Goal: Task Accomplishment & Management: Use online tool/utility

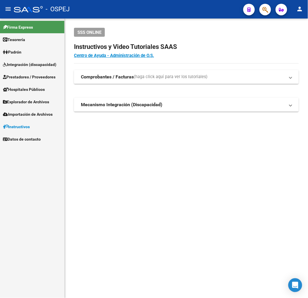
click at [32, 76] on span "Prestadores / Proveedores" at bounding box center [29, 77] width 53 height 6
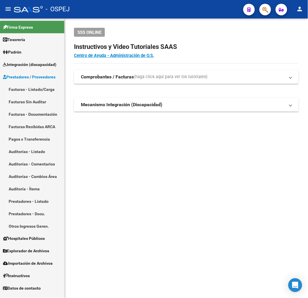
click at [37, 150] on link "Auditorías - Listado" at bounding box center [32, 151] width 64 height 12
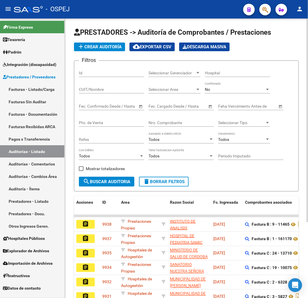
click at [240, 87] on div "No Confirmado" at bounding box center [237, 88] width 65 height 12
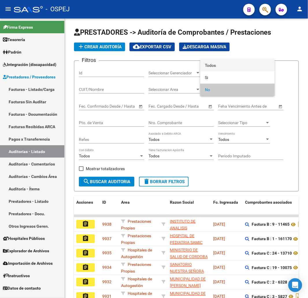
click at [238, 70] on span "Todos" at bounding box center [237, 65] width 65 height 12
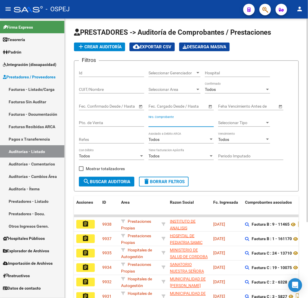
click at [169, 122] on input "Nro. Comprobante" at bounding box center [180, 122] width 65 height 5
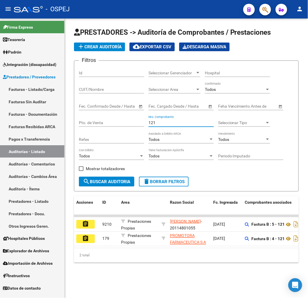
type input "121"
click at [111, 127] on div "Pto. de Venta" at bounding box center [111, 123] width 65 height 16
click at [112, 123] on input "Pto. de Venta" at bounding box center [111, 122] width 65 height 5
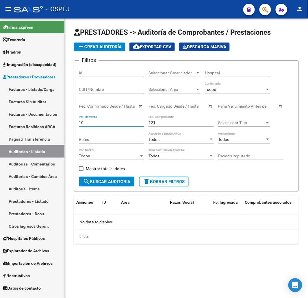
type input "10"
drag, startPoint x: 159, startPoint y: 122, endPoint x: 101, endPoint y: 127, distance: 57.7
click at [113, 124] on div "Filtros Id Seleccionar Gerenciador Seleccionar Gerenciador Hospital CUIT/Nombre…" at bounding box center [186, 120] width 215 height 111
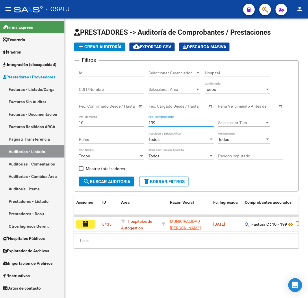
click at [152, 123] on input "199" at bounding box center [180, 122] width 65 height 5
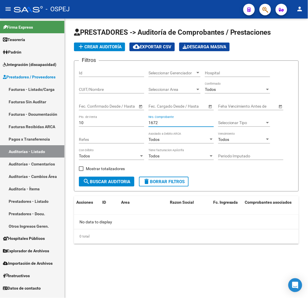
click at [152, 123] on input "1672" at bounding box center [180, 122] width 65 height 5
type input "9"
type input "87"
drag, startPoint x: 64, startPoint y: 122, endPoint x: 25, endPoint y: 121, distance: 38.4
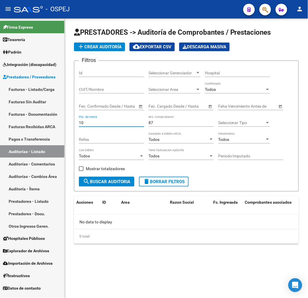
click at [27, 120] on mat-sidenav-container "Firma Express Tesorería Auditorías Confirmadas Padrón Afiliados Empadronados Mo…" at bounding box center [154, 157] width 308 height 279
type input "99"
click at [151, 125] on input "87" at bounding box center [180, 122] width 65 height 5
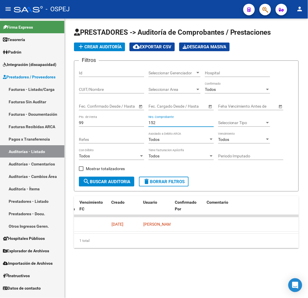
scroll to position [0, 359]
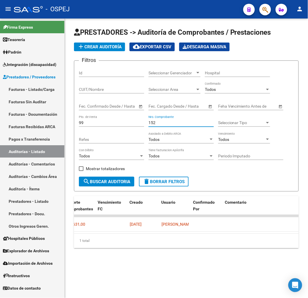
click at [149, 125] on input "152" at bounding box center [180, 122] width 65 height 5
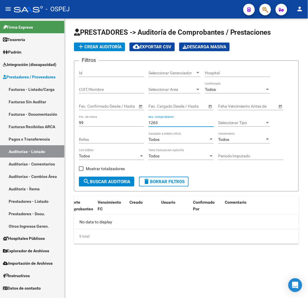
scroll to position [0, 0]
click at [152, 123] on input "1263" at bounding box center [180, 122] width 65 height 5
click at [156, 122] on input "1395" at bounding box center [180, 122] width 65 height 5
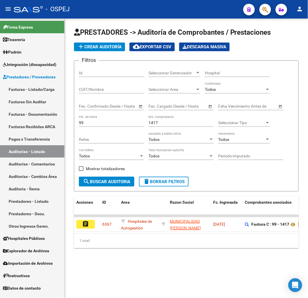
click at [153, 122] on input "1417" at bounding box center [180, 122] width 65 height 5
type input "3194"
click at [82, 123] on input "99" at bounding box center [111, 122] width 65 height 5
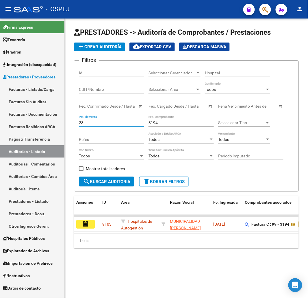
type input "23"
drag, startPoint x: 145, startPoint y: 123, endPoint x: 126, endPoint y: 128, distance: 19.7
click at [126, 126] on div "Filtros Id Seleccionar Gerenciador Seleccionar Gerenciador Hospital CUIT/Nombre…" at bounding box center [186, 120] width 215 height 111
type input "1"
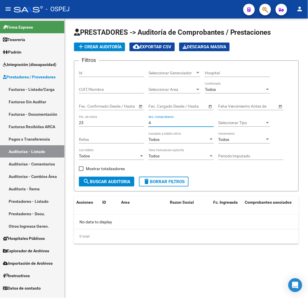
type input "4"
drag, startPoint x: 94, startPoint y: 122, endPoint x: 67, endPoint y: 125, distance: 27.0
click at [65, 124] on div "PRESTADORES -> Auditoría de Comprobantes / Prestaciones add Crear Auditoría clo…" at bounding box center [186, 140] width 243 height 244
type input "37"
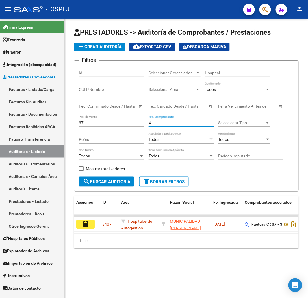
type input "4"
drag, startPoint x: 84, startPoint y: 122, endPoint x: 16, endPoint y: 129, distance: 68.7
click at [62, 120] on mat-sidenav-container "Firma Express Tesorería Auditorías Confirmadas Padrón Afiliados Empadronados Mo…" at bounding box center [154, 157] width 308 height 279
type input "10"
drag, startPoint x: 161, startPoint y: 124, endPoint x: 100, endPoint y: 125, distance: 61.0
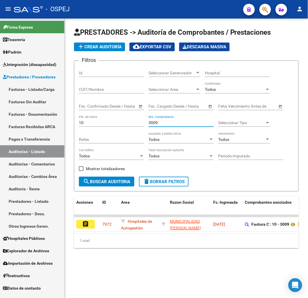
click at [107, 123] on div "Filtros Id Seleccionar Gerenciador Seleccionar Gerenciador Hospital CUIT/Nombre…" at bounding box center [186, 120] width 215 height 111
drag, startPoint x: 159, startPoint y: 123, endPoint x: 71, endPoint y: 119, distance: 88.2
click at [77, 113] on form "Filtros Id Seleccionar Gerenciador Seleccionar Gerenciador Hospital CUIT/Nombre…" at bounding box center [186, 125] width 225 height 131
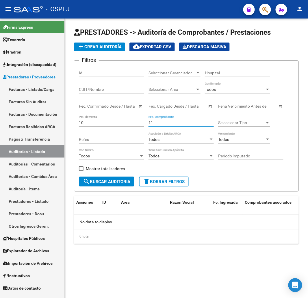
drag, startPoint x: 160, startPoint y: 125, endPoint x: 85, endPoint y: 131, distance: 75.3
click at [105, 127] on div "Filtros Id Seleccionar Gerenciador Seleccionar Gerenciador Hospital CUIT/Nombre…" at bounding box center [186, 120] width 215 height 111
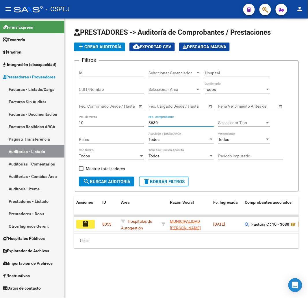
drag, startPoint x: 164, startPoint y: 121, endPoint x: 146, endPoint y: 122, distance: 17.3
click at [153, 121] on input "3630" at bounding box center [180, 122] width 65 height 5
type input "3"
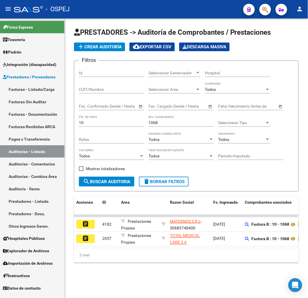
click at [156, 120] on input "1068" at bounding box center [180, 122] width 65 height 5
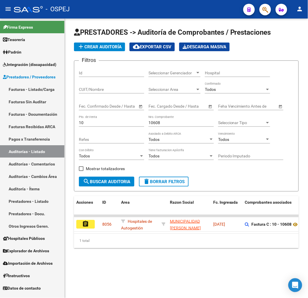
click at [157, 121] on input "10608" at bounding box center [180, 122] width 65 height 5
drag, startPoint x: 168, startPoint y: 123, endPoint x: 96, endPoint y: 128, distance: 72.4
click at [97, 127] on div "Filtros Id Seleccionar Gerenciador Seleccionar Gerenciador Hospital CUIT/Nombre…" at bounding box center [186, 120] width 215 height 111
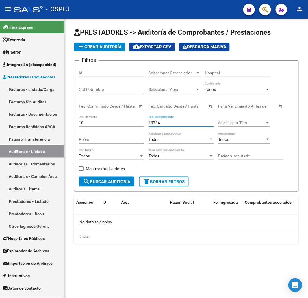
drag, startPoint x: 164, startPoint y: 125, endPoint x: 97, endPoint y: 137, distance: 68.1
click at [97, 137] on div "Filtros Id Seleccionar Gerenciador Seleccionar Gerenciador Hospital CUIT/Nombre…" at bounding box center [186, 120] width 215 height 111
type input "1"
click at [155, 122] on input "16084" at bounding box center [180, 122] width 65 height 5
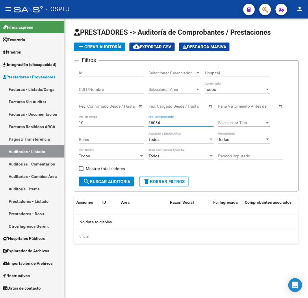
click at [155, 122] on input "16084" at bounding box center [180, 122] width 65 height 5
click at [157, 123] on input "16116" at bounding box center [180, 122] width 65 height 5
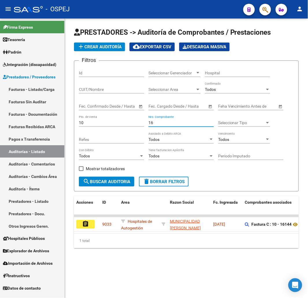
type input "1"
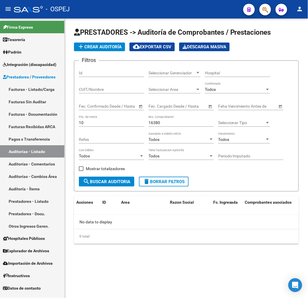
click at [157, 123] on input "16380" at bounding box center [180, 122] width 65 height 5
type input "1"
type input "6"
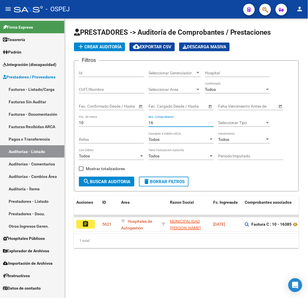
type input "1"
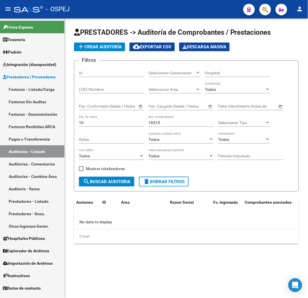
click at [158, 123] on input "16515" at bounding box center [180, 122] width 65 height 5
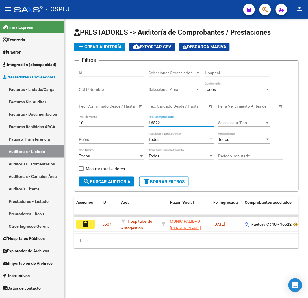
click at [158, 123] on input "16522" at bounding box center [180, 122] width 65 height 5
type input "1"
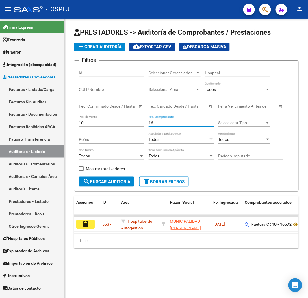
type input "1"
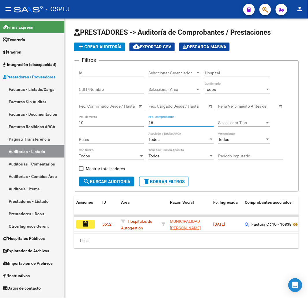
type input "1"
click at [170, 122] on input "Nro. Comprobante" at bounding box center [180, 122] width 65 height 5
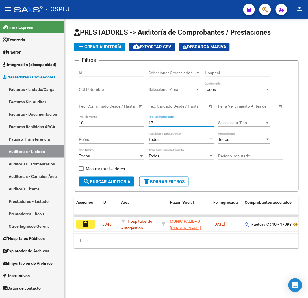
type input "1"
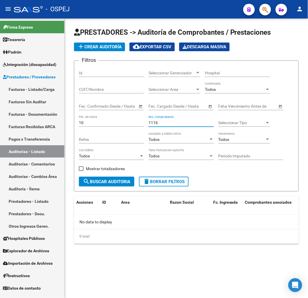
drag, startPoint x: 160, startPoint y: 122, endPoint x: 80, endPoint y: 125, distance: 79.8
click at [113, 120] on div "Filtros Id Seleccionar Gerenciador Seleccionar Gerenciador Hospital CUIT/Nombre…" at bounding box center [186, 120] width 215 height 111
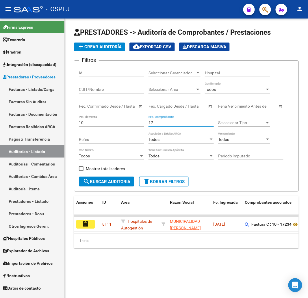
type input "1"
click at [94, 123] on input "10" at bounding box center [111, 122] width 65 height 5
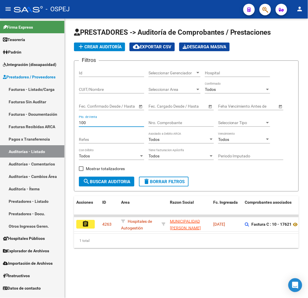
type input "100"
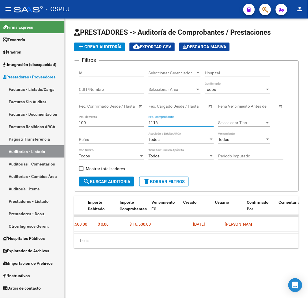
scroll to position [0, 306]
type input "1116"
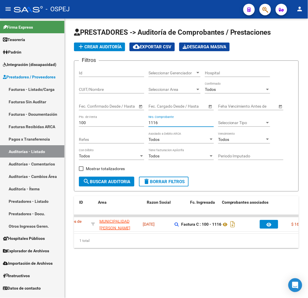
scroll to position [0, 0]
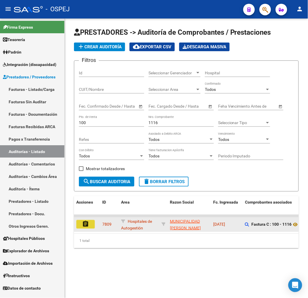
click at [90, 226] on button "assignment" at bounding box center [85, 224] width 18 height 9
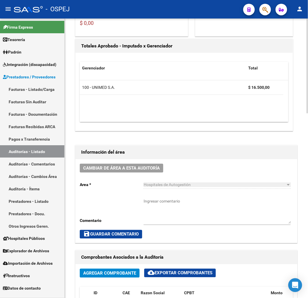
scroll to position [64, 0]
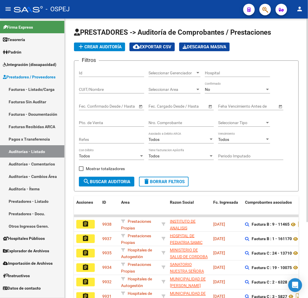
click at [79, 120] on div "Pto. de Venta" at bounding box center [111, 121] width 65 height 12
type input "100"
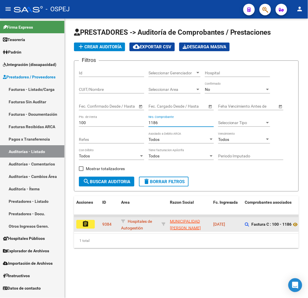
type input "1186"
click at [89, 224] on mat-icon "assignment" at bounding box center [85, 223] width 7 height 7
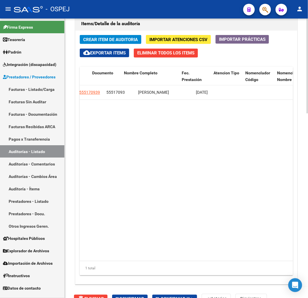
scroll to position [0, 585]
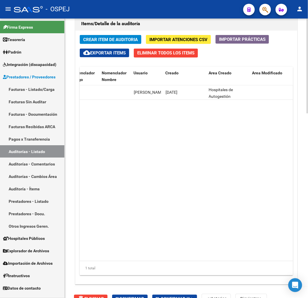
click at [145, 164] on datatable-body "121725 B01 - Gea+Call $ 25.915,00 $ 25.915,00 $ 0,00 23555170939 55517093 ARTER…" at bounding box center [186, 172] width 213 height 175
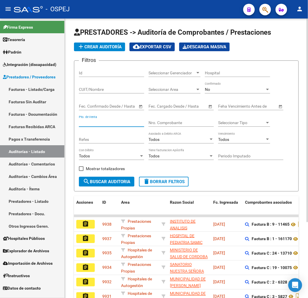
click at [91, 123] on input "Pto. de Venta" at bounding box center [111, 122] width 65 height 5
type input "100"
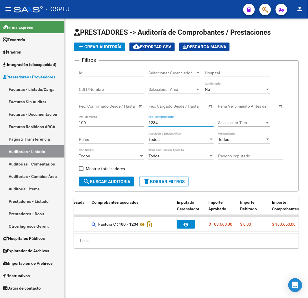
scroll to position [0, 322]
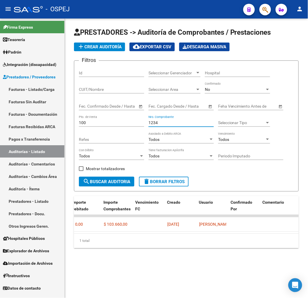
click at [156, 123] on input "1234" at bounding box center [180, 122] width 65 height 5
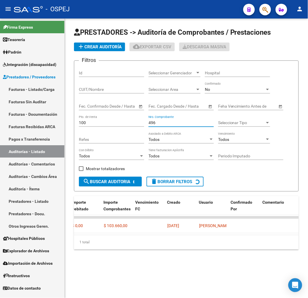
scroll to position [0, 0]
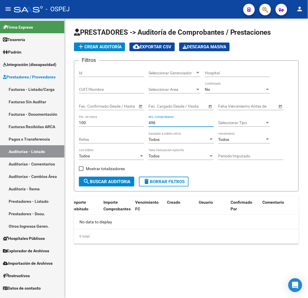
click at [151, 123] on input "496" at bounding box center [180, 122] width 65 height 5
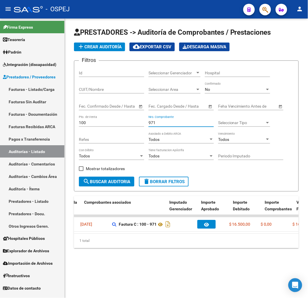
scroll to position [0, 161]
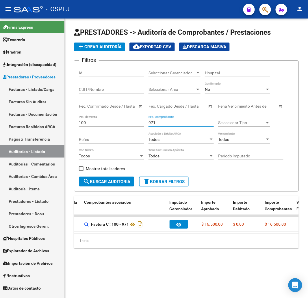
click at [153, 125] on input "971" at bounding box center [180, 122] width 65 height 5
type input "2457"
drag, startPoint x: 90, startPoint y: 123, endPoint x: 2, endPoint y: 119, distance: 88.5
click at [19, 118] on mat-sidenav-container "Firma Express Tesorería Auditorías Confirmadas Padrón Afiliados Empadronados Mo…" at bounding box center [154, 157] width 308 height 279
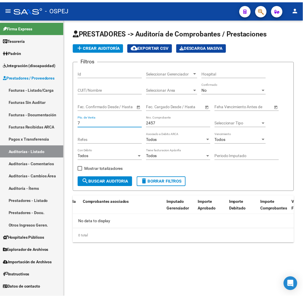
scroll to position [0, 0]
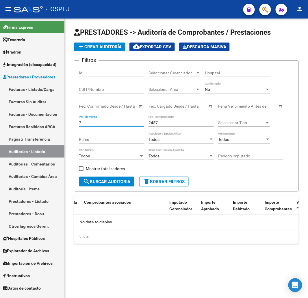
type input "7"
click at [103, 49] on span "add Crear Auditoría" at bounding box center [99, 46] width 44 height 5
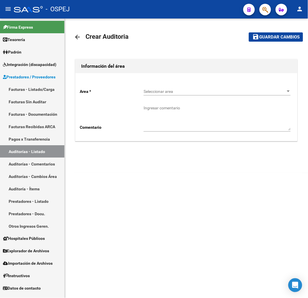
click at [158, 88] on div "Seleccionar area Seleccionar area" at bounding box center [217, 90] width 147 height 12
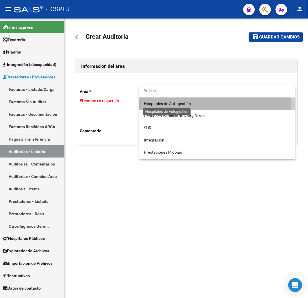
click at [169, 104] on span "Hospitales de Autogestión" at bounding box center [167, 103] width 47 height 5
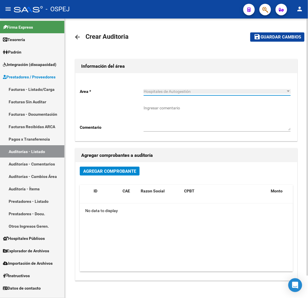
click at [113, 167] on button "Agregar Comprobante" at bounding box center [110, 170] width 60 height 9
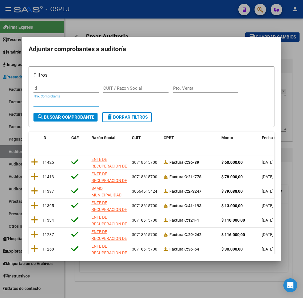
click at [59, 100] on input "Nro. Comprobante" at bounding box center [66, 102] width 65 height 5
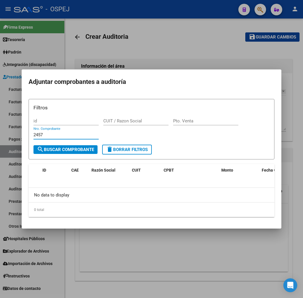
type input "2457"
click at [153, 59] on div at bounding box center [151, 149] width 303 height 298
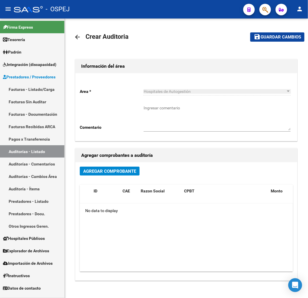
click at [36, 84] on link "Facturas - Listado/Carga" at bounding box center [32, 89] width 64 height 12
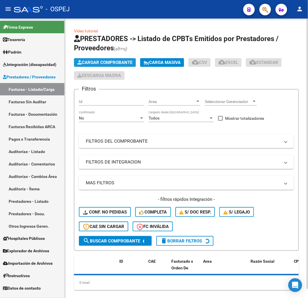
click at [117, 59] on button "Cargar Comprobante" at bounding box center [105, 62] width 62 height 9
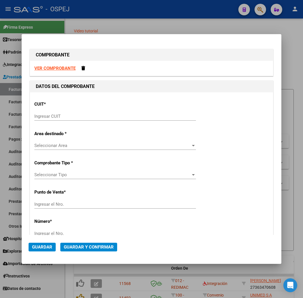
click at [53, 118] on input "Ingresar CUIT" at bounding box center [115, 116] width 162 height 5
paste input "30-99907484-3"
type input "30-99907484-3"
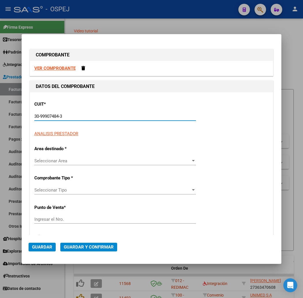
type input "6"
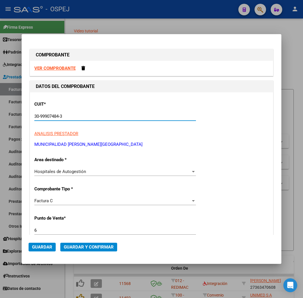
type input "30-99907484-3"
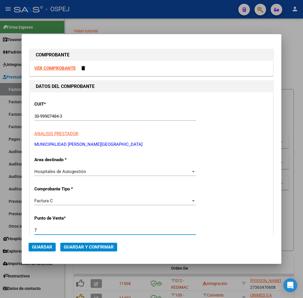
type input "7"
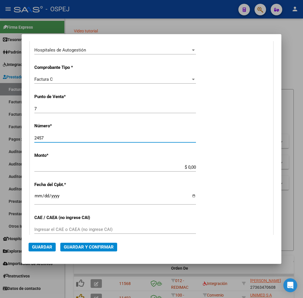
type input "2457"
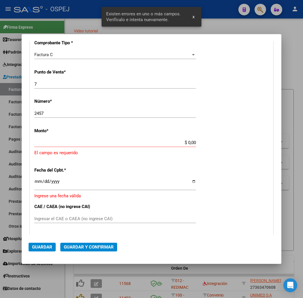
scroll to position [148, 0]
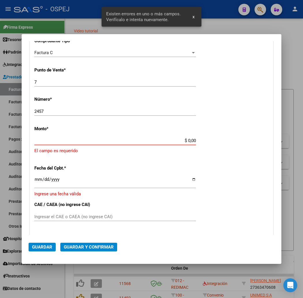
click at [195, 141] on input "$ 0,00" at bounding box center [115, 140] width 162 height 5
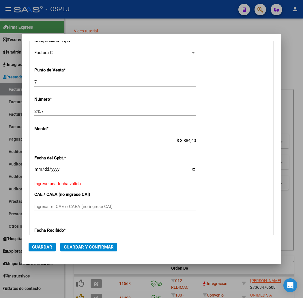
type input "$ 38.844,00"
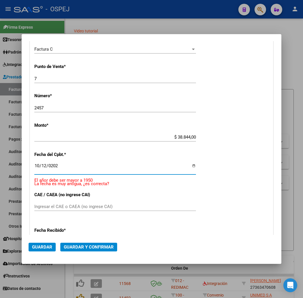
type input "2022-10-12"
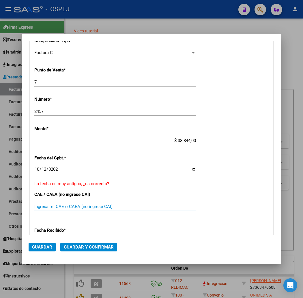
click at [80, 246] on span "Guardar y Confirmar" at bounding box center [89, 246] width 50 height 5
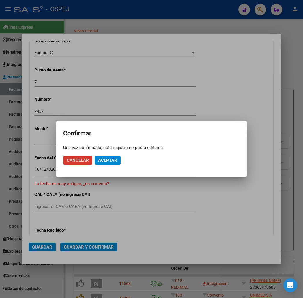
click at [105, 162] on span "Aceptar" at bounding box center [107, 159] width 19 height 5
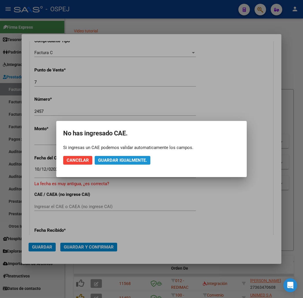
click at [118, 158] on span "Guardar igualmente." at bounding box center [122, 159] width 49 height 5
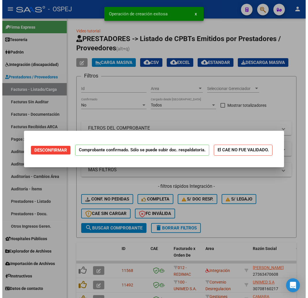
scroll to position [0, 0]
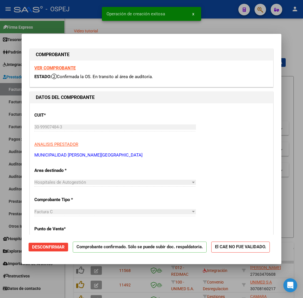
click at [56, 276] on div at bounding box center [151, 149] width 303 height 298
type input "$ 0,00"
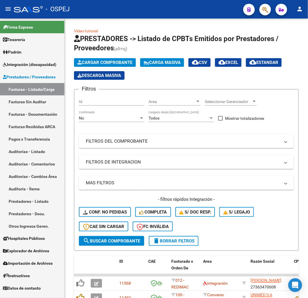
click at [38, 155] on link "Auditorías - Listado" at bounding box center [32, 151] width 64 height 12
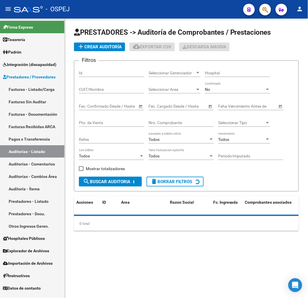
click at [226, 92] on div "No" at bounding box center [235, 89] width 60 height 5
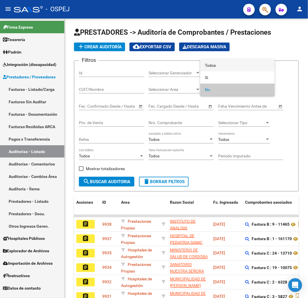
click at [225, 64] on span "Todos" at bounding box center [237, 65] width 65 height 12
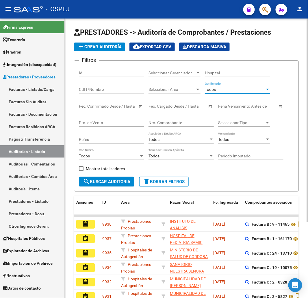
click at [170, 122] on input "Nro. Comprobante" at bounding box center [180, 122] width 65 height 5
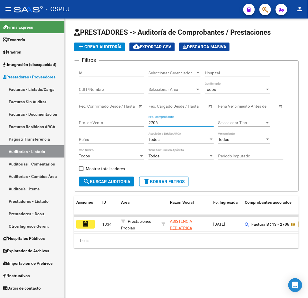
type input "2706"
click at [96, 48] on span "add Crear Auditoría" at bounding box center [99, 46] width 44 height 5
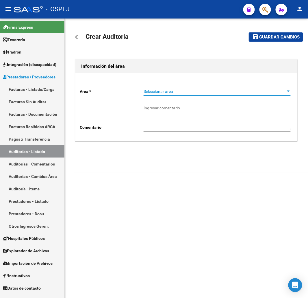
click at [156, 89] on span "Seleccionar area" at bounding box center [215, 91] width 142 height 5
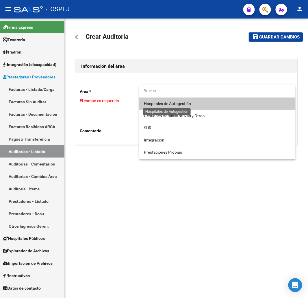
click at [168, 105] on span "Hospitales de Autogestión" at bounding box center [167, 103] width 47 height 5
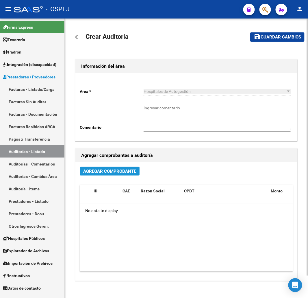
click at [116, 172] on span "Agregar Comprobante" at bounding box center [109, 170] width 53 height 5
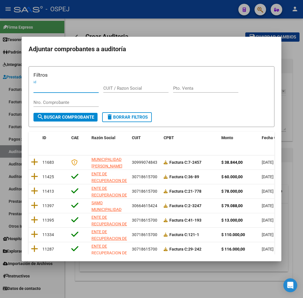
click at [39, 103] on input "Nro. Comprobante" at bounding box center [66, 102] width 65 height 5
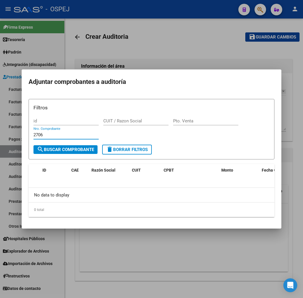
type input "2706"
click at [128, 57] on div at bounding box center [151, 149] width 303 height 298
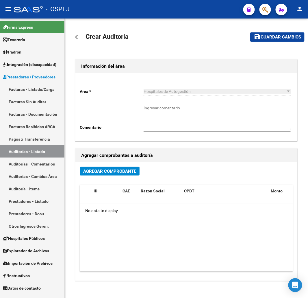
click at [38, 152] on link "Auditorías - Listado" at bounding box center [32, 151] width 64 height 12
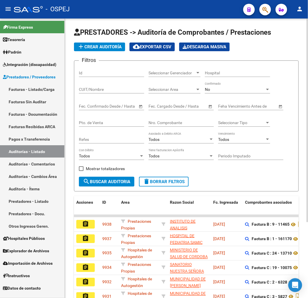
click at [166, 121] on input "Nro. Comprobante" at bounding box center [180, 122] width 65 height 5
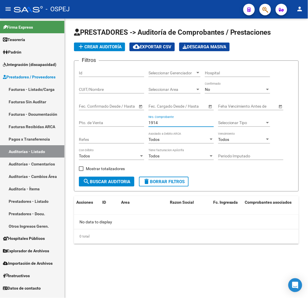
click at [238, 88] on div "No" at bounding box center [235, 89] width 60 height 5
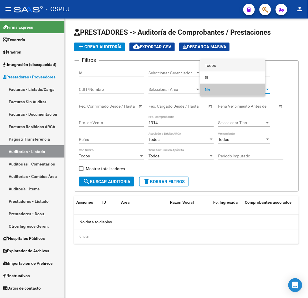
click at [232, 66] on span "Todos" at bounding box center [233, 65] width 56 height 12
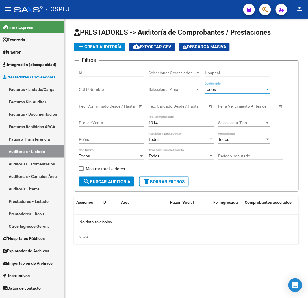
click at [97, 182] on span "search Buscar Auditoria" at bounding box center [106, 181] width 47 height 5
drag, startPoint x: 146, startPoint y: 123, endPoint x: 108, endPoint y: 130, distance: 39.2
click at [105, 124] on div "Filtros Id Seleccionar Gerenciador Seleccionar Gerenciador Hospital CUIT/Nombre…" at bounding box center [186, 120] width 215 height 111
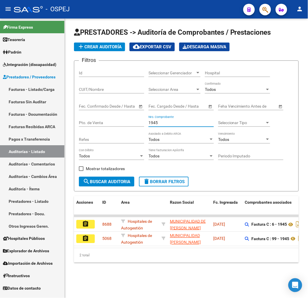
drag, startPoint x: 166, startPoint y: 122, endPoint x: 94, endPoint y: 118, distance: 72.4
click at [101, 116] on div "Filtros Id Seleccionar Gerenciador Seleccionar Gerenciador Hospital CUIT/Nombre…" at bounding box center [186, 120] width 215 height 111
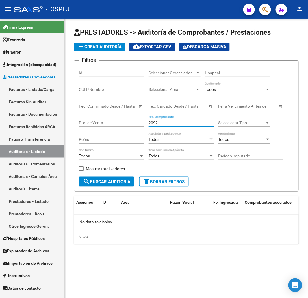
type input "2092"
click at [96, 125] on input "Pto. de Venta" at bounding box center [111, 122] width 65 height 5
type input "4"
drag, startPoint x: 160, startPoint y: 124, endPoint x: 127, endPoint y: 133, distance: 34.4
click at [96, 127] on div "Filtros Id Seleccionar Gerenciador Seleccionar Gerenciador Hospital CUIT/Nombre…" at bounding box center [186, 120] width 215 height 111
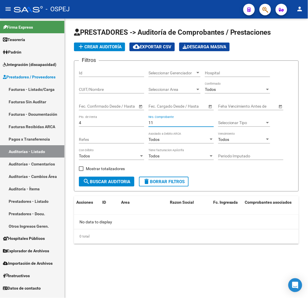
type input "1"
type input "3"
type input "4"
type input "5"
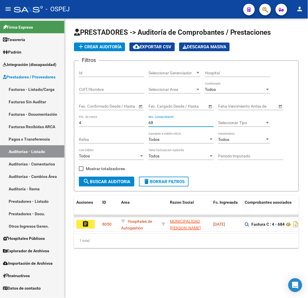
type input "6"
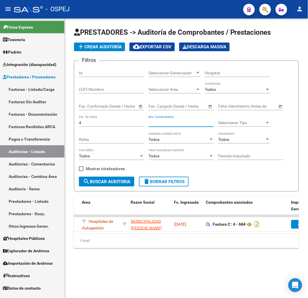
scroll to position [0, 38]
click at [181, 122] on input "Nro. Comprobante" at bounding box center [180, 122] width 65 height 5
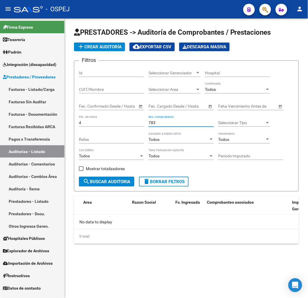
scroll to position [0, 0]
click at [154, 123] on input "783" at bounding box center [180, 122] width 65 height 5
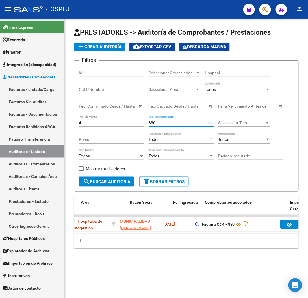
scroll to position [0, 33]
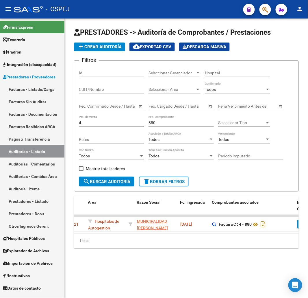
click at [152, 125] on input "880" at bounding box center [180, 122] width 65 height 5
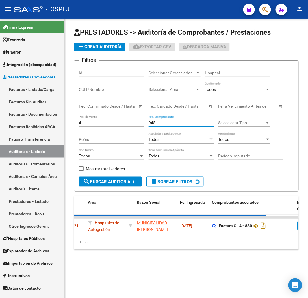
scroll to position [0, 0]
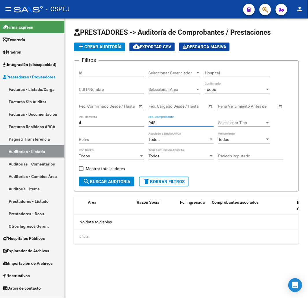
drag, startPoint x: 166, startPoint y: 123, endPoint x: 68, endPoint y: 116, distance: 98.5
click at [92, 114] on div "Filtros Id Seleccionar Gerenciador Seleccionar Gerenciador Hospital CUIT/Nombre…" at bounding box center [186, 120] width 215 height 111
drag, startPoint x: 163, startPoint y: 123, endPoint x: 96, endPoint y: 129, distance: 67.3
click at [96, 129] on div "Filtros Id Seleccionar Gerenciador Seleccionar Gerenciador Hospital CUIT/Nombre…" at bounding box center [186, 120] width 215 height 111
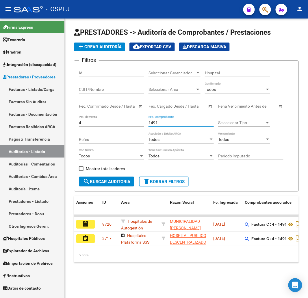
drag, startPoint x: 159, startPoint y: 125, endPoint x: 102, endPoint y: 122, distance: 57.0
click at [108, 122] on div "Filtros Id Seleccionar Gerenciador Seleccionar Gerenciador Hospital CUIT/Nombre…" at bounding box center [186, 120] width 215 height 111
type input "1408"
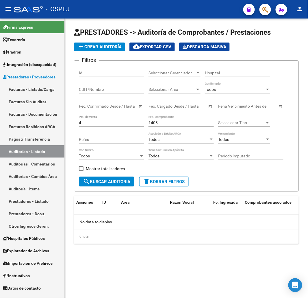
click at [111, 48] on span "add Crear Auditoría" at bounding box center [99, 46] width 44 height 5
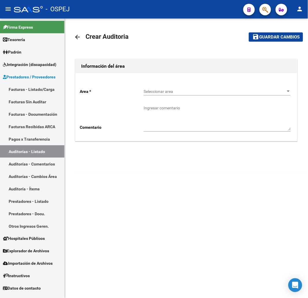
click at [157, 87] on div "Seleccionar area Seleccionar area" at bounding box center [217, 90] width 147 height 12
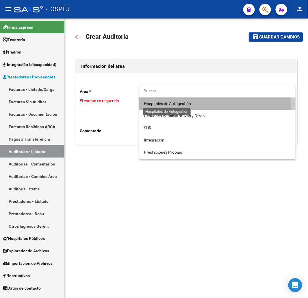
click at [182, 105] on span "Hospitales de Autogestión" at bounding box center [167, 103] width 47 height 5
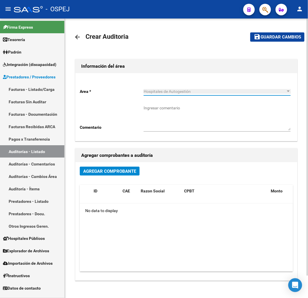
click at [112, 172] on span "Agregar Comprobante" at bounding box center [109, 170] width 53 height 5
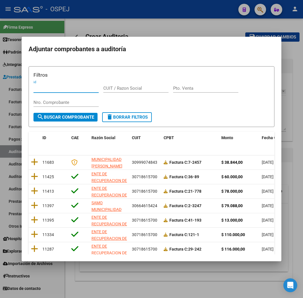
click at [53, 101] on input "Nro. Comprobante" at bounding box center [66, 102] width 65 height 5
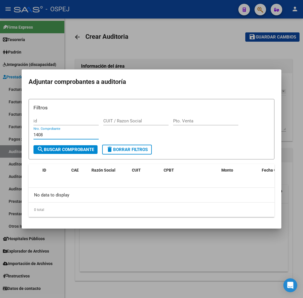
type input "1408"
click at [131, 53] on div at bounding box center [151, 149] width 303 height 298
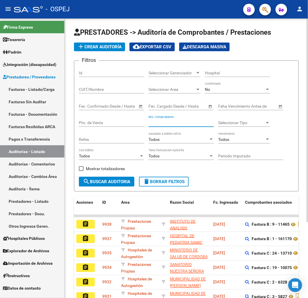
click at [170, 123] on input "Nro. Comprobante" at bounding box center [180, 122] width 65 height 5
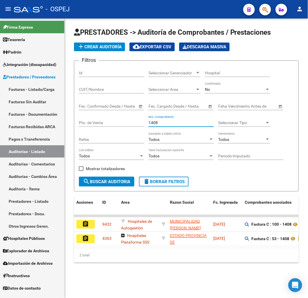
click at [152, 122] on input "1408" at bounding box center [180, 122] width 65 height 5
type input "1491"
drag, startPoint x: 114, startPoint y: 127, endPoint x: 117, endPoint y: 125, distance: 3.3
click at [114, 127] on div "Pto. de Venta" at bounding box center [111, 123] width 65 height 16
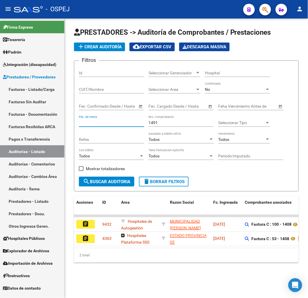
click at [117, 125] on input "Pto. de Venta" at bounding box center [111, 122] width 65 height 5
type input "4"
click at [230, 91] on div "No" at bounding box center [235, 89] width 60 height 5
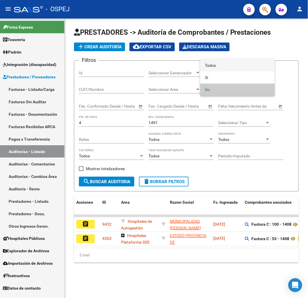
click at [230, 68] on span "Todos" at bounding box center [237, 65] width 65 height 12
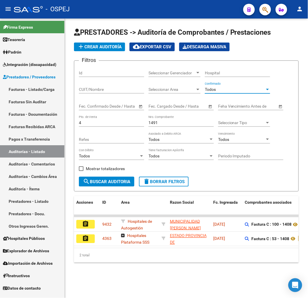
click at [110, 175] on div "Mostrar totalizadores" at bounding box center [104, 171] width 50 height 12
click at [107, 179] on span "search Buscar Auditoria" at bounding box center [106, 181] width 47 height 5
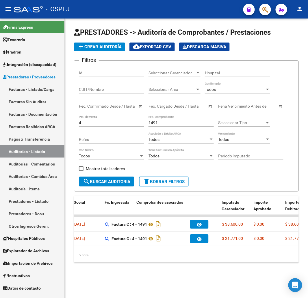
scroll to position [0, 142]
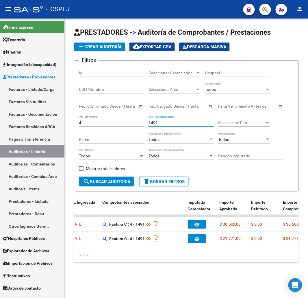
drag, startPoint x: 158, startPoint y: 123, endPoint x: 103, endPoint y: 129, distance: 55.2
click at [122, 125] on div "Filtros Id Seleccionar Gerenciador Seleccionar Gerenciador Hospital CUIT/Nombre…" at bounding box center [186, 120] width 215 height 111
type input "8"
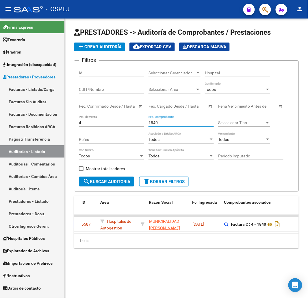
scroll to position [0, 0]
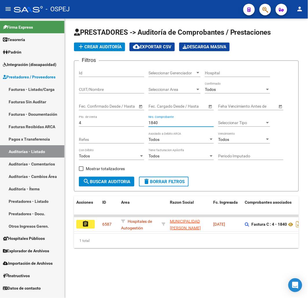
type input "1840"
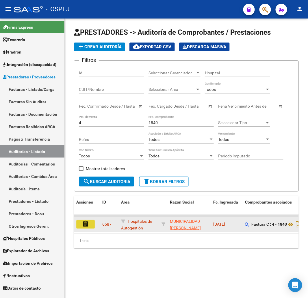
click at [77, 225] on button "assignment" at bounding box center [85, 224] width 18 height 9
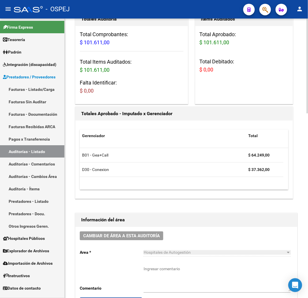
scroll to position [64, 0]
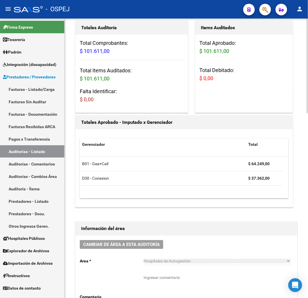
drag, startPoint x: 199, startPoint y: 196, endPoint x: 198, endPoint y: 192, distance: 3.7
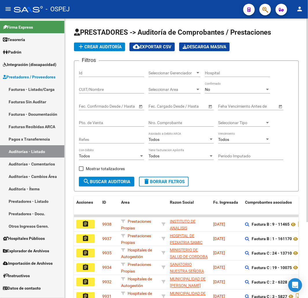
click at [236, 86] on div "No Confirmado" at bounding box center [237, 88] width 65 height 12
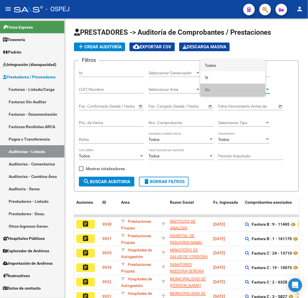
click at [235, 68] on span "Todos" at bounding box center [233, 65] width 56 height 12
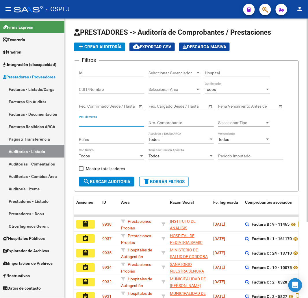
click at [117, 122] on input "Pto. de Venta" at bounding box center [111, 122] width 65 height 5
type input "4"
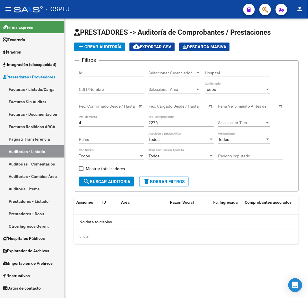
drag, startPoint x: 162, startPoint y: 123, endPoint x: 68, endPoint y: 137, distance: 95.3
click at [91, 129] on div "Filtros Id Seleccionar Gerenciador Seleccionar Gerenciador Hospital CUIT/Nombre…" at bounding box center [186, 120] width 215 height 111
type input "2"
type input "1"
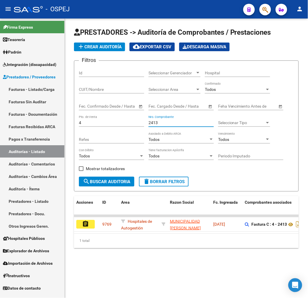
type input "2413"
drag, startPoint x: 92, startPoint y: 122, endPoint x: 48, endPoint y: 125, distance: 44.3
click at [48, 124] on mat-sidenav-container "Firma Express Tesorería Auditorías Confirmadas Padrón Afiliados Empadronados Mo…" at bounding box center [154, 157] width 308 height 279
type input "3"
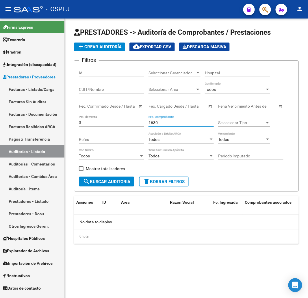
type input "1630"
click at [39, 147] on link "Auditorías - Listado" at bounding box center [32, 151] width 64 height 12
click at [102, 42] on app-list-header "PRESTADORES -> Auditoría de Comprobantes / Prestaciones add Crear Auditoría clo…" at bounding box center [186, 110] width 225 height 164
click at [111, 49] on span "add Crear Auditoría" at bounding box center [99, 46] width 44 height 5
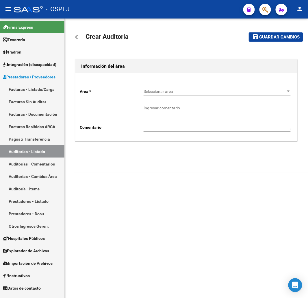
click at [159, 91] on span "Seleccionar area" at bounding box center [215, 91] width 142 height 5
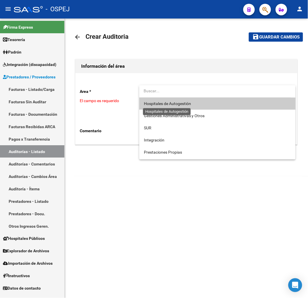
click at [168, 103] on span "Hospitales de Autogestión" at bounding box center [167, 103] width 47 height 5
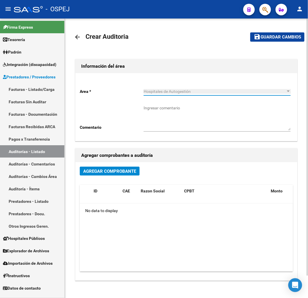
click at [100, 171] on span "Agregar Comprobante" at bounding box center [109, 170] width 53 height 5
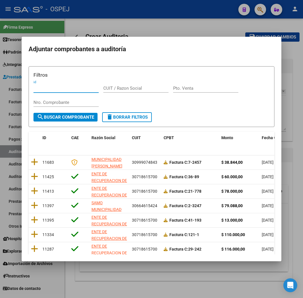
click at [46, 102] on input "Nro. Comprobante" at bounding box center [66, 102] width 65 height 5
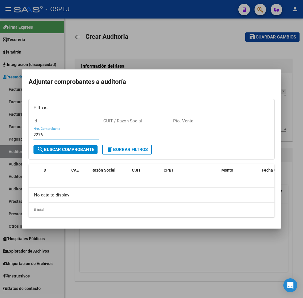
drag, startPoint x: 35, startPoint y: 137, endPoint x: -27, endPoint y: 140, distance: 62.2
click at [0, 140] on html "menu - OSPEJ person Firma Express Tesorería Auditorías Confirmadas Padrón Afili…" at bounding box center [151, 149] width 303 height 298
type input "2315"
click at [124, 56] on div at bounding box center [151, 149] width 303 height 298
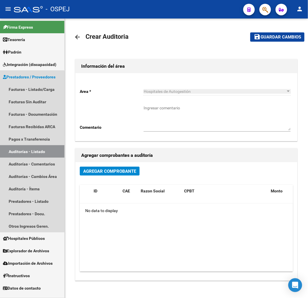
click at [26, 153] on link "Auditorías - Listado" at bounding box center [32, 151] width 64 height 12
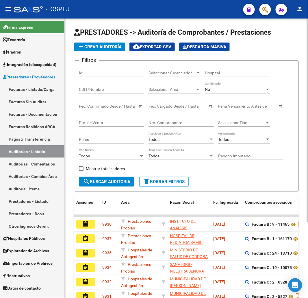
click at [225, 89] on div "No" at bounding box center [235, 89] width 60 height 5
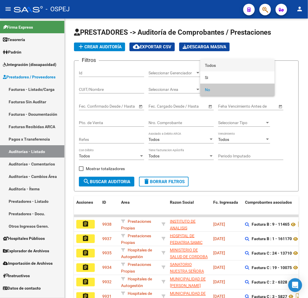
click at [227, 70] on span "Todos" at bounding box center [237, 65] width 65 height 12
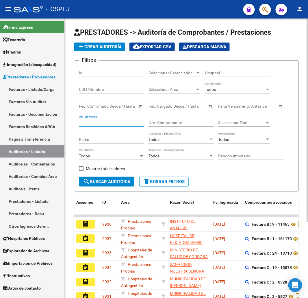
click at [108, 123] on input "Pto. de Venta" at bounding box center [111, 122] width 65 height 5
type input "3"
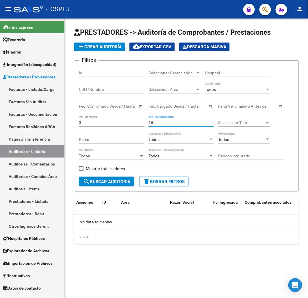
type input "1"
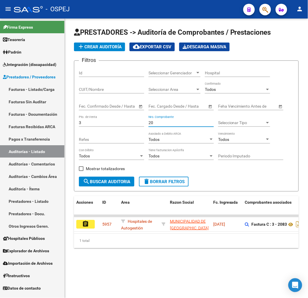
type input "2"
click at [157, 124] on input "Nro. Comprobante" at bounding box center [180, 122] width 65 height 5
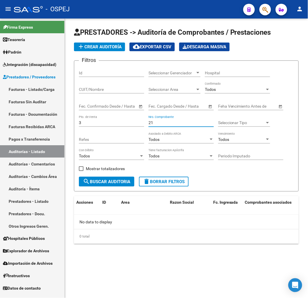
type input "2"
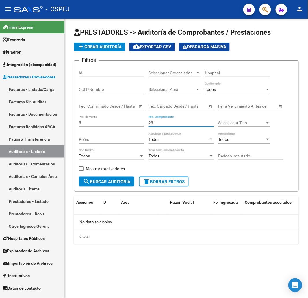
type input "2"
type input "3"
type input "4"
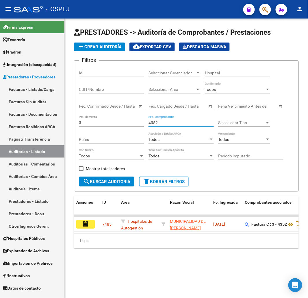
drag, startPoint x: 159, startPoint y: 123, endPoint x: 60, endPoint y: 125, distance: 99.1
click at [114, 120] on div "Filtros Id Seleccionar Gerenciador Seleccionar Gerenciador Hospital CUIT/Nombre…" at bounding box center [186, 120] width 215 height 111
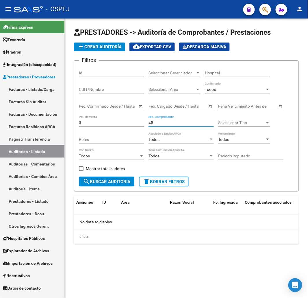
type input "4"
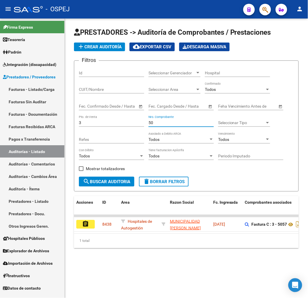
type input "5"
click at [156, 123] on input "Nro. Comprobante" at bounding box center [180, 122] width 65 height 5
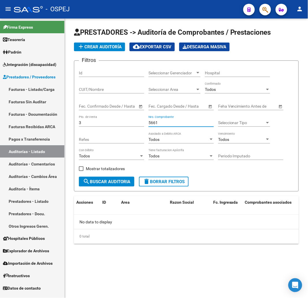
drag, startPoint x: 161, startPoint y: 125, endPoint x: 80, endPoint y: 116, distance: 81.6
click at [99, 117] on div "Filtros Id Seleccionar Gerenciador Seleccionar Gerenciador Hospital CUIT/Nombre…" at bounding box center [186, 120] width 215 height 111
click at [153, 123] on input "5661" at bounding box center [180, 122] width 65 height 5
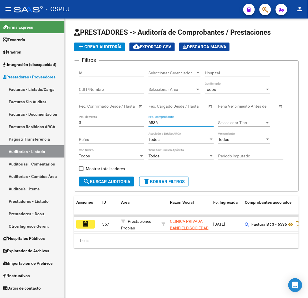
click at [153, 123] on input "6536" at bounding box center [180, 122] width 65 height 5
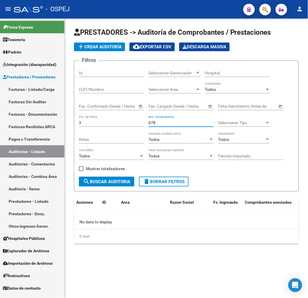
click at [153, 123] on input "678" at bounding box center [180, 122] width 65 height 5
click at [153, 123] on input "6678" at bounding box center [180, 122] width 65 height 5
type input "6678"
click at [153, 126] on div "6678 Nro. Comprobante" at bounding box center [180, 121] width 65 height 12
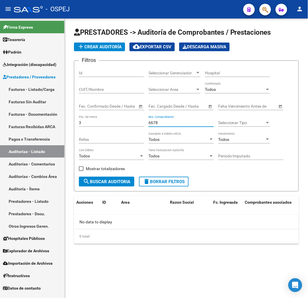
click at [150, 123] on input "6678" at bounding box center [180, 122] width 65 height 5
click at [51, 123] on mat-sidenav-container "Firma Express Tesorería Auditorías Confirmadas Padrón Afiliados Empadronados Mo…" at bounding box center [154, 157] width 308 height 279
type input "7"
click at [154, 122] on input "6678" at bounding box center [180, 122] width 65 height 5
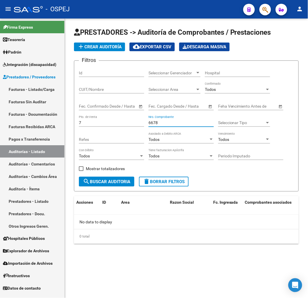
click at [154, 122] on input "6678" at bounding box center [180, 122] width 65 height 5
click at [152, 124] on input "2282" at bounding box center [180, 122] width 65 height 5
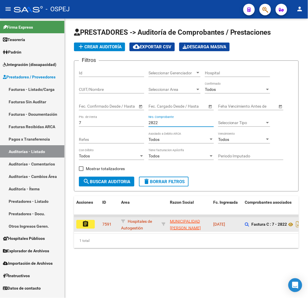
type input "2822"
click at [90, 223] on button "assignment" at bounding box center [85, 224] width 18 height 9
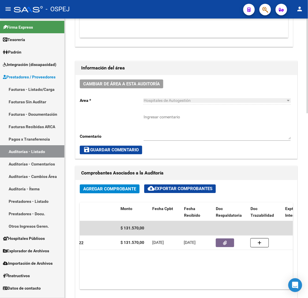
scroll to position [0, 154]
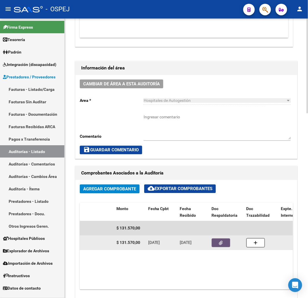
click at [223, 242] on button "button" at bounding box center [221, 242] width 18 height 9
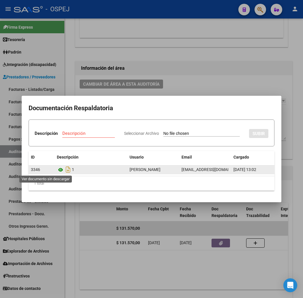
click at [57, 169] on icon at bounding box center [61, 169] width 8 height 7
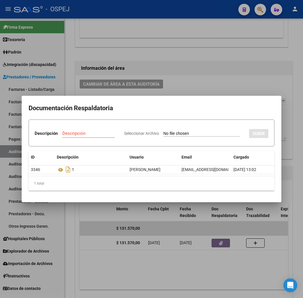
click at [206, 63] on div at bounding box center [151, 149] width 303 height 298
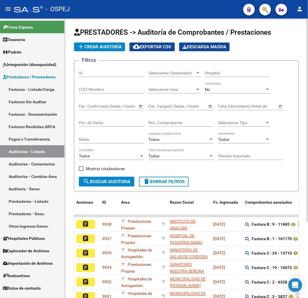
click at [168, 123] on input "Nro. Comprobante" at bounding box center [180, 122] width 65 height 5
click at [160, 125] on input "Nro. Comprobante" at bounding box center [180, 122] width 65 height 5
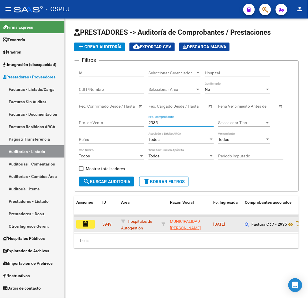
type input "2935"
click at [88, 224] on mat-icon "assignment" at bounding box center [85, 223] width 7 height 7
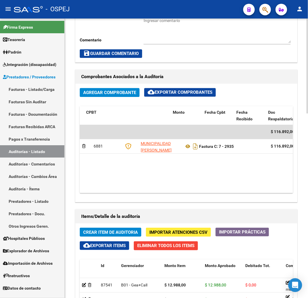
scroll to position [0, 120]
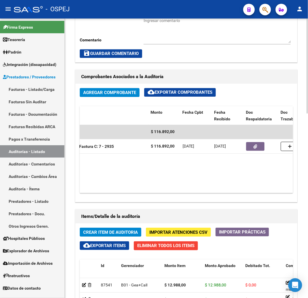
drag, startPoint x: 114, startPoint y: 79, endPoint x: 117, endPoint y: 77, distance: 3.6
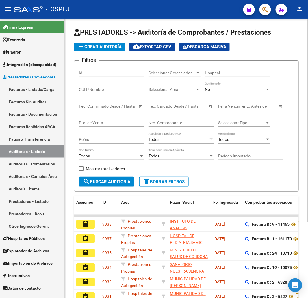
click at [157, 122] on input "Nro. Comprobante" at bounding box center [180, 122] width 65 height 5
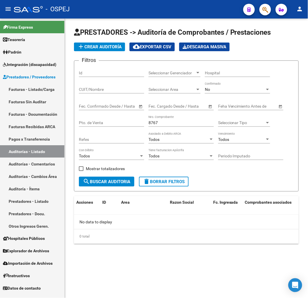
click at [152, 123] on input "8767" at bounding box center [180, 122] width 65 height 5
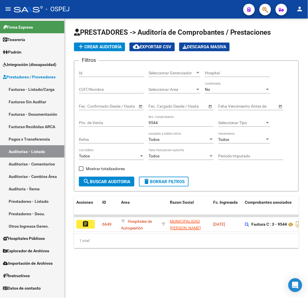
drag, startPoint x: 115, startPoint y: 238, endPoint x: 118, endPoint y: 236, distance: 3.9
click at [128, 237] on div "Acciones ID Area Razon Social Fc. Ingresada Comprobantes asociados Imputado Ger…" at bounding box center [186, 222] width 225 height 52
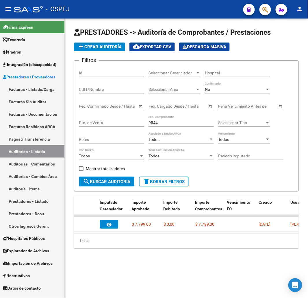
scroll to position [0, 232]
click at [166, 255] on div "PRESTADORES -> Auditoría de Comprobantes / Prestaciones add Crear Auditoría clo…" at bounding box center [186, 142] width 243 height 248
drag, startPoint x: 159, startPoint y: 125, endPoint x: 68, endPoint y: 144, distance: 93.0
click at [112, 126] on div "Filtros Id Seleccionar Gerenciador Seleccionar Gerenciador Hospital CUIT/Nombre…" at bounding box center [186, 120] width 215 height 111
click at [153, 122] on input "9612" at bounding box center [180, 122] width 65 height 5
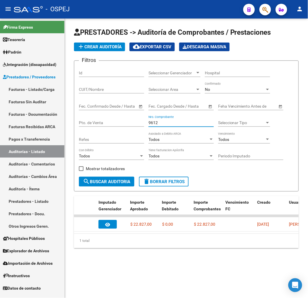
click at [153, 122] on input "9612" at bounding box center [180, 122] width 65 height 5
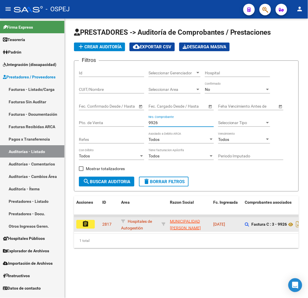
type input "9926"
click at [84, 226] on mat-icon "assignment" at bounding box center [85, 223] width 7 height 7
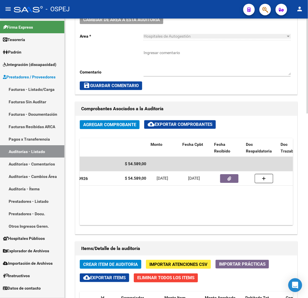
scroll to position [0, 151]
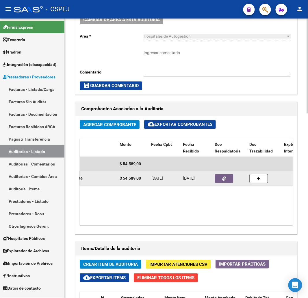
click at [227, 177] on button "button" at bounding box center [224, 178] width 18 height 9
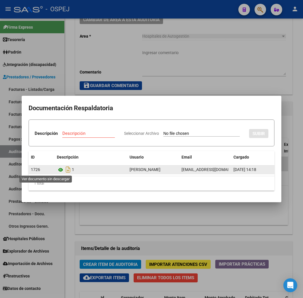
click at [57, 168] on icon at bounding box center [61, 169] width 8 height 7
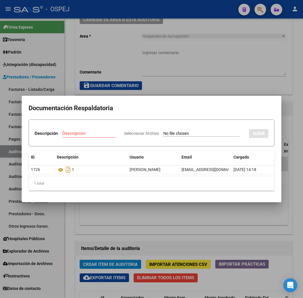
click at [214, 60] on div at bounding box center [151, 149] width 303 height 298
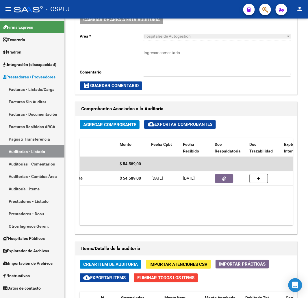
click at [38, 148] on link "Auditorías - Listado" at bounding box center [32, 151] width 64 height 12
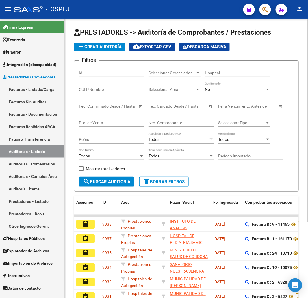
click at [215, 88] on div "No" at bounding box center [235, 89] width 60 height 5
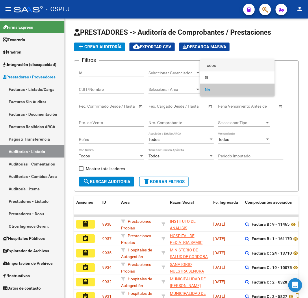
click at [229, 64] on span "Todos" at bounding box center [237, 65] width 65 height 12
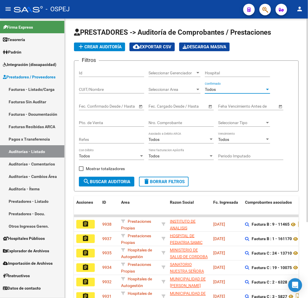
click at [177, 119] on div "Nro. Comprobante" at bounding box center [180, 121] width 65 height 12
click at [175, 121] on input "Nro. Comprobante" at bounding box center [180, 122] width 65 height 5
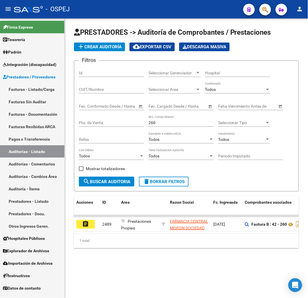
drag, startPoint x: 157, startPoint y: 123, endPoint x: 106, endPoint y: 137, distance: 53.2
click at [134, 128] on div "Filtros Id Seleccionar Gerenciador Seleccionar Gerenciador Hospital CUIT/Nombre…" at bounding box center [186, 120] width 215 height 111
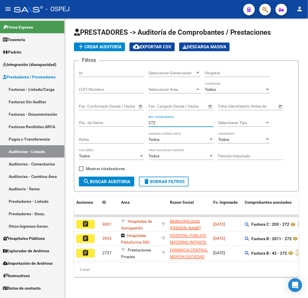
type input "272"
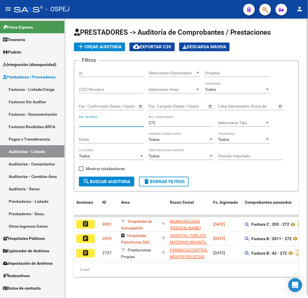
click at [122, 124] on input "Pto. de Venta" at bounding box center [111, 122] width 65 height 5
type input "6"
click at [98, 178] on button "search Buscar Auditoria" at bounding box center [106, 182] width 55 height 10
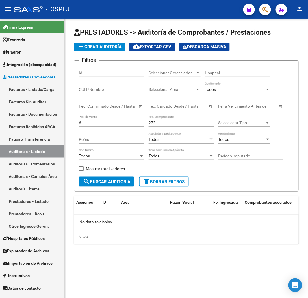
drag, startPoint x: 155, startPoint y: 122, endPoint x: 91, endPoint y: 130, distance: 64.6
click at [120, 123] on div "Filtros Id Seleccionar Gerenciador Seleccionar Gerenciador Hospital CUIT/Nombre…" at bounding box center [186, 120] width 215 height 111
drag, startPoint x: 157, startPoint y: 123, endPoint x: 122, endPoint y: 136, distance: 36.7
click at [100, 123] on div "Filtros Id Seleccionar Gerenciador Seleccionar Gerenciador Hospital CUIT/Nombre…" at bounding box center [186, 120] width 215 height 111
drag, startPoint x: 157, startPoint y: 122, endPoint x: 32, endPoint y: 112, distance: 126.0
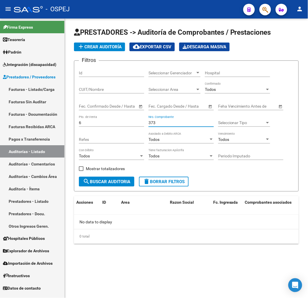
click at [100, 114] on div "Filtros Id Seleccionar Gerenciador Seleccionar Gerenciador Hospital CUIT/Nombre…" at bounding box center [186, 120] width 215 height 111
drag, startPoint x: 160, startPoint y: 122, endPoint x: 53, endPoint y: 131, distance: 107.3
click at [113, 127] on div "Filtros Id Seleccionar Gerenciador Seleccionar Gerenciador Hospital CUIT/Nombre…" at bounding box center [186, 120] width 215 height 111
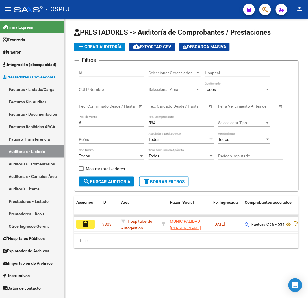
drag, startPoint x: 170, startPoint y: 124, endPoint x: 105, endPoint y: 133, distance: 65.7
click at [107, 128] on div "Filtros Id Seleccionar Gerenciador Seleccionar Gerenciador Hospital CUIT/Nombre…" at bounding box center [186, 120] width 215 height 111
drag, startPoint x: 162, startPoint y: 120, endPoint x: 149, endPoint y: 126, distance: 14.5
click at [134, 126] on div "Filtros Id Seleccionar Gerenciador Seleccionar Gerenciador Hospital CUIT/Nombre…" at bounding box center [186, 120] width 215 height 111
drag, startPoint x: 143, startPoint y: 122, endPoint x: 99, endPoint y: 128, distance: 44.0
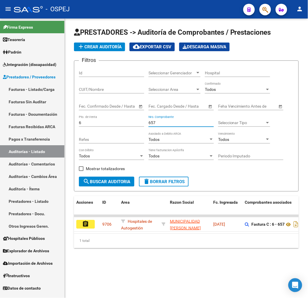
click at [103, 125] on div "Filtros Id Seleccionar Gerenciador Seleccionar Gerenciador Hospital CUIT/Nombre…" at bounding box center [186, 120] width 215 height 111
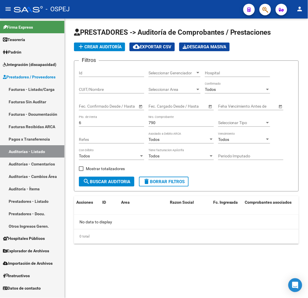
drag, startPoint x: 164, startPoint y: 122, endPoint x: 98, endPoint y: 128, distance: 66.1
click at [134, 122] on div "Filtros Id Seleccionar Gerenciador Seleccionar Gerenciador Hospital CUIT/Nombre…" at bounding box center [186, 120] width 215 height 111
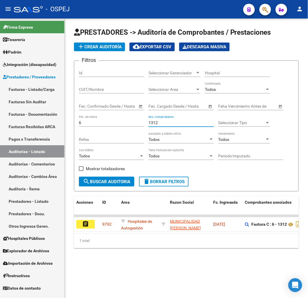
type input "1312"
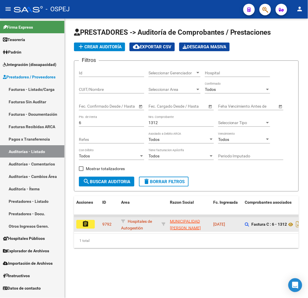
click at [84, 225] on mat-icon "assignment" at bounding box center [85, 223] width 7 height 7
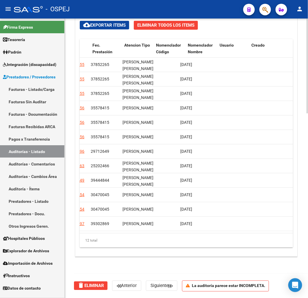
scroll to position [4, 590]
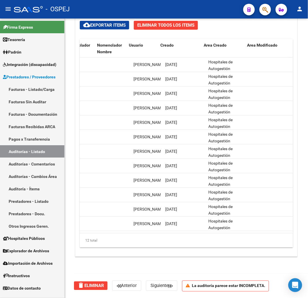
click at [40, 153] on link "Auditorías - Listado" at bounding box center [32, 151] width 64 height 12
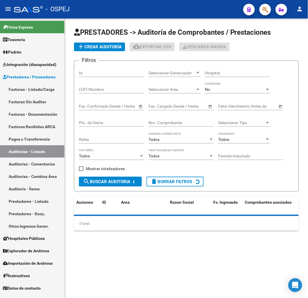
click at [227, 88] on div "No" at bounding box center [235, 89] width 60 height 5
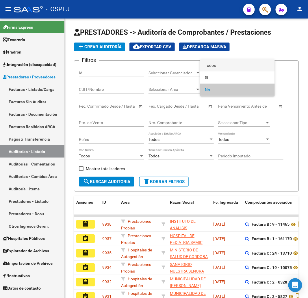
click at [224, 68] on span "Todos" at bounding box center [237, 65] width 65 height 12
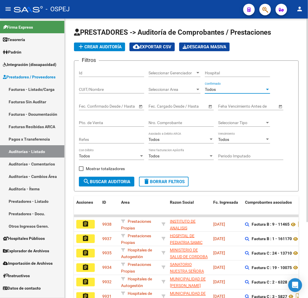
click at [123, 123] on input "Pto. de Venta" at bounding box center [111, 122] width 65 height 5
type input "3"
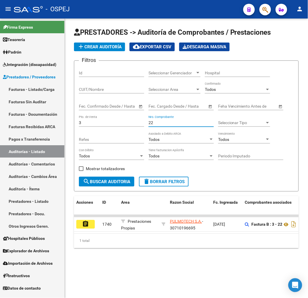
type input "22"
drag, startPoint x: 39, startPoint y: 125, endPoint x: 0, endPoint y: 128, distance: 38.5
click at [9, 126] on mat-sidenav-container "Firma Express Tesorería Auditorías Confirmadas Padrón Afiliados Empadronados Mo…" at bounding box center [154, 157] width 308 height 279
type input "79"
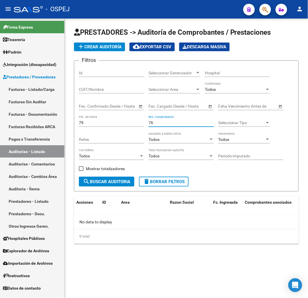
drag, startPoint x: 155, startPoint y: 122, endPoint x: 75, endPoint y: 131, distance: 80.0
click at [94, 128] on div "Filtros Id Seleccionar Gerenciador Seleccionar Gerenciador Hospital CUIT/Nombre…" at bounding box center [186, 120] width 215 height 111
drag, startPoint x: 176, startPoint y: 121, endPoint x: 216, endPoint y: 146, distance: 47.6
click at [42, 119] on mat-sidenav-container "Firma Express Tesorería Auditorías Confirmadas Padrón Afiliados Empadronados Mo…" at bounding box center [154, 157] width 308 height 279
click at [153, 121] on input "251" at bounding box center [180, 122] width 65 height 5
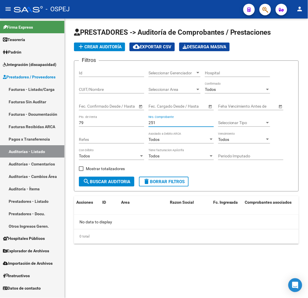
click at [153, 121] on input "251" at bounding box center [180, 122] width 65 height 5
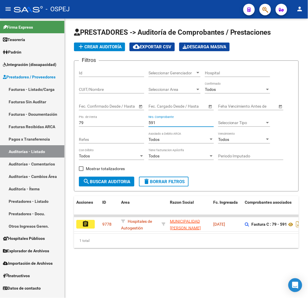
click at [153, 121] on input "591" at bounding box center [180, 122] width 65 height 5
click at [150, 122] on input "814" at bounding box center [180, 122] width 65 height 5
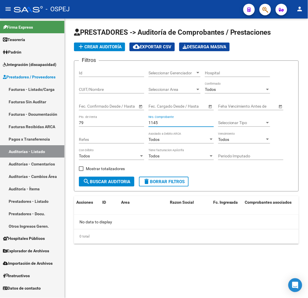
drag, startPoint x: 165, startPoint y: 121, endPoint x: 103, endPoint y: 127, distance: 62.4
click at [111, 126] on div "Filtros Id Seleccionar Gerenciador Seleccionar Gerenciador Hospital CUIT/Nombre…" at bounding box center [186, 120] width 215 height 111
type input "1233"
click at [101, 45] on span "add Crear Auditoría" at bounding box center [99, 46] width 44 height 5
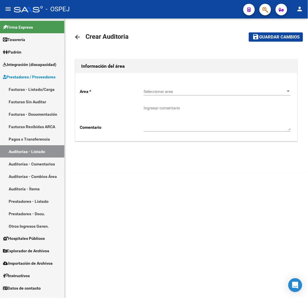
click at [166, 87] on div "Seleccionar area Seleccionar area" at bounding box center [217, 90] width 147 height 12
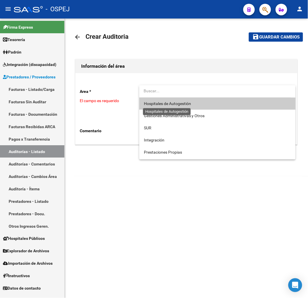
click at [173, 102] on span "Hospitales de Autogestión" at bounding box center [167, 103] width 47 height 5
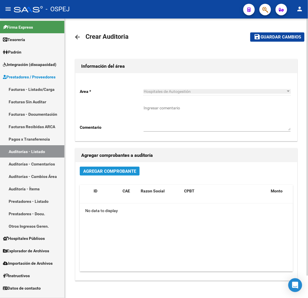
click at [127, 171] on span "Agregar Comprobante" at bounding box center [109, 170] width 53 height 5
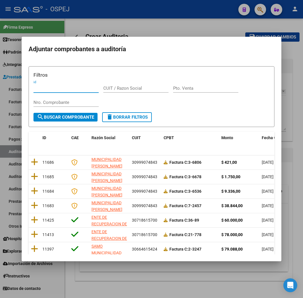
click at [44, 103] on input "Nro. Comprobante" at bounding box center [66, 102] width 65 height 5
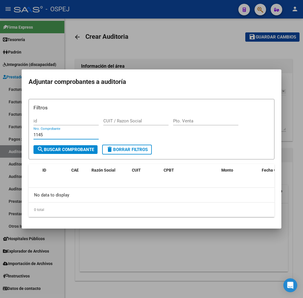
drag, startPoint x: 16, startPoint y: 132, endPoint x: 0, endPoint y: 133, distance: 16.2
click at [3, 132] on div "Adjuntar comprobantes a auditoría Filtros id CUIT / Razon Social Pto. Venta 114…" at bounding box center [151, 149] width 303 height 298
drag, startPoint x: 27, startPoint y: 134, endPoint x: -35, endPoint y: 132, distance: 62.4
click at [0, 132] on html "menu - OSPEJ person Firma Express Tesorería Auditorías Confirmadas Padrón Afili…" at bounding box center [151, 149] width 303 height 298
click at [35, 131] on div "1307 Nro. Comprobante" at bounding box center [66, 134] width 65 height 9
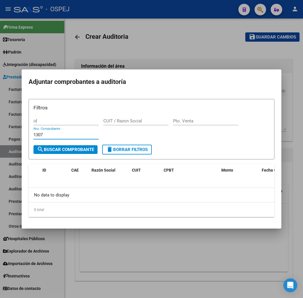
click at [34, 134] on input "1307" at bounding box center [66, 134] width 65 height 5
type input "1362"
click at [133, 37] on div at bounding box center [151, 149] width 303 height 298
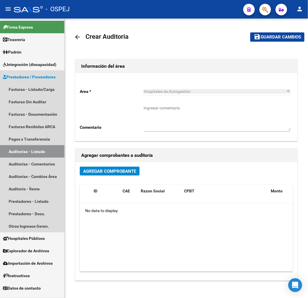
click at [32, 149] on link "Auditorías - Listado" at bounding box center [32, 151] width 64 height 12
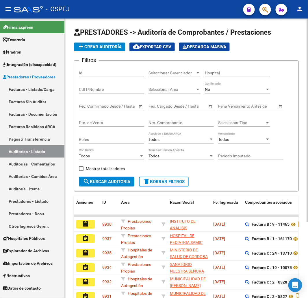
click at [230, 88] on div "No" at bounding box center [235, 89] width 60 height 5
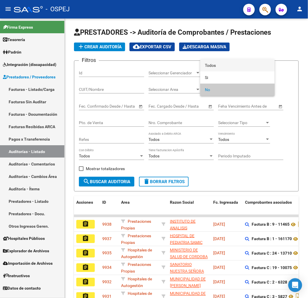
click at [235, 68] on span "Todos" at bounding box center [237, 65] width 65 height 12
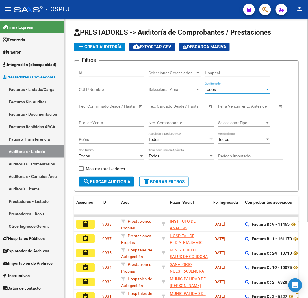
click at [112, 123] on input "Pto. de Venta" at bounding box center [111, 122] width 65 height 5
type input "79"
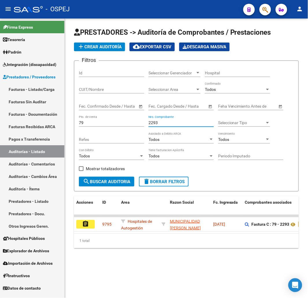
click at [152, 122] on input "2293" at bounding box center [180, 122] width 65 height 5
click at [152, 122] on input "2380" at bounding box center [180, 122] width 65 height 5
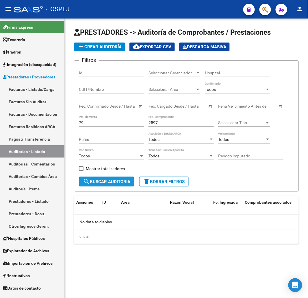
click at [111, 180] on span "search Buscar Auditoria" at bounding box center [106, 181] width 47 height 5
click at [151, 123] on input "2597" at bounding box center [180, 122] width 65 height 5
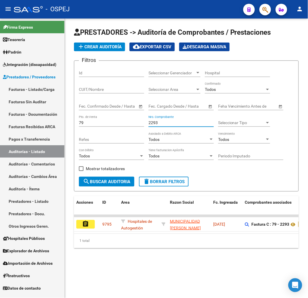
click at [151, 123] on input "2293" at bounding box center [180, 122] width 65 height 5
type input "2380"
drag, startPoint x: 91, startPoint y: 123, endPoint x: 1, endPoint y: 120, distance: 90.2
click at [27, 119] on mat-sidenav-container "Firma Express Tesorería Auditorías Confirmadas Padrón Afiliados Empadronados Mo…" at bounding box center [154, 157] width 308 height 279
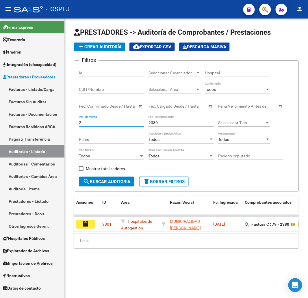
type input "2"
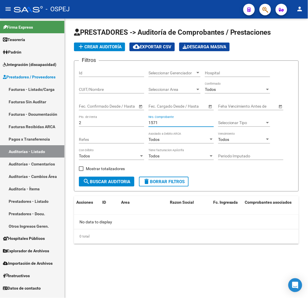
drag, startPoint x: 160, startPoint y: 121, endPoint x: 110, endPoint y: 118, distance: 49.5
click at [123, 119] on div "Filtros Id Seleccionar Gerenciador Seleccionar Gerenciador Hospital CUIT/Nombre…" at bounding box center [186, 120] width 215 height 111
drag, startPoint x: 166, startPoint y: 124, endPoint x: 99, endPoint y: 125, distance: 66.5
click at [126, 120] on div "Filtros Id Seleccionar Gerenciador Seleccionar Gerenciador Hospital CUIT/Nombre…" at bounding box center [186, 120] width 215 height 111
type input "1"
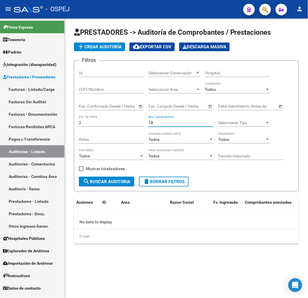
type input "1"
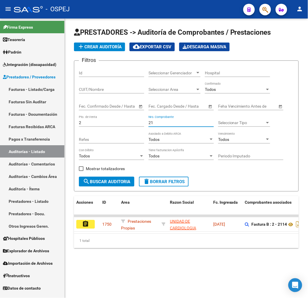
type input "2"
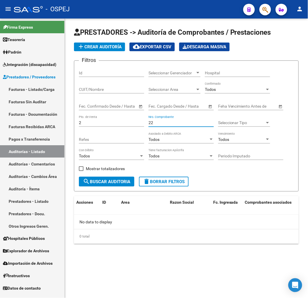
type input "2"
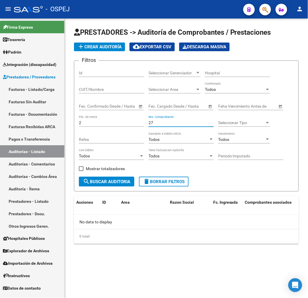
type input "2"
type input "3"
type input "2"
type input "3"
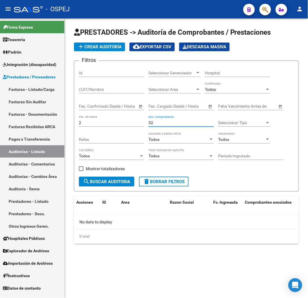
type input "3"
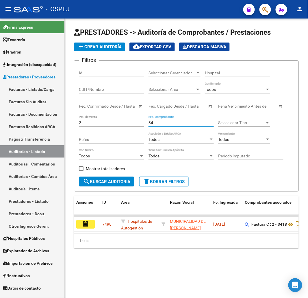
type input "3"
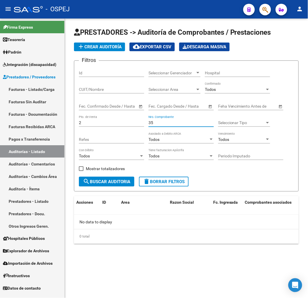
type input "3"
click at [157, 123] on input "3772" at bounding box center [180, 122] width 65 height 5
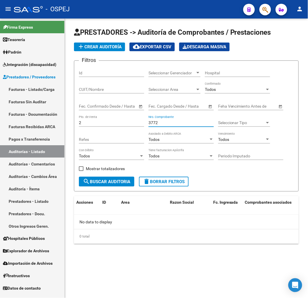
click at [157, 123] on input "3772" at bounding box center [180, 122] width 65 height 5
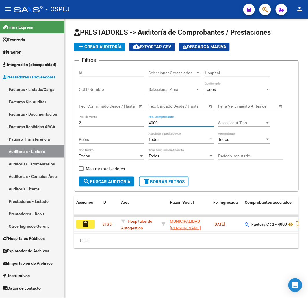
click at [155, 122] on input "4000" at bounding box center [180, 122] width 65 height 5
click at [155, 123] on input "4267" at bounding box center [180, 122] width 65 height 5
click at [155, 123] on input "4460" at bounding box center [180, 122] width 65 height 5
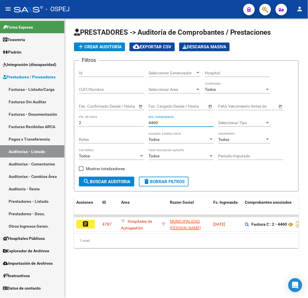
click at [155, 123] on input "4460" at bounding box center [180, 122] width 65 height 5
click at [154, 125] on input "4267" at bounding box center [180, 122] width 65 height 5
click at [152, 123] on input "4460" at bounding box center [180, 122] width 65 height 5
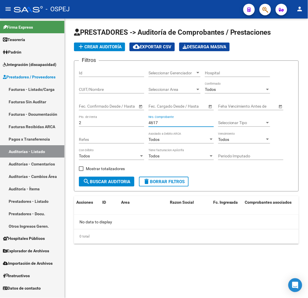
click at [156, 125] on input "4617" at bounding box center [180, 122] width 65 height 5
click at [154, 123] on input "1470" at bounding box center [180, 122] width 65 height 5
click at [152, 126] on div "1251 Nro. Comprobante" at bounding box center [180, 121] width 65 height 12
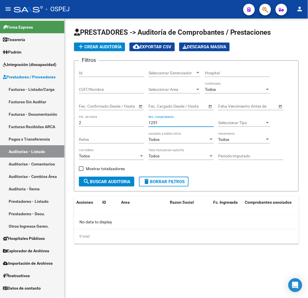
click at [153, 124] on input "1251" at bounding box center [180, 122] width 65 height 5
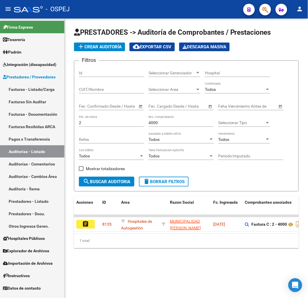
click at [155, 123] on input "4000" at bounding box center [180, 122] width 65 height 5
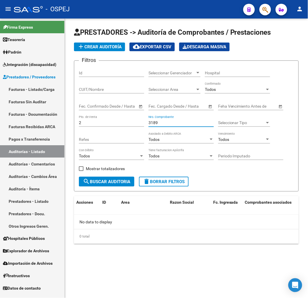
type input "3189"
drag, startPoint x: 83, startPoint y: 122, endPoint x: 14, endPoint y: 138, distance: 70.3
click at [52, 124] on mat-sidenav-container "Firma Express Tesorería Auditorías Confirmadas Padrón Afiliados Empadronados Mo…" at bounding box center [154, 157] width 308 height 279
type input "1"
click at [152, 121] on input "3189" at bounding box center [180, 122] width 65 height 5
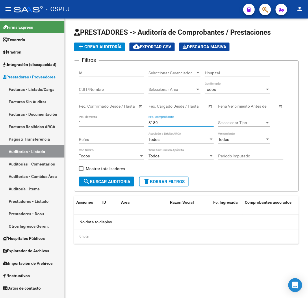
drag, startPoint x: 96, startPoint y: 182, endPoint x: 125, endPoint y: 164, distance: 34.2
click at [97, 182] on span "search Buscar Auditoria" at bounding box center [106, 181] width 47 height 5
click at [153, 121] on input "3189" at bounding box center [180, 122] width 65 height 5
type input "3"
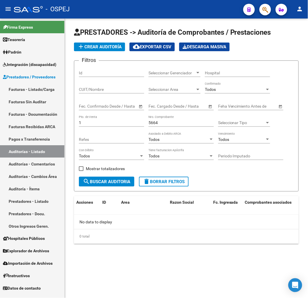
click at [153, 124] on input "5664" at bounding box center [180, 122] width 65 height 5
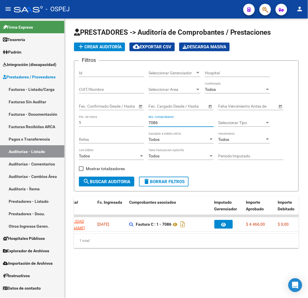
scroll to position [0, 110]
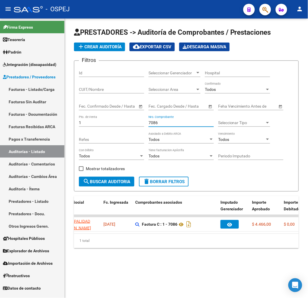
click at [153, 123] on input "7086" at bounding box center [180, 122] width 65 height 5
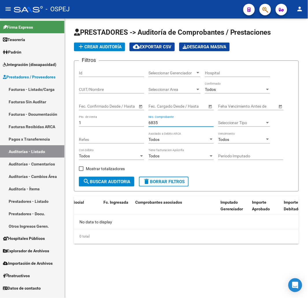
scroll to position [0, 0]
click at [153, 123] on input "6835" at bounding box center [180, 122] width 65 height 5
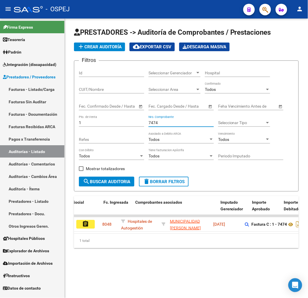
click at [153, 123] on input "7474" at bounding box center [180, 122] width 65 height 5
type input "7713"
click at [155, 122] on input "7713" at bounding box center [180, 122] width 65 height 5
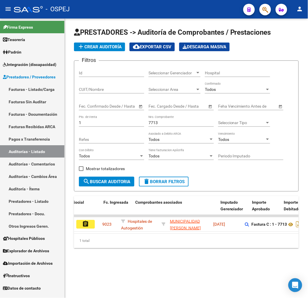
click at [153, 122] on input "7713" at bounding box center [180, 122] width 65 height 5
type input "7"
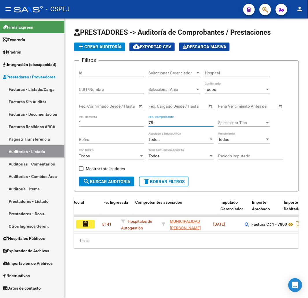
type input "7"
type input "8230"
click at [153, 122] on input "8230" at bounding box center [180, 122] width 65 height 5
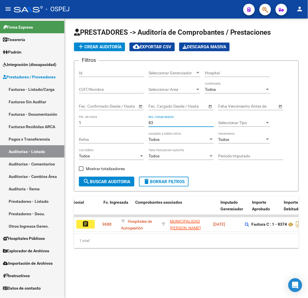
type input "8"
click at [155, 124] on input "8546" at bounding box center [180, 122] width 65 height 5
click at [150, 121] on input "8546" at bounding box center [180, 122] width 65 height 5
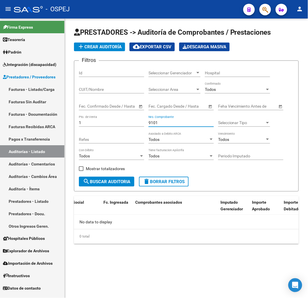
click at [151, 124] on input "9101" at bounding box center [180, 122] width 65 height 5
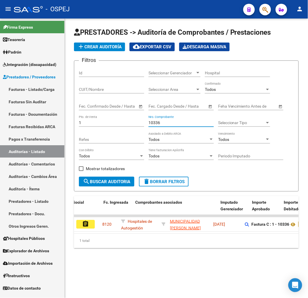
click at [151, 124] on input "10336" at bounding box center [180, 122] width 65 height 5
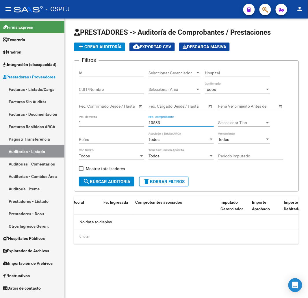
click at [151, 124] on input "10533" at bounding box center [180, 122] width 65 height 5
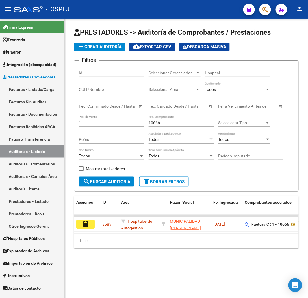
click at [153, 122] on input "10666" at bounding box center [180, 122] width 65 height 5
click at [153, 122] on input "10673" at bounding box center [180, 122] width 65 height 5
click at [157, 124] on input "11128" at bounding box center [180, 122] width 65 height 5
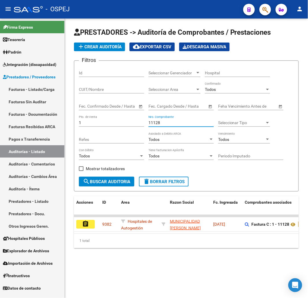
click at [157, 124] on input "11128" at bounding box center [180, 122] width 65 height 5
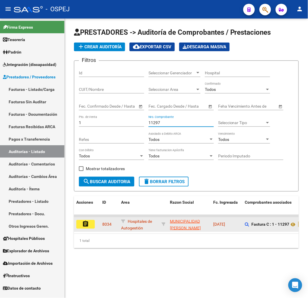
type input "11297"
click at [91, 224] on button "assignment" at bounding box center [85, 224] width 18 height 9
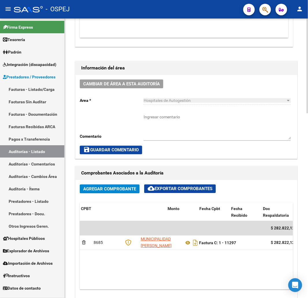
scroll to position [0, 238]
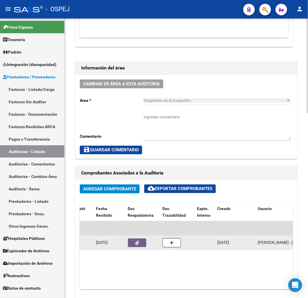
click at [134, 244] on button "button" at bounding box center [137, 242] width 18 height 9
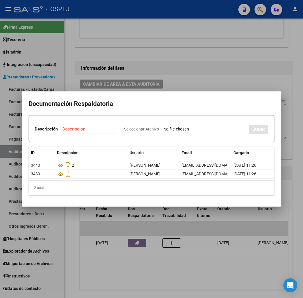
click at [138, 282] on div at bounding box center [151, 149] width 303 height 298
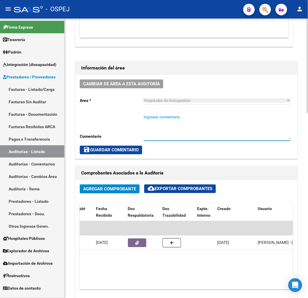
drag, startPoint x: 177, startPoint y: 127, endPoint x: 178, endPoint y: 122, distance: 4.8
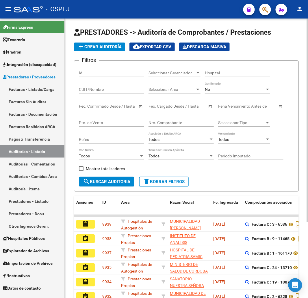
click at [211, 92] on div "No" at bounding box center [235, 89] width 60 height 5
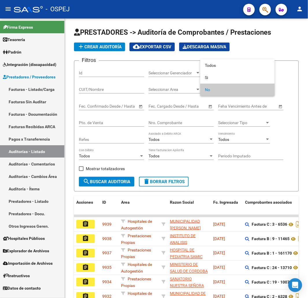
click at [171, 122] on div at bounding box center [154, 149] width 308 height 298
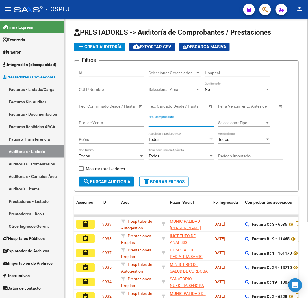
click at [162, 121] on input "Nro. Comprobante" at bounding box center [180, 122] width 65 height 5
type input "11"
click at [107, 123] on input "Pto. de Venta" at bounding box center [111, 122] width 65 height 5
type input "1"
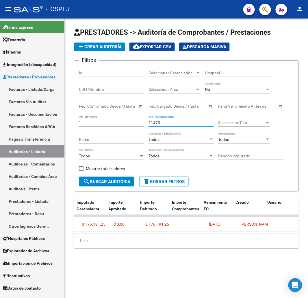
scroll to position [0, 306]
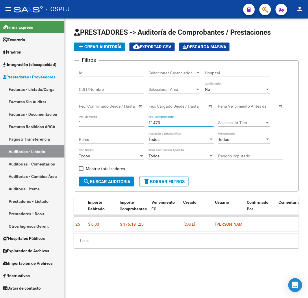
click at [153, 124] on input "11473" at bounding box center [180, 122] width 65 height 5
click at [157, 122] on input "11474" at bounding box center [180, 122] width 65 height 5
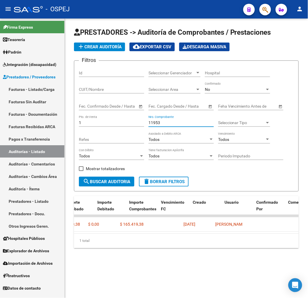
scroll to position [0, 0]
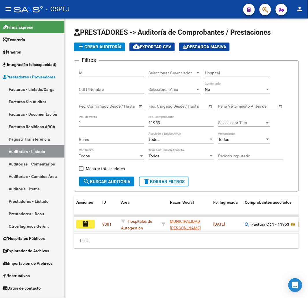
click at [155, 122] on input "11953" at bounding box center [180, 122] width 65 height 5
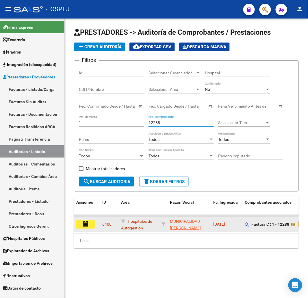
type input "12288"
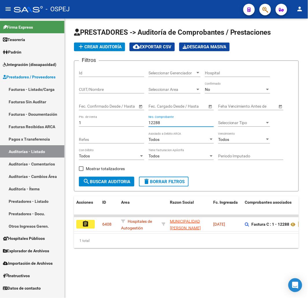
click at [90, 221] on button "assignment" at bounding box center [85, 224] width 18 height 9
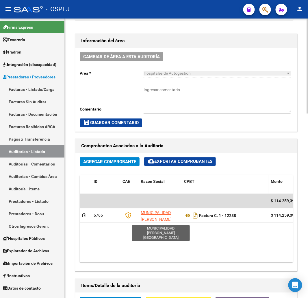
scroll to position [257, 0]
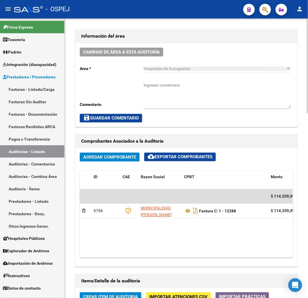
drag, startPoint x: 138, startPoint y: 257, endPoint x: 210, endPoint y: 252, distance: 72.4
click at [210, 252] on div "Agregar Comprobante cloud_download Exportar Comprobantes ID CAE Razon Social CP…" at bounding box center [186, 207] width 222 height 118
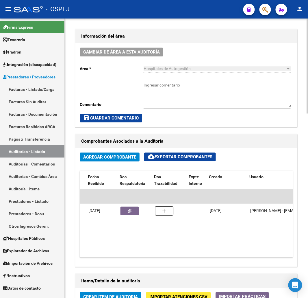
scroll to position [0, 246]
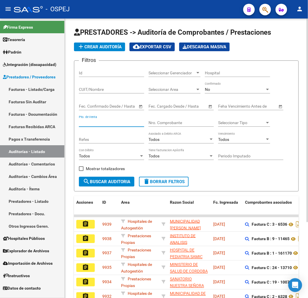
click at [106, 124] on input "Pto. de Venta" at bounding box center [111, 122] width 65 height 5
type input "1"
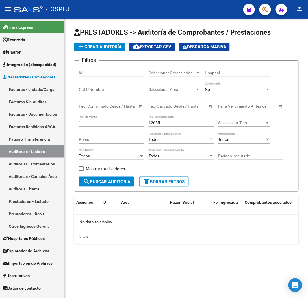
click at [153, 123] on input "12655" at bounding box center [180, 122] width 65 height 5
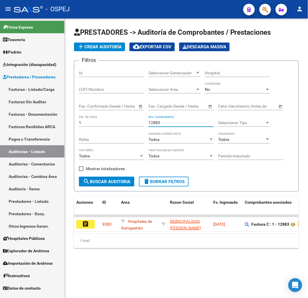
click at [157, 125] on input "12883" at bounding box center [180, 122] width 65 height 5
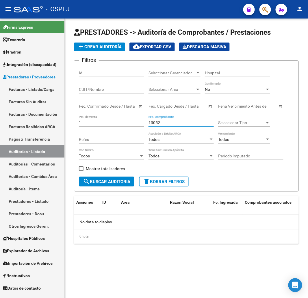
click at [157, 123] on input "13052" at bounding box center [180, 122] width 65 height 5
click at [153, 124] on input "13139" at bounding box center [180, 122] width 65 height 5
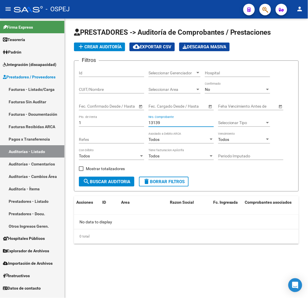
click at [153, 124] on input "13139" at bounding box center [180, 122] width 65 height 5
click at [156, 120] on div "14662 Nro. Comprobante" at bounding box center [180, 121] width 65 height 12
click at [155, 121] on input "14662" at bounding box center [180, 122] width 65 height 5
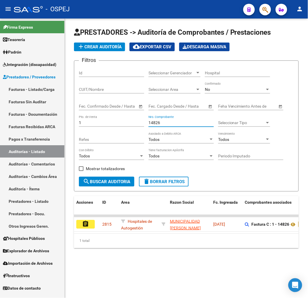
type input "14826"
click at [80, 223] on button "assignment" at bounding box center [85, 224] width 18 height 9
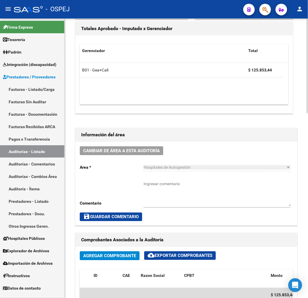
scroll to position [257, 0]
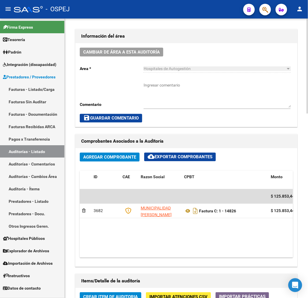
drag, startPoint x: 123, startPoint y: 258, endPoint x: 129, endPoint y: 257, distance: 6.4
click at [169, 259] on div "Agregar Comprobante cloud_download Exportar Comprobantes ID CAE Razon Social CP…" at bounding box center [186, 207] width 222 height 118
drag, startPoint x: 129, startPoint y: 257, endPoint x: 214, endPoint y: 250, distance: 85.2
click at [210, 251] on div "Agregar Comprobante cloud_download Exportar Comprobantes ID CAE Razon Social CP…" at bounding box center [186, 207] width 222 height 118
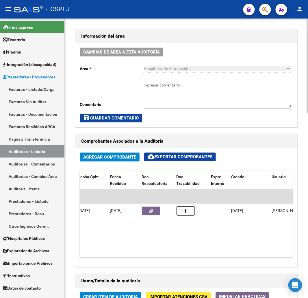
scroll to position [0, 203]
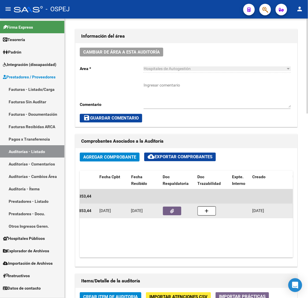
click at [169, 207] on button "button" at bounding box center [172, 210] width 18 height 9
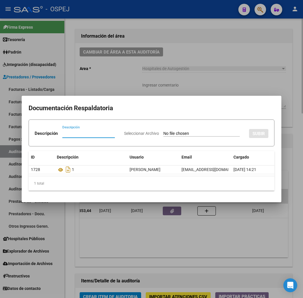
drag, startPoint x: 116, startPoint y: 256, endPoint x: 113, endPoint y: 242, distance: 14.5
click at [116, 256] on div at bounding box center [151, 149] width 303 height 298
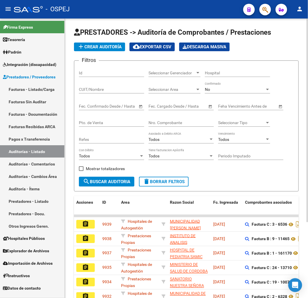
click at [125, 123] on input "Pto. de Venta" at bounding box center [111, 122] width 65 height 5
type input "201"
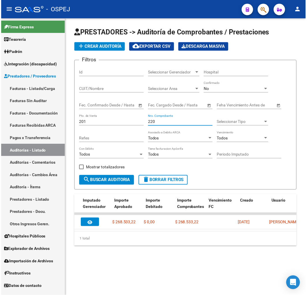
scroll to position [0, 251]
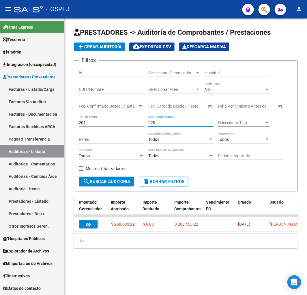
click at [151, 123] on input "220" at bounding box center [180, 122] width 65 height 5
type input "12961"
click at [86, 122] on input "201" at bounding box center [111, 122] width 65 height 5
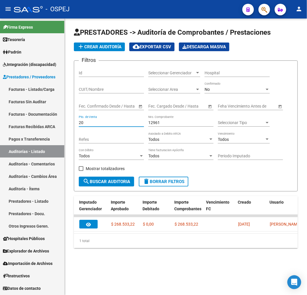
type input "2"
click at [154, 123] on input "12961" at bounding box center [180, 122] width 65 height 5
click at [152, 125] on input "12961" at bounding box center [180, 122] width 65 height 5
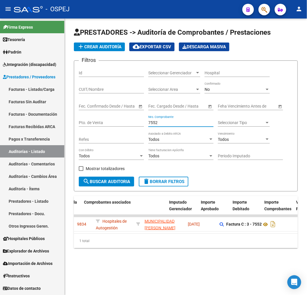
scroll to position [0, 22]
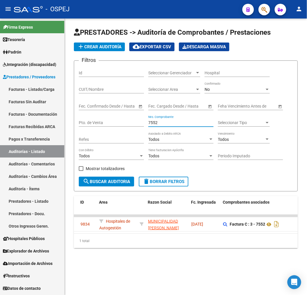
click at [152, 122] on input "7552" at bounding box center [180, 122] width 65 height 5
click at [153, 124] on input "7552" at bounding box center [180, 122] width 65 height 5
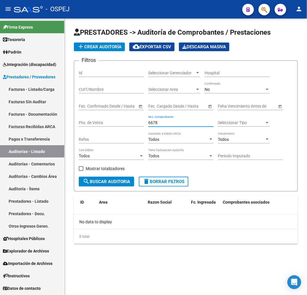
scroll to position [0, 0]
type input "6678"
click at [107, 42] on app-list-header "PRESTADORES -> Auditoría de Comprobantes / Prestaciones add Crear Auditoría clo…" at bounding box center [186, 110] width 224 height 164
click at [110, 45] on span "add Crear Auditoría" at bounding box center [99, 46] width 44 height 5
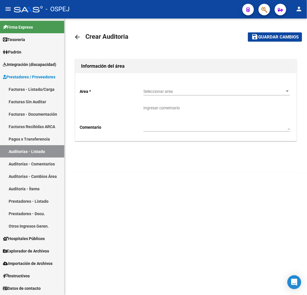
drag, startPoint x: 160, startPoint y: 82, endPoint x: 158, endPoint y: 88, distance: 6.1
click at [160, 83] on div "Area * Seleccionar area Seleccionar area Comentario Ingresar comentario" at bounding box center [185, 107] width 221 height 68
click at [158, 90] on span "Seleccionar area" at bounding box center [215, 91] width 142 height 5
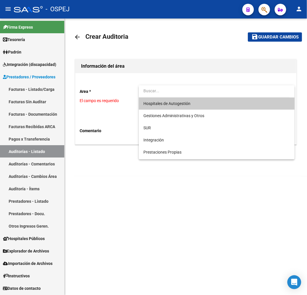
click at [172, 105] on span "Hospitales de Autogestión" at bounding box center [167, 103] width 47 height 5
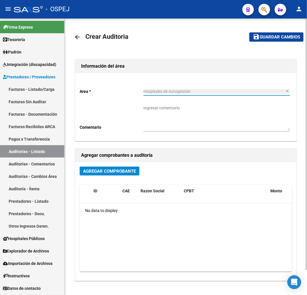
click at [113, 167] on button "Agregar Comprobante" at bounding box center [110, 170] width 60 height 9
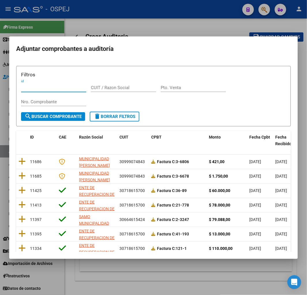
click at [52, 99] on input "Nro. Comprobante" at bounding box center [53, 101] width 65 height 5
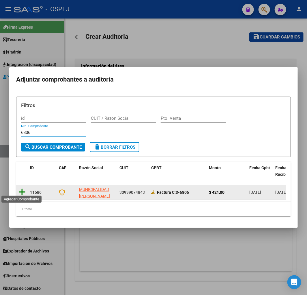
type input "6806"
click at [21, 192] on icon at bounding box center [21, 192] width 7 height 8
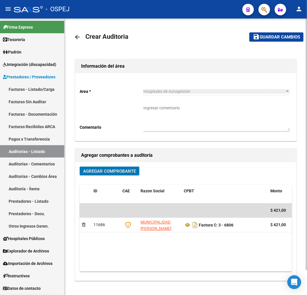
click at [268, 42] on mat-toolbar-row "save Guardar cambios" at bounding box center [272, 37] width 64 height 18
click at [271, 36] on span "Guardar cambios" at bounding box center [280, 37] width 40 height 5
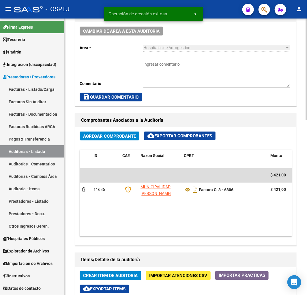
scroll to position [224, 0]
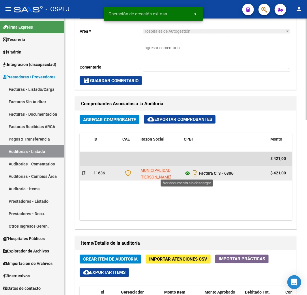
click at [187, 175] on icon at bounding box center [188, 173] width 8 height 7
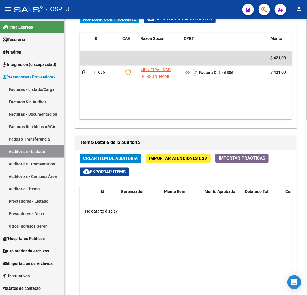
scroll to position [449, 0]
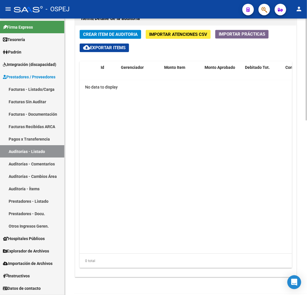
click at [130, 32] on span "Crear Item de Auditoria" at bounding box center [110, 34] width 55 height 5
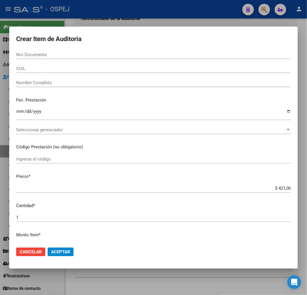
paste input "33494475"
type input "33494475"
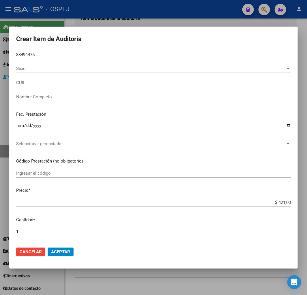
type input "20334944752"
type input "GARCIA VAIROLETTO MAXIMILIANO"
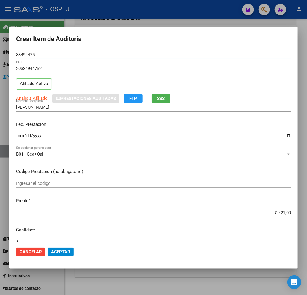
type input "33494475"
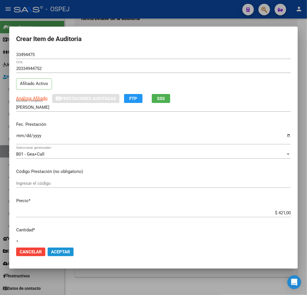
click at [53, 248] on button "Aceptar" at bounding box center [61, 251] width 26 height 9
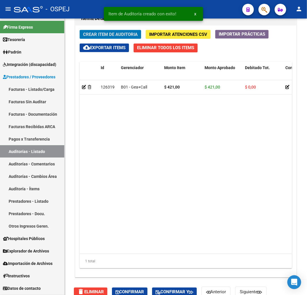
scroll to position [519, 0]
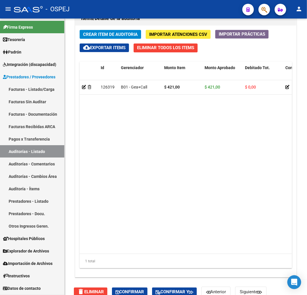
click at [45, 151] on link "Auditorías - Listado" at bounding box center [32, 151] width 64 height 12
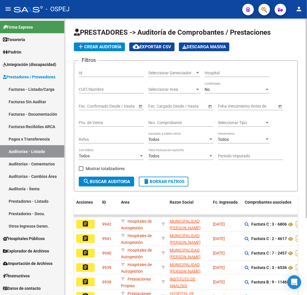
click at [112, 44] on span "add Crear Auditoría" at bounding box center [99, 46] width 44 height 5
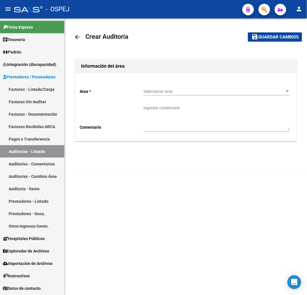
click at [170, 90] on span "Seleccionar area" at bounding box center [215, 91] width 142 height 5
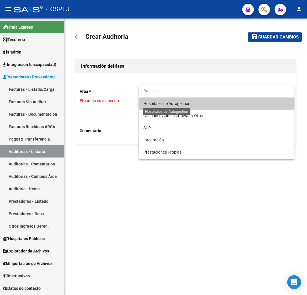
click at [169, 103] on span "Hospitales de Autogestión" at bounding box center [167, 103] width 47 height 5
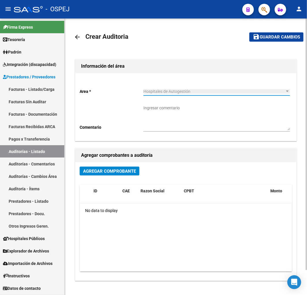
click at [101, 177] on div "Agregar Comprobante" at bounding box center [186, 173] width 213 height 14
click at [106, 170] on span "Agregar Comprobante" at bounding box center [109, 170] width 53 height 5
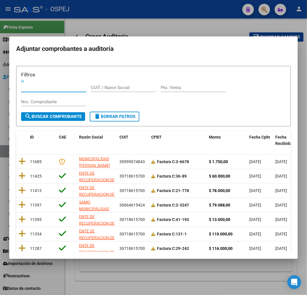
click at [49, 104] on input "Nro. Comprobante" at bounding box center [53, 101] width 65 height 5
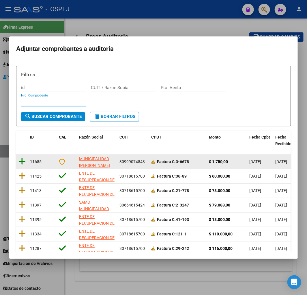
drag, startPoint x: 18, startPoint y: 162, endPoint x: 21, endPoint y: 161, distance: 3.9
click at [19, 162] on datatable-body-cell at bounding box center [22, 162] width 12 height 14
click at [21, 161] on icon at bounding box center [21, 161] width 7 height 8
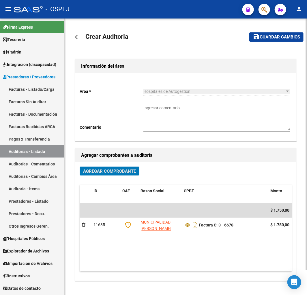
click at [280, 40] on button "save Guardar cambios" at bounding box center [277, 36] width 54 height 9
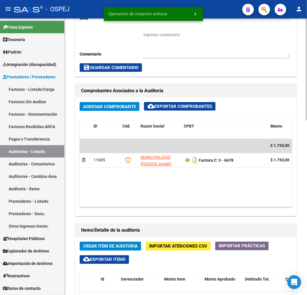
scroll to position [321, 0]
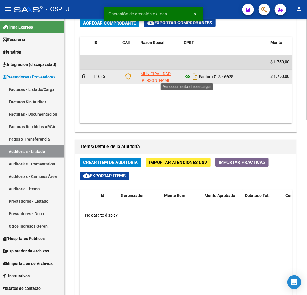
click at [186, 79] on icon at bounding box center [188, 76] width 8 height 7
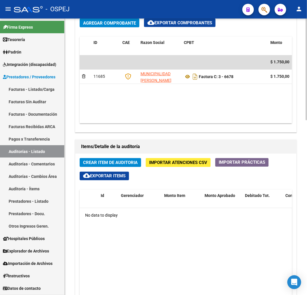
click at [130, 164] on span "Crear Item de Auditoria" at bounding box center [110, 162] width 55 height 5
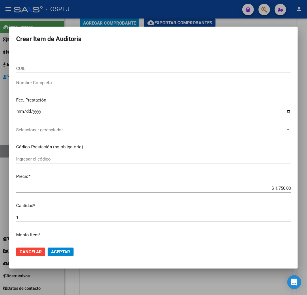
paste input "37316962"
type input "37316962"
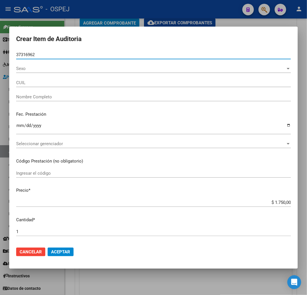
type input "27373169620"
type input "CESARE DANIELA ROSALIA"
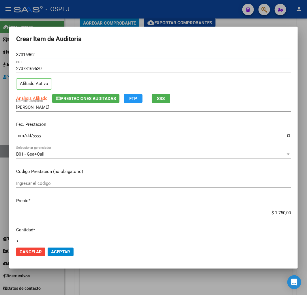
type input "37316962"
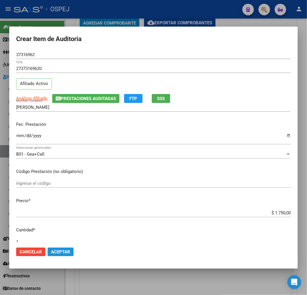
click at [56, 253] on span "Aceptar" at bounding box center [60, 251] width 19 height 5
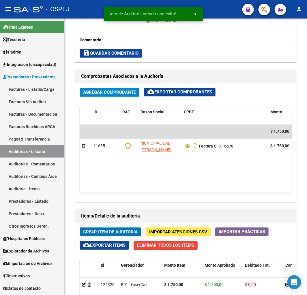
scroll to position [390, 0]
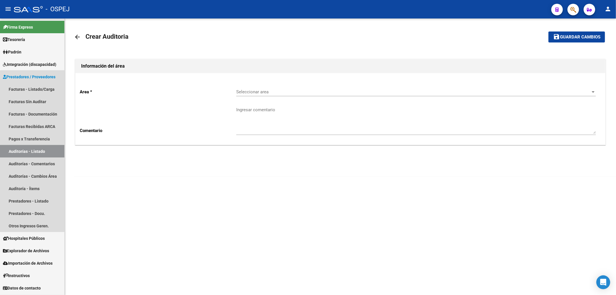
click at [39, 154] on link "Auditorías - Listado" at bounding box center [32, 151] width 64 height 12
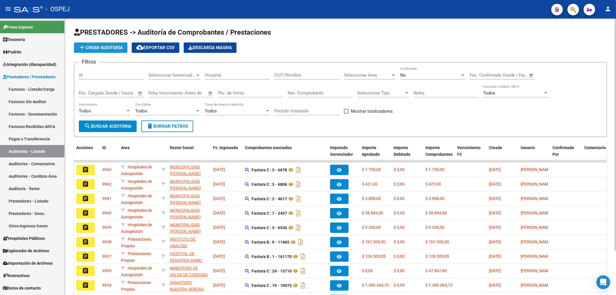
click at [100, 51] on button "add Crear Auditoría" at bounding box center [100, 47] width 53 height 10
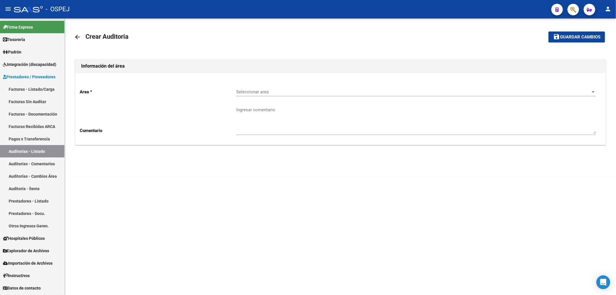
click at [265, 86] on div "Seleccionar area Seleccionar area" at bounding box center [416, 90] width 360 height 12
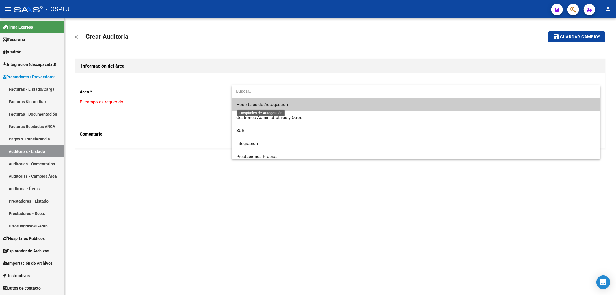
click at [269, 103] on span "Hospitales de Autogestión" at bounding box center [262, 104] width 52 height 5
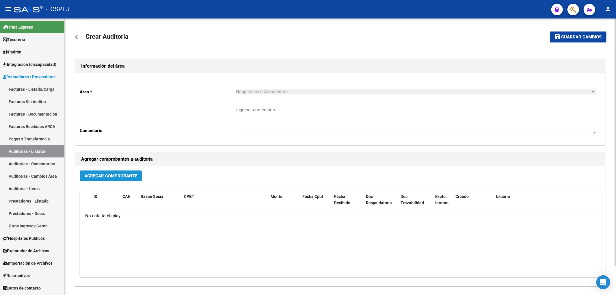
click at [125, 175] on span "Agregar Comprobante" at bounding box center [110, 175] width 53 height 5
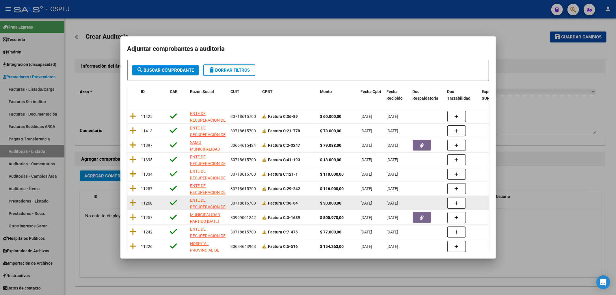
scroll to position [60, 0]
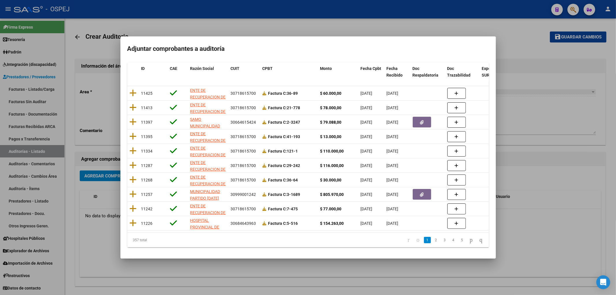
click at [521, 126] on div at bounding box center [308, 147] width 616 height 295
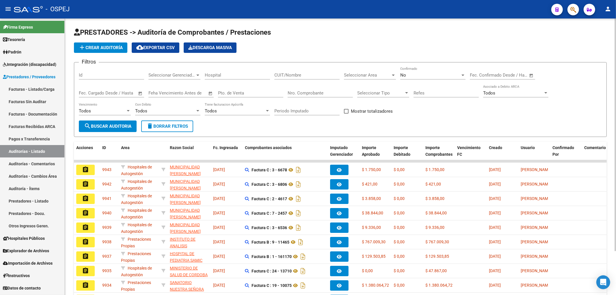
click at [117, 44] on button "add Crear Auditoría" at bounding box center [100, 47] width 53 height 10
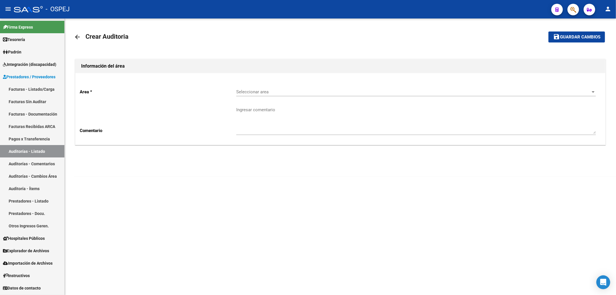
click at [279, 88] on div "Seleccionar area Seleccionar area" at bounding box center [416, 90] width 360 height 12
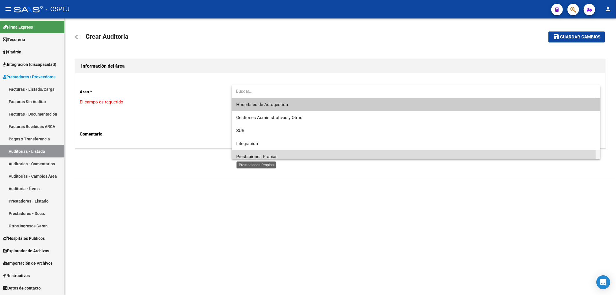
click at [266, 156] on span "Prestaciones Propias" at bounding box center [256, 156] width 41 height 5
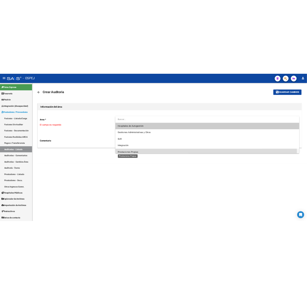
scroll to position [4, 0]
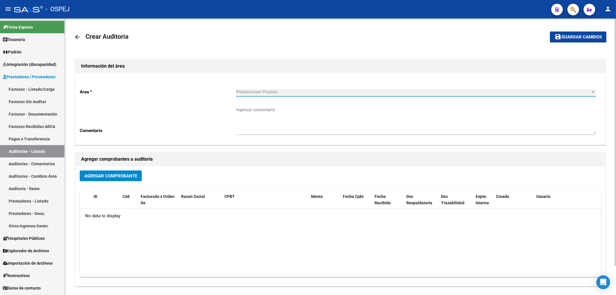
click at [124, 181] on button "Agregar Comprobante" at bounding box center [111, 175] width 62 height 11
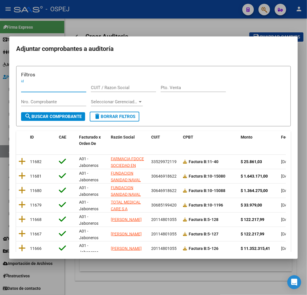
click at [93, 285] on div at bounding box center [153, 147] width 307 height 295
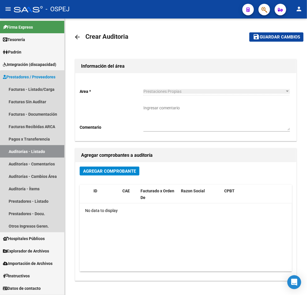
click at [49, 152] on link "Auditorías - Listado" at bounding box center [32, 151] width 64 height 12
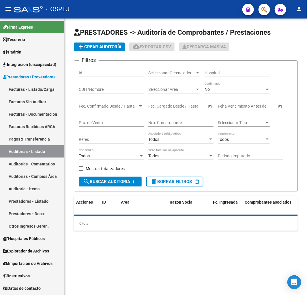
click at [217, 86] on div "No Confirmado" at bounding box center [237, 88] width 65 height 12
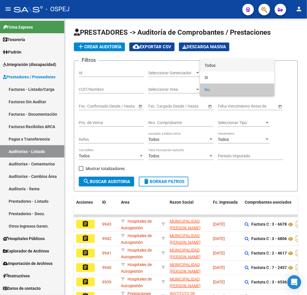
click at [227, 61] on span "Todos" at bounding box center [237, 65] width 65 height 12
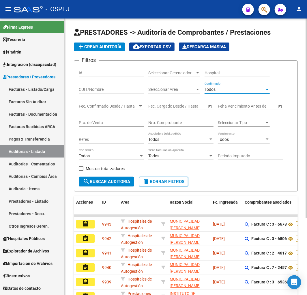
click at [175, 117] on div "Nro. Comprobante" at bounding box center [180, 121] width 65 height 12
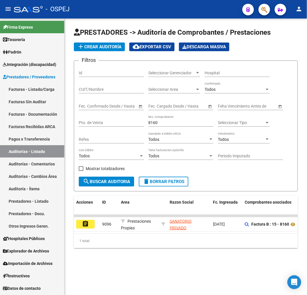
click at [154, 126] on div "8160 Nro. Comprobante" at bounding box center [180, 121] width 65 height 12
click at [154, 125] on input "8160" at bounding box center [180, 122] width 65 height 5
click at [153, 125] on input "8160" at bounding box center [180, 122] width 65 height 5
type input "3"
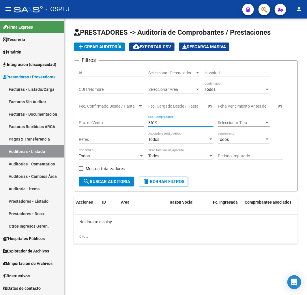
type input "8619"
click at [109, 50] on app-list-header "PRESTADORES -> Auditoría de Comprobantes / Prestaciones add Crear Auditoría clo…" at bounding box center [186, 110] width 224 height 164
click at [122, 47] on span "add Crear Auditoría" at bounding box center [99, 46] width 44 height 5
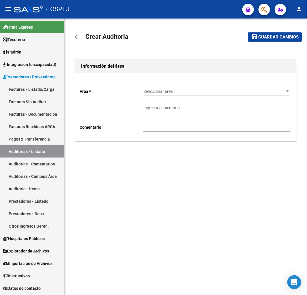
click at [165, 91] on span "Seleccionar area" at bounding box center [215, 91] width 142 height 5
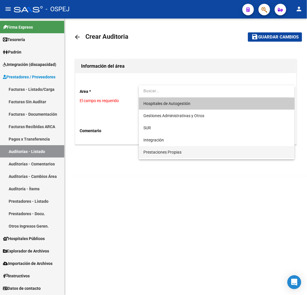
click at [166, 155] on span "Prestaciones Propias" at bounding box center [217, 152] width 147 height 12
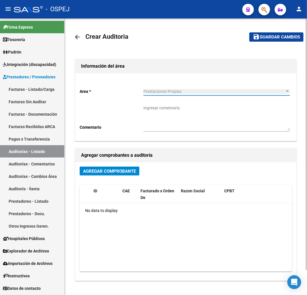
click at [116, 172] on span "Agregar Comprobante" at bounding box center [109, 170] width 53 height 5
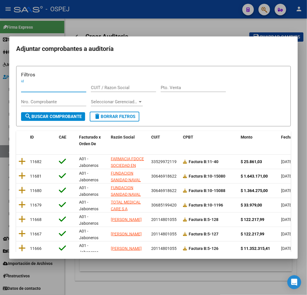
click at [56, 99] on div "Nro. Comprobante" at bounding box center [53, 101] width 65 height 9
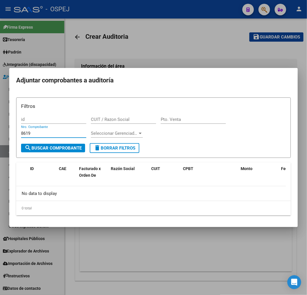
type input "8619"
drag, startPoint x: 117, startPoint y: 65, endPoint x: 114, endPoint y: 66, distance: 3.1
click at [117, 64] on div at bounding box center [153, 147] width 307 height 295
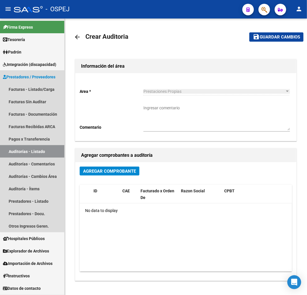
click at [36, 149] on link "Auditorías - Listado" at bounding box center [32, 151] width 64 height 12
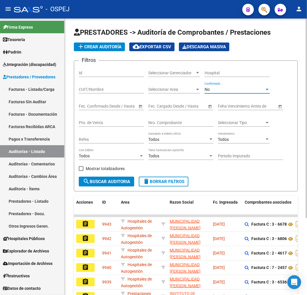
click at [216, 90] on div "No" at bounding box center [235, 89] width 60 height 5
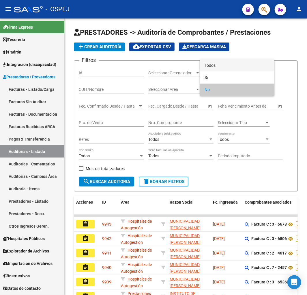
click at [226, 67] on span "Todos" at bounding box center [237, 65] width 65 height 12
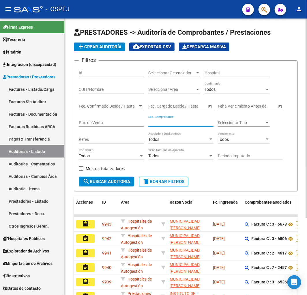
click at [162, 124] on input "Nro. Comprobante" at bounding box center [180, 122] width 65 height 5
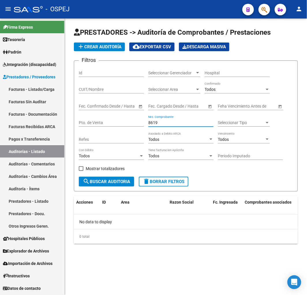
click at [118, 183] on span "search Buscar Auditoria" at bounding box center [106, 181] width 47 height 5
click at [150, 122] on input "8619" at bounding box center [180, 122] width 65 height 5
paste input "145495"
click at [155, 122] on input "145495" at bounding box center [180, 122] width 65 height 5
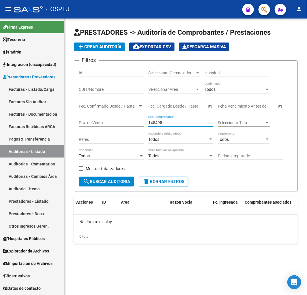
click at [155, 122] on input "145495" at bounding box center [180, 122] width 65 height 5
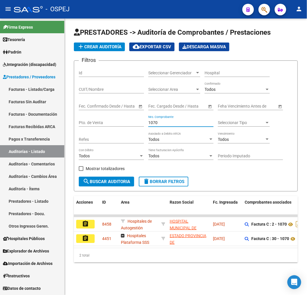
type input "1070"
click at [114, 45] on span "add Crear Auditoría" at bounding box center [99, 46] width 44 height 5
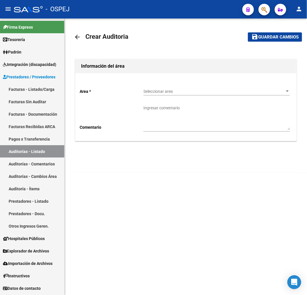
click at [175, 90] on span "Seleccionar area" at bounding box center [215, 91] width 142 height 5
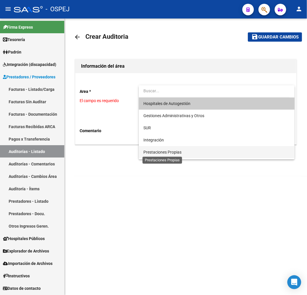
click at [165, 152] on span "Prestaciones Propias" at bounding box center [163, 152] width 38 height 5
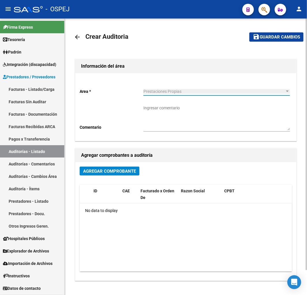
click at [98, 172] on span "Agregar Comprobante" at bounding box center [109, 170] width 53 height 5
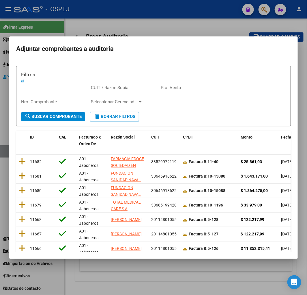
click at [44, 102] on input "Nro. Comprobante" at bounding box center [53, 101] width 65 height 5
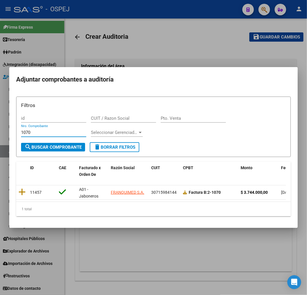
type input "1070"
click at [140, 268] on div at bounding box center [153, 147] width 307 height 295
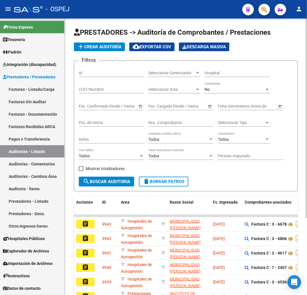
click at [229, 88] on div "No" at bounding box center [235, 89] width 60 height 5
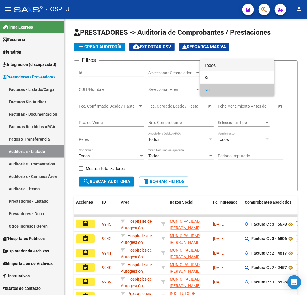
click at [222, 65] on span "Todos" at bounding box center [237, 65] width 65 height 12
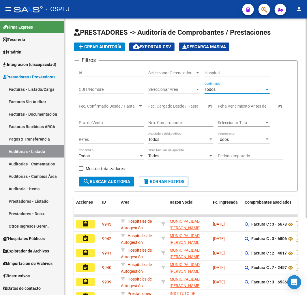
click at [172, 123] on input "Nro. Comprobante" at bounding box center [180, 122] width 65 height 5
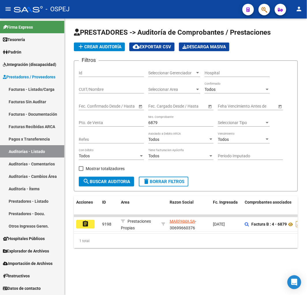
drag, startPoint x: 116, startPoint y: 232, endPoint x: 168, endPoint y: 233, distance: 52.6
click at [168, 233] on datatable-body "assignment 9198 Prestaciones Propias MARPAMA SA - 30699660376 12/06/2025 Factur…" at bounding box center [186, 223] width 224 height 19
click at [154, 124] on input "6879" at bounding box center [180, 122] width 65 height 5
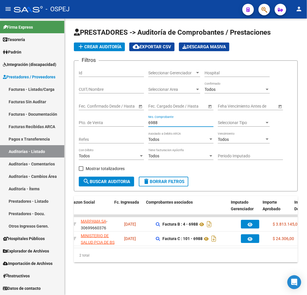
scroll to position [0, 107]
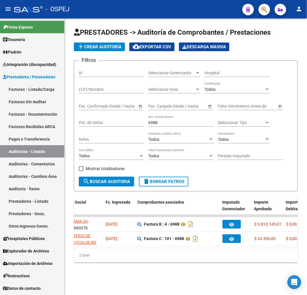
drag, startPoint x: 151, startPoint y: 13, endPoint x: 185, endPoint y: 14, distance: 35.0
click at [151, 13] on div "- OSPEJ" at bounding box center [126, 9] width 224 height 13
click at [154, 123] on input "6988" at bounding box center [180, 122] width 65 height 5
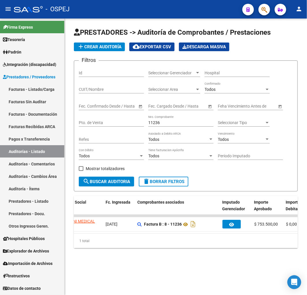
click at [151, 122] on input "11236" at bounding box center [180, 122] width 65 height 5
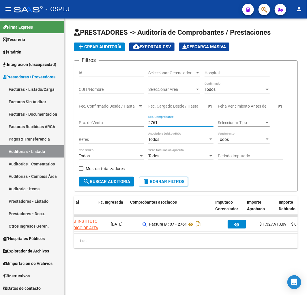
scroll to position [0, 134]
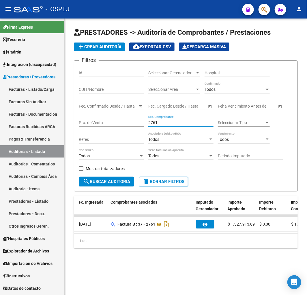
click at [154, 123] on input "2761" at bounding box center [180, 122] width 65 height 5
click at [157, 122] on input "25915" at bounding box center [180, 122] width 65 height 5
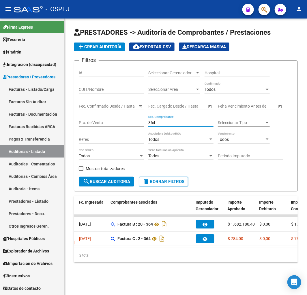
click at [157, 122] on input "364" at bounding box center [180, 122] width 65 height 5
click at [150, 122] on input "364" at bounding box center [180, 122] width 65 height 5
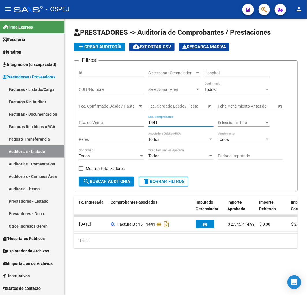
click at [153, 124] on input "1441" at bounding box center [180, 122] width 65 height 5
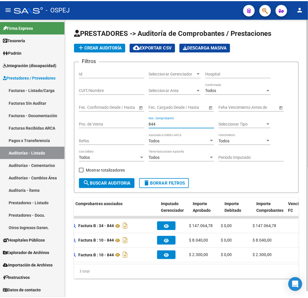
scroll to position [0, 175]
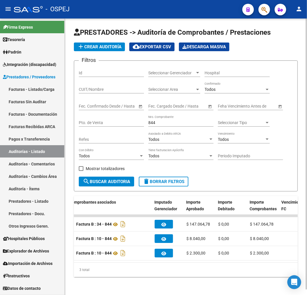
click at [152, 122] on input "844" at bounding box center [180, 122] width 65 height 5
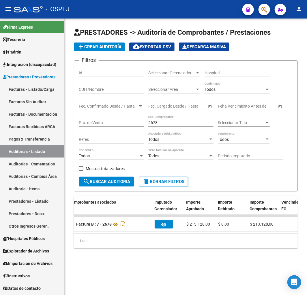
click at [156, 120] on input "2678" at bounding box center [180, 122] width 65 height 5
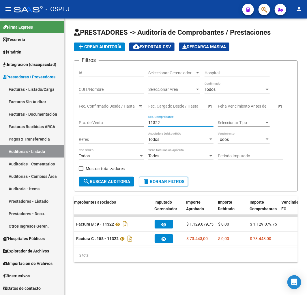
type input "11322"
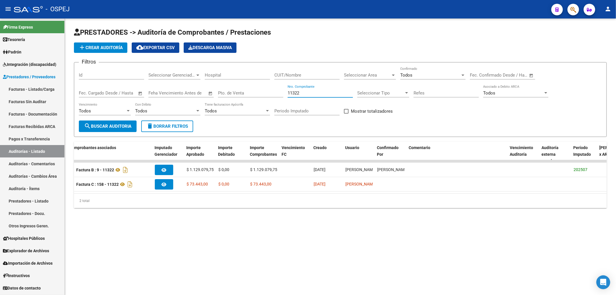
click at [42, 87] on link "Facturas - Listado/Carga" at bounding box center [32, 89] width 64 height 12
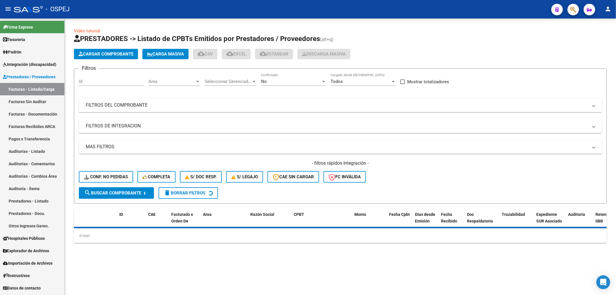
click at [105, 47] on app-list-header "PRESTADORES -> Listado de CPBTs Emitidos por Prestadores / Proveedores (alt+q) …" at bounding box center [340, 119] width 533 height 170
click at [106, 53] on span "Cargar Comprobante" at bounding box center [106, 53] width 55 height 5
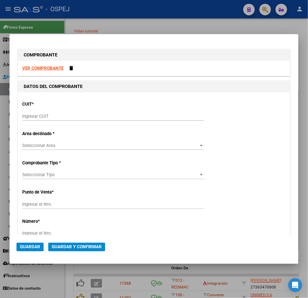
click at [54, 117] on input "Ingresar CUIT" at bounding box center [113, 116] width 182 height 5
paste input "30-71598414-4"
type input "30-71598414-4"
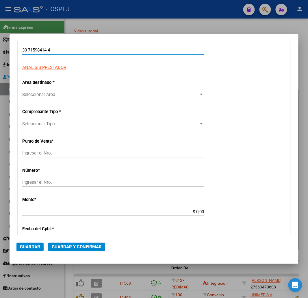
type input "2"
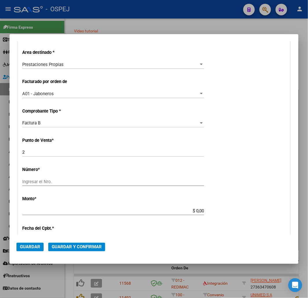
type input "30-71598414-4"
type input "1102"
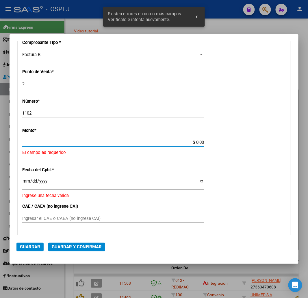
scroll to position [177, 0]
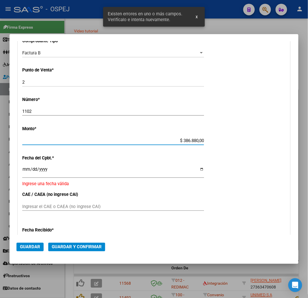
type input "$ 3.868.800,00"
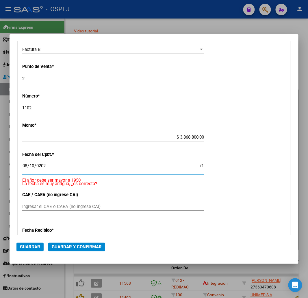
type input "2025-08-10"
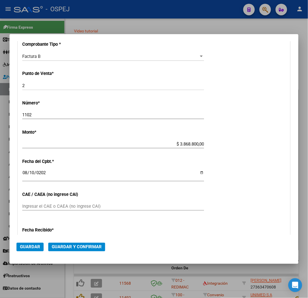
click at [82, 200] on div "CUIT * 30-71598414-4 Ingresar CUIT ANALISIS PRESTADOR FRANQUIMED S.A. ARCA Padr…" at bounding box center [154, 138] width 272 height 439
click at [70, 206] on input "Ingresar el CAE o CAEA (no ingrese CAI)" at bounding box center [113, 205] width 182 height 5
paste input "75324787070071"
type input "75324787070071"
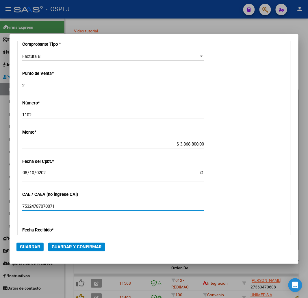
click at [74, 249] on button "Guardar y Confirmar" at bounding box center [76, 246] width 57 height 9
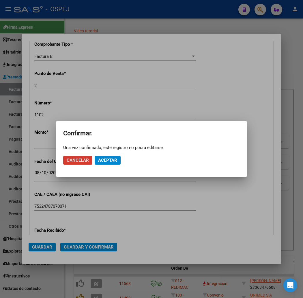
click at [106, 160] on span "Aceptar" at bounding box center [107, 159] width 19 height 5
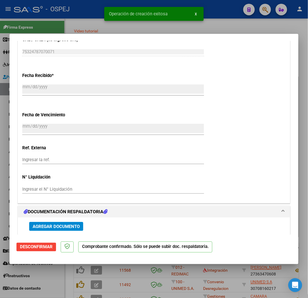
scroll to position [481, 0]
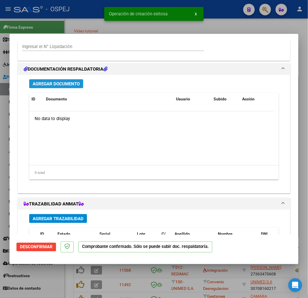
click at [68, 84] on span "Agregar Documento" at bounding box center [56, 83] width 47 height 5
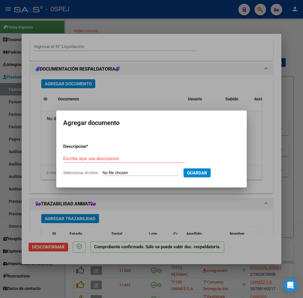
type input "C:\fakepath\Planillas Vega Aida.pdf"
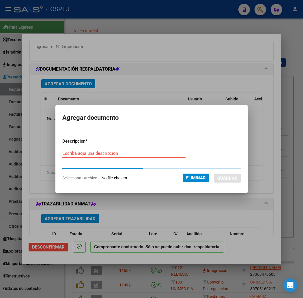
click at [111, 155] on input "Escriba aquí una descripcion" at bounding box center [123, 153] width 123 height 5
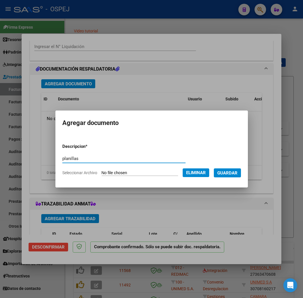
type input "planillas"
click at [234, 173] on span "Guardar" at bounding box center [228, 172] width 20 height 5
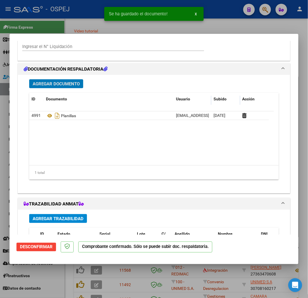
click at [226, 283] on div at bounding box center [154, 149] width 308 height 298
type input "$ 0,00"
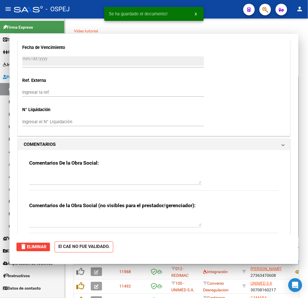
scroll to position [556, 0]
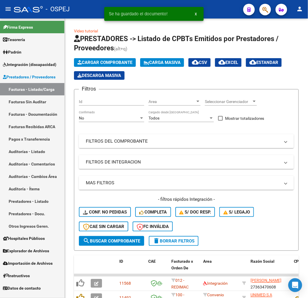
click at [42, 88] on link "Facturas - Listado/Carga" at bounding box center [32, 89] width 64 height 12
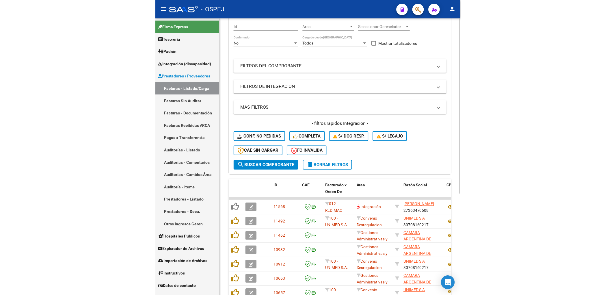
scroll to position [0, 0]
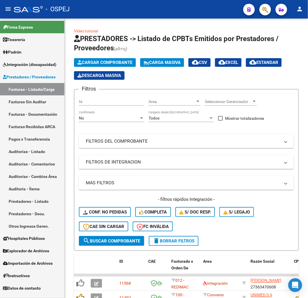
click at [35, 155] on link "Auditorías - Listado" at bounding box center [32, 151] width 64 height 12
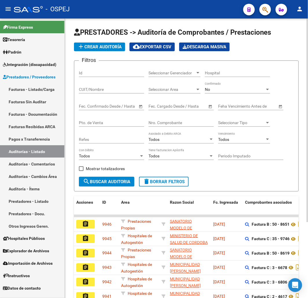
click at [94, 45] on span "add Crear Auditoría" at bounding box center [99, 46] width 44 height 5
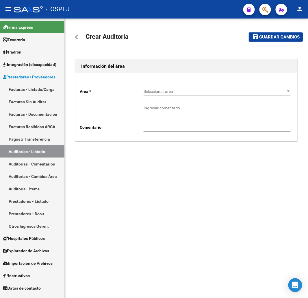
click at [230, 94] on div "Seleccionar area Seleccionar area" at bounding box center [217, 90] width 147 height 12
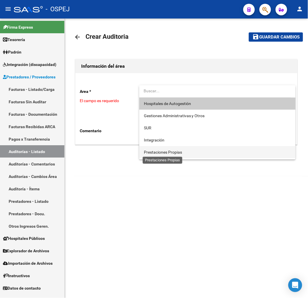
click at [177, 152] on span "Prestaciones Propias" at bounding box center [163, 152] width 38 height 5
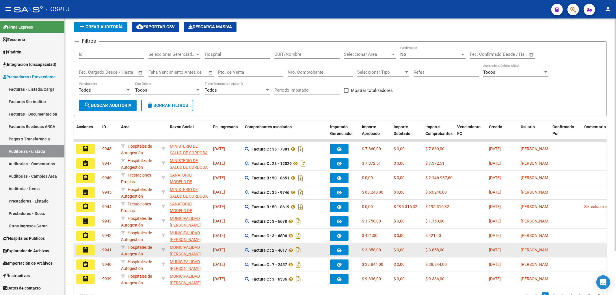
scroll to position [20, 0]
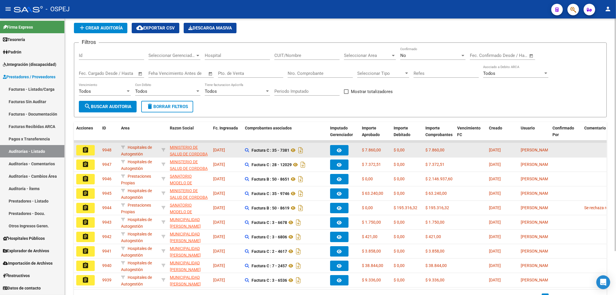
click at [374, 154] on datatable-body-cell "$ 7.860,00" at bounding box center [376, 150] width 32 height 14
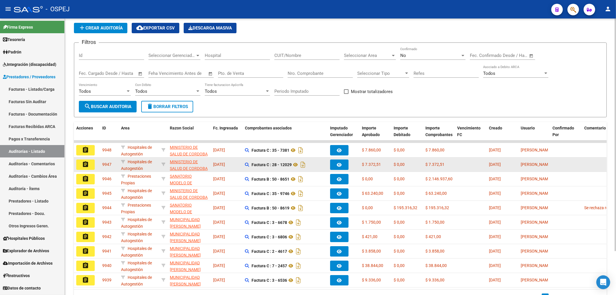
drag, startPoint x: 374, startPoint y: 154, endPoint x: 373, endPoint y: 158, distance: 3.5
click at [373, 157] on datatable-body-cell "$ 7.860,00" at bounding box center [376, 150] width 32 height 14
click at [378, 167] on div "$ 7.372,51" at bounding box center [375, 164] width 27 height 7
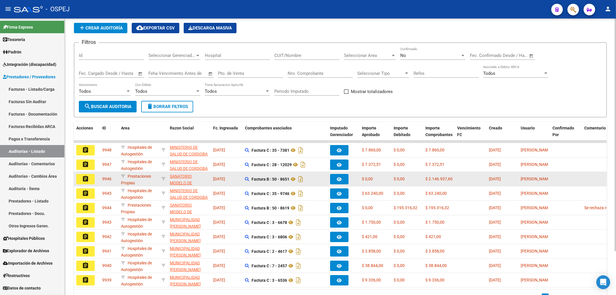
click at [371, 181] on span "$ 0,00" at bounding box center [367, 179] width 11 height 5
click at [378, 180] on div "$ 0,00" at bounding box center [375, 179] width 27 height 7
click at [82, 179] on mat-icon "assignment" at bounding box center [85, 178] width 7 height 7
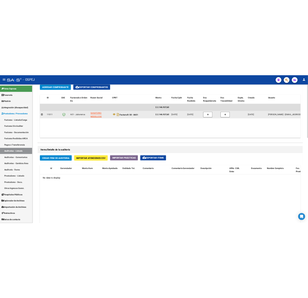
scroll to position [289, 0]
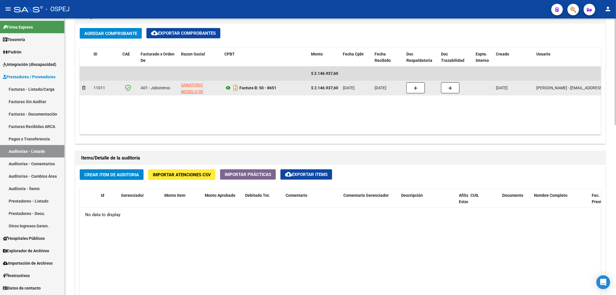
click at [224, 90] on icon at bounding box center [228, 87] width 8 height 7
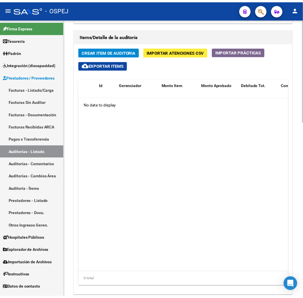
scroll to position [472, 0]
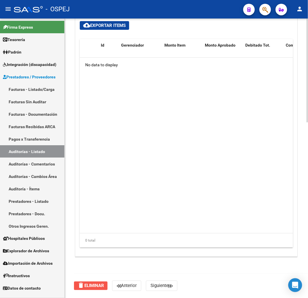
click at [97, 284] on span "delete Eliminar" at bounding box center [90, 285] width 27 height 5
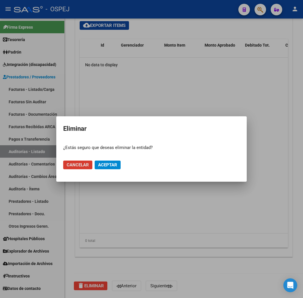
click at [116, 163] on span "Aceptar" at bounding box center [107, 164] width 19 height 5
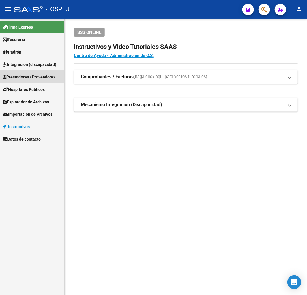
click at [36, 78] on span "Prestadores / Proveedores" at bounding box center [29, 77] width 53 height 6
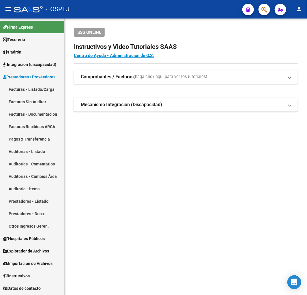
click at [30, 87] on link "Facturas - Listado/Carga" at bounding box center [32, 89] width 64 height 12
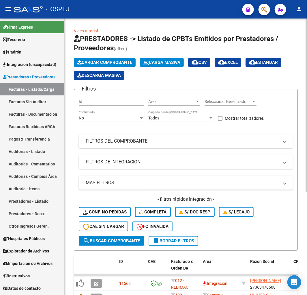
click at [116, 62] on span "Cargar Comprobante" at bounding box center [104, 62] width 55 height 5
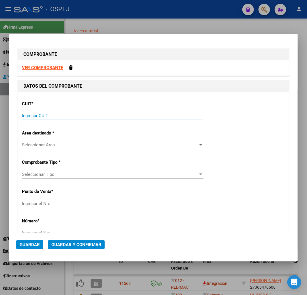
click at [68, 114] on input "Ingresar CUIT" at bounding box center [113, 115] width 182 height 5
paste input "30-99907484-3"
type input "30-99907484-3"
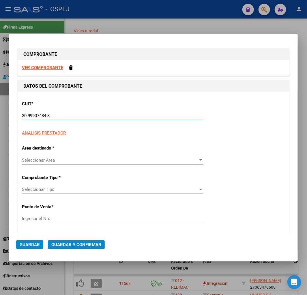
type input "7"
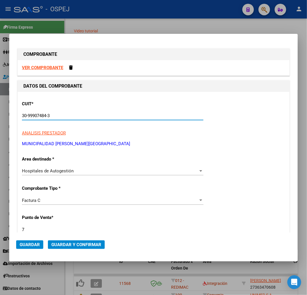
type input "30-99907484-3"
type input "3"
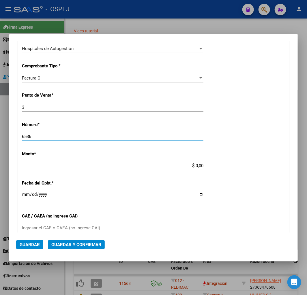
type input "6536"
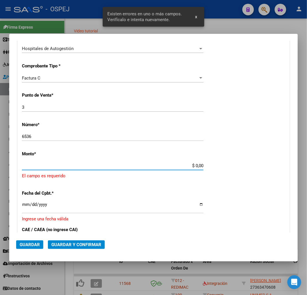
scroll to position [148, 0]
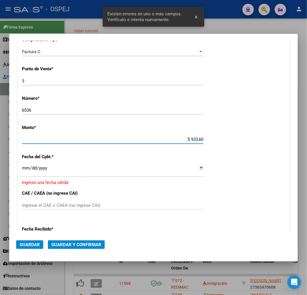
type input "$ 9.336,00"
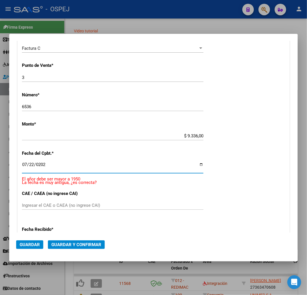
type input "2022-07-22"
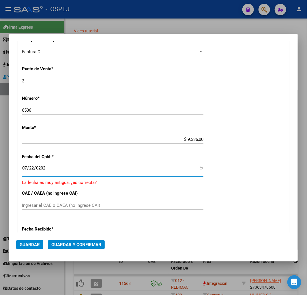
click at [77, 244] on span "Guardar y Confirmar" at bounding box center [76, 244] width 50 height 5
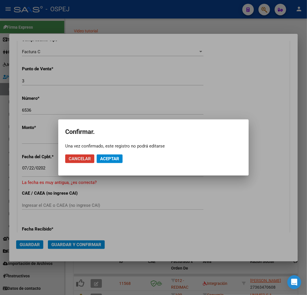
click at [118, 160] on span "Aceptar" at bounding box center [109, 158] width 19 height 5
click at [118, 159] on span "Guardar igualmente." at bounding box center [124, 158] width 49 height 5
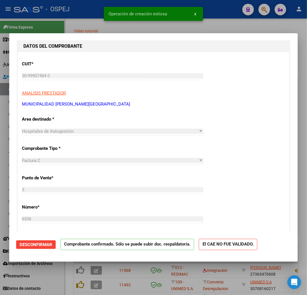
scroll to position [128, 0]
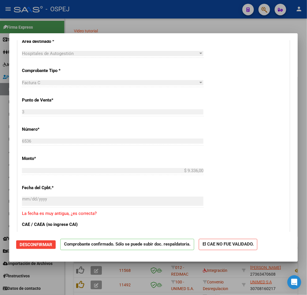
click at [207, 278] on div at bounding box center [153, 147] width 307 height 295
type input "$ 0,00"
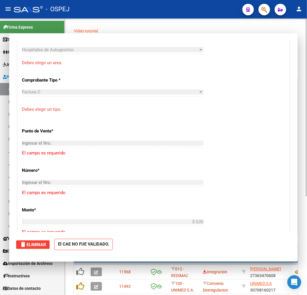
scroll to position [193, 0]
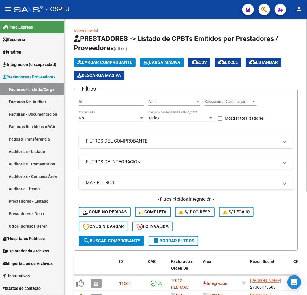
click at [127, 61] on span "Cargar Comprobante" at bounding box center [104, 62] width 55 height 5
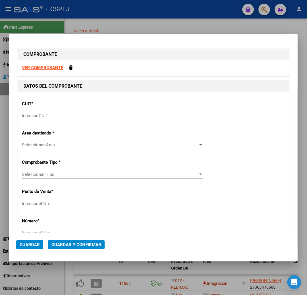
click at [51, 116] on input "Ingresar CUIT" at bounding box center [113, 115] width 182 height 5
paste input "30-99907484-3"
type input "30-99907484-3"
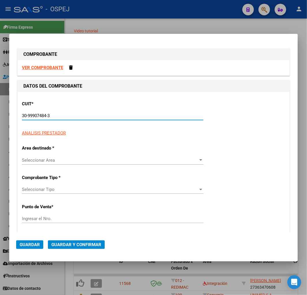
type input "3"
type input "30-99907484-3"
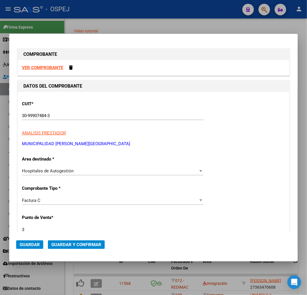
scroll to position [122, 0]
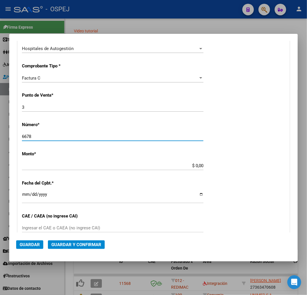
type input "6678"
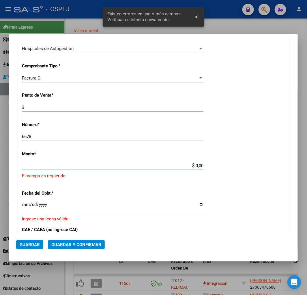
scroll to position [148, 0]
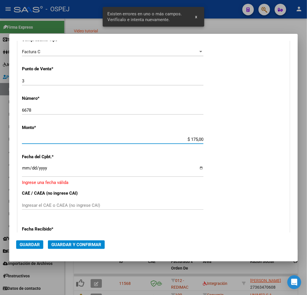
type input "$ 1.750,00"
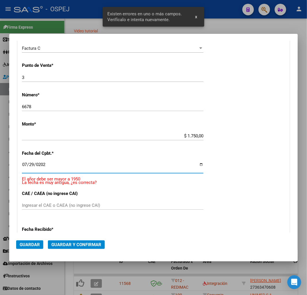
type input "2022-07-29"
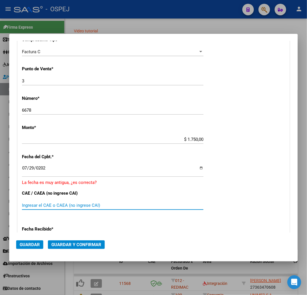
click at [77, 243] on span "Guardar y Confirmar" at bounding box center [76, 244] width 50 height 5
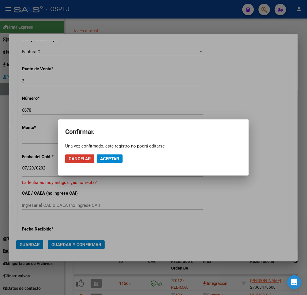
click at [117, 159] on span "Aceptar" at bounding box center [109, 158] width 19 height 5
click at [132, 154] on mat-dialog-actions "Cancelar Guardar igualmente." at bounding box center [153, 159] width 177 height 20
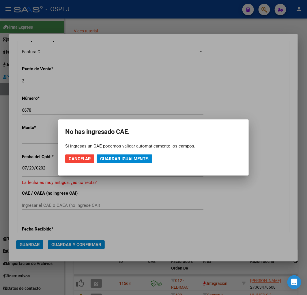
click at [137, 155] on button "Guardar igualmente." at bounding box center [125, 158] width 56 height 9
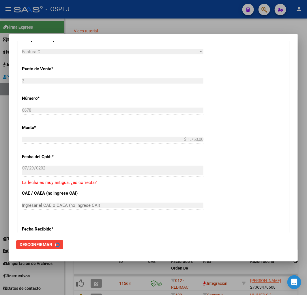
scroll to position [0, 0]
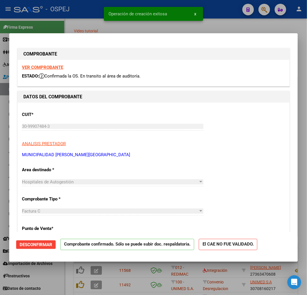
click at [177, 291] on div at bounding box center [153, 147] width 307 height 295
type input "$ 0,00"
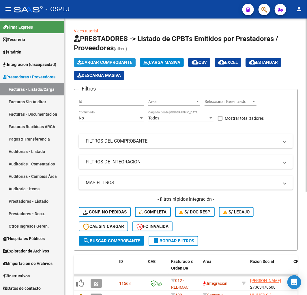
click at [122, 59] on button "Cargar Comprobante" at bounding box center [105, 62] width 62 height 9
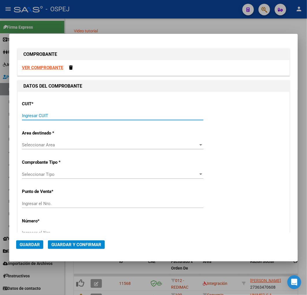
click at [76, 114] on input "Ingresar CUIT" at bounding box center [113, 115] width 182 height 5
paste input "30-99907484-3"
type input "30-99907484-3"
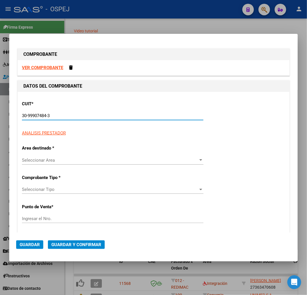
type input "3"
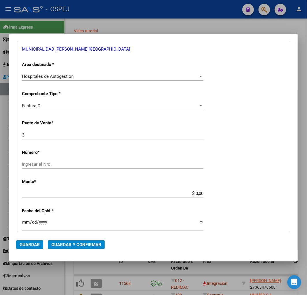
scroll to position [96, 0]
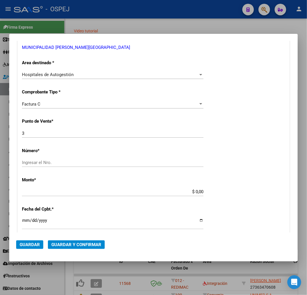
type input "30-99907484-3"
type input "6806"
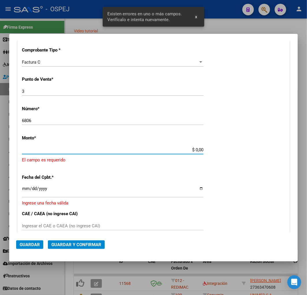
scroll to position [148, 0]
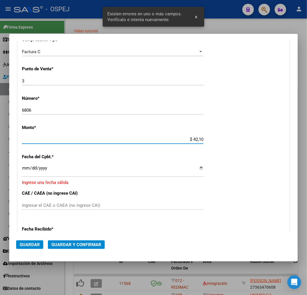
type input "$ 421,00"
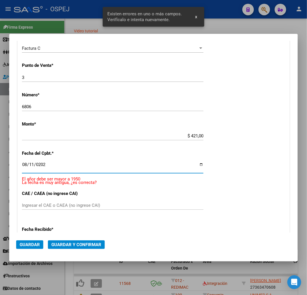
type input "2022-08-11"
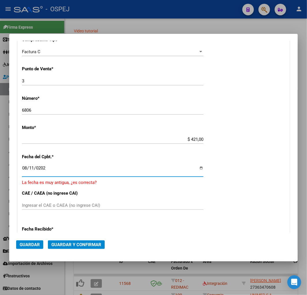
click at [77, 249] on mat-dialog-actions "Guardar Guardar y Confirmar" at bounding box center [153, 243] width 275 height 22
click at [81, 242] on span "Guardar y Confirmar" at bounding box center [76, 244] width 50 height 5
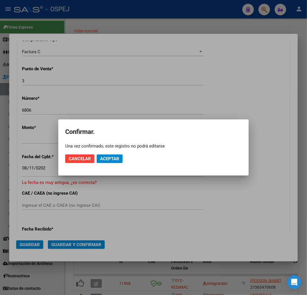
click at [109, 153] on mat-dialog-actions "Cancelar Aceptar" at bounding box center [153, 159] width 177 height 20
click at [108, 157] on span "Aceptar" at bounding box center [109, 158] width 19 height 5
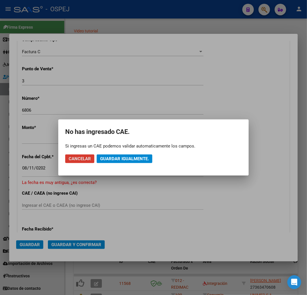
click at [139, 158] on span "Guardar igualmente." at bounding box center [124, 158] width 49 height 5
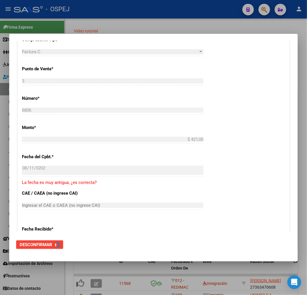
scroll to position [0, 0]
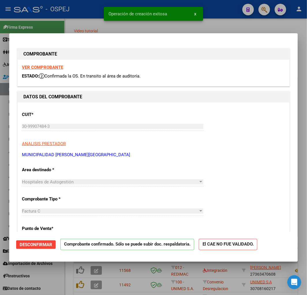
click at [149, 284] on div at bounding box center [153, 147] width 307 height 295
type input "$ 0,00"
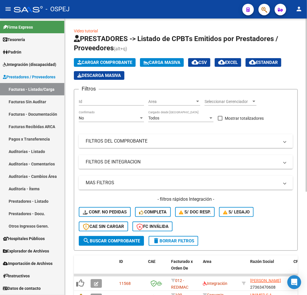
click at [109, 64] on span "Cargar Comprobante" at bounding box center [104, 62] width 55 height 5
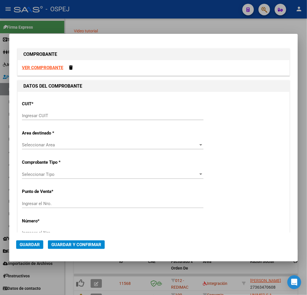
click at [57, 114] on input "Ingresar CUIT" at bounding box center [113, 115] width 182 height 5
paste input "30-99907484-3"
type input "30-99907484-3"
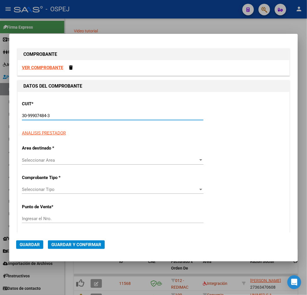
type input "3"
type input "30-99907484-3"
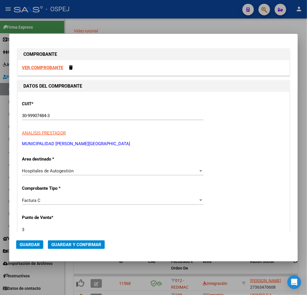
scroll to position [122, 0]
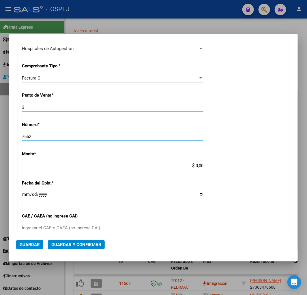
type input "7552"
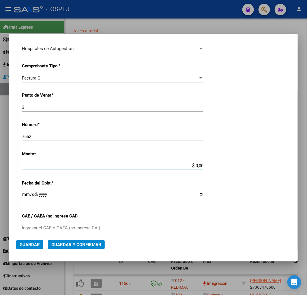
scroll to position [126, 0]
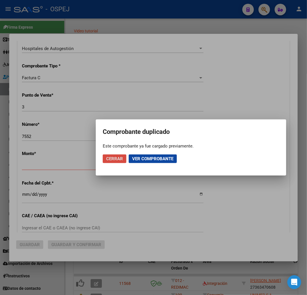
click at [110, 160] on span "Cerrar" at bounding box center [114, 158] width 17 height 5
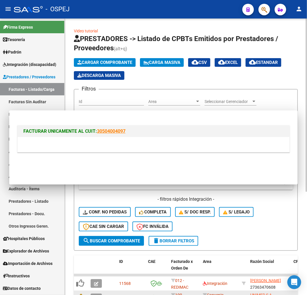
scroll to position [0, 0]
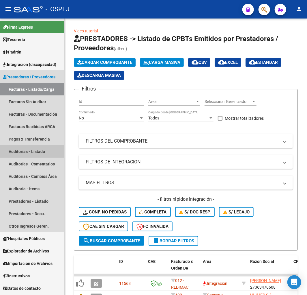
click at [48, 152] on link "Auditorías - Listado" at bounding box center [32, 151] width 64 height 12
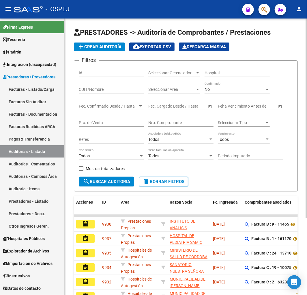
click at [229, 91] on div "No" at bounding box center [235, 89] width 60 height 5
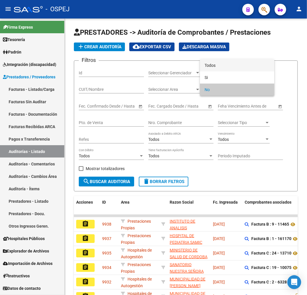
click at [226, 63] on span "Todos" at bounding box center [237, 65] width 65 height 12
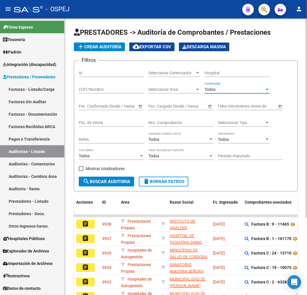
click at [185, 123] on input "Nro. Comprobante" at bounding box center [180, 122] width 65 height 5
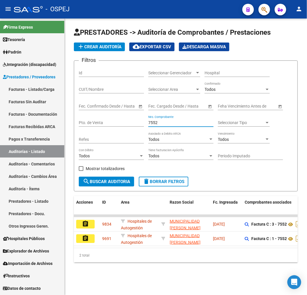
type input "7552"
click at [46, 91] on link "Facturas - Listado/Carga" at bounding box center [32, 89] width 64 height 12
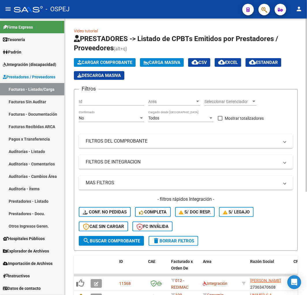
click at [106, 68] on div "Cargar Comprobante Carga Masiva cloud_download CSV cloud_download EXCEL cloud_d…" at bounding box center [186, 69] width 224 height 22
click at [121, 62] on span "Cargar Comprobante" at bounding box center [104, 62] width 55 height 5
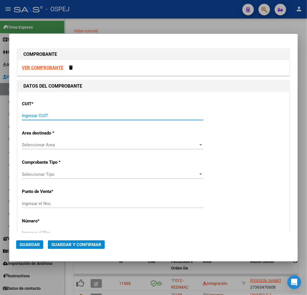
click at [56, 114] on input "Ingresar CUIT" at bounding box center [113, 115] width 182 height 5
paste input "17-30999074-8"
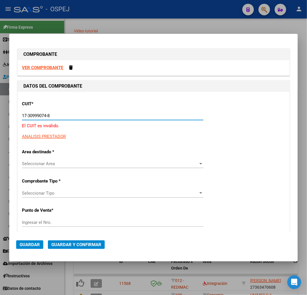
click at [26, 118] on input "17-30999074-8" at bounding box center [113, 115] width 182 height 5
type input "30-99907484-3"
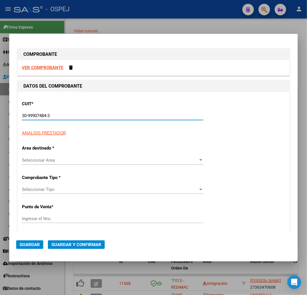
type input "3"
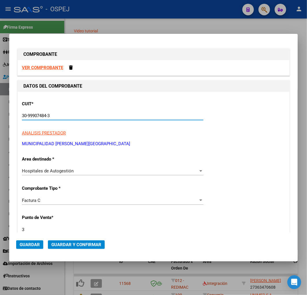
type input "30-99907484-3"
type input "2"
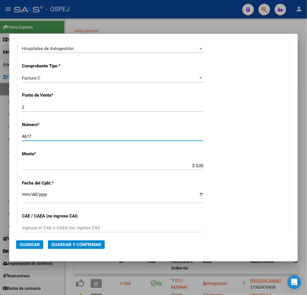
type input "4617"
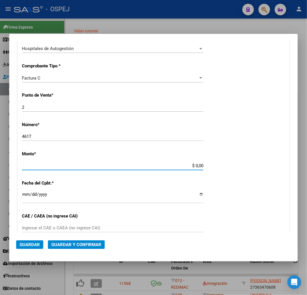
scroll to position [148, 0]
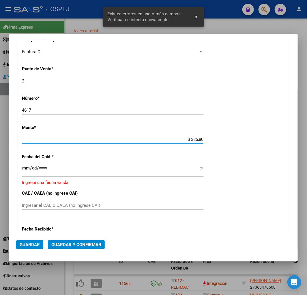
type input "$ 3.858,00"
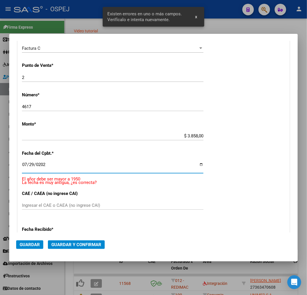
type input "2022-07-29"
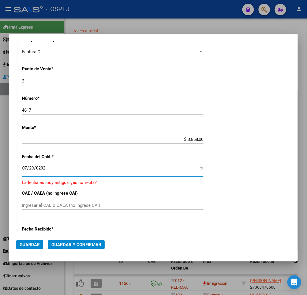
click at [79, 244] on span "Guardar y Confirmar" at bounding box center [76, 244] width 50 height 5
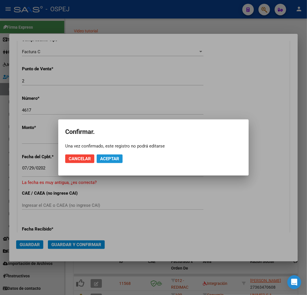
click at [113, 157] on span "Aceptar" at bounding box center [109, 158] width 19 height 5
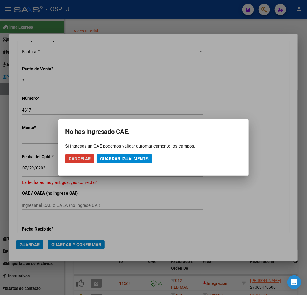
click at [137, 157] on span "Guardar igualmente." at bounding box center [124, 158] width 49 height 5
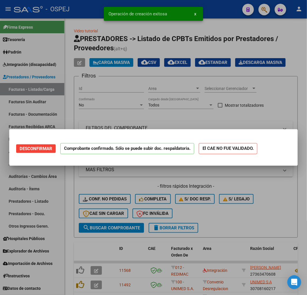
scroll to position [0, 0]
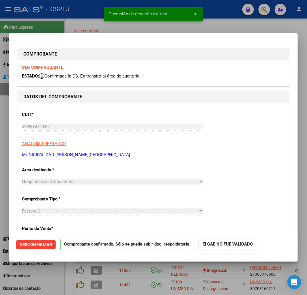
click at [143, 273] on div at bounding box center [153, 147] width 307 height 295
type input "$ 0,00"
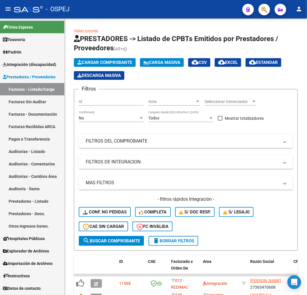
click at [41, 149] on link "Auditorías - Listado" at bounding box center [32, 151] width 64 height 12
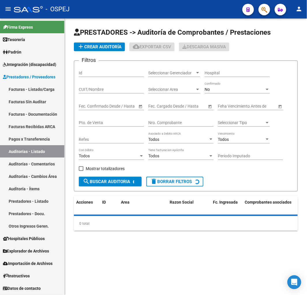
click at [114, 47] on span "add Crear Auditoría" at bounding box center [99, 46] width 44 height 5
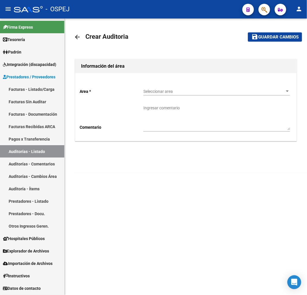
click at [172, 90] on span "Seleccionar area" at bounding box center [215, 91] width 142 height 5
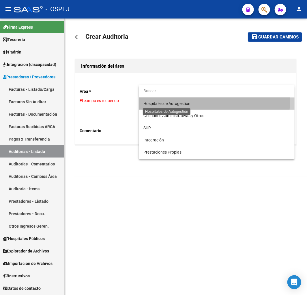
click at [169, 101] on span "Hospitales de Autogestión" at bounding box center [167, 103] width 47 height 5
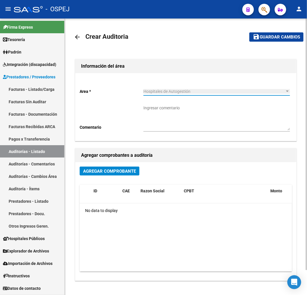
click at [103, 169] on span "Agregar Comprobante" at bounding box center [109, 170] width 53 height 5
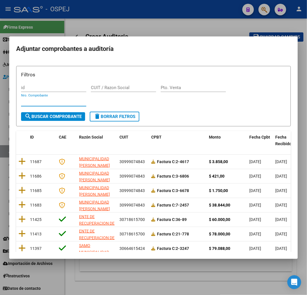
click at [41, 99] on input "Nro. Comprobante" at bounding box center [53, 101] width 65 height 5
click at [61, 100] on input "Nro. Comprobante" at bounding box center [53, 101] width 65 height 5
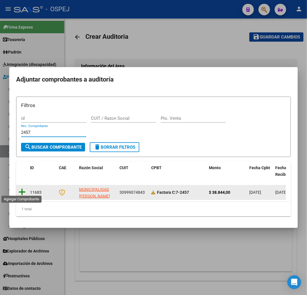
type input "2457"
click at [24, 189] on icon at bounding box center [21, 192] width 7 height 8
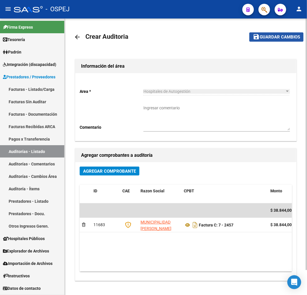
click at [284, 37] on span "Guardar cambios" at bounding box center [280, 37] width 40 height 5
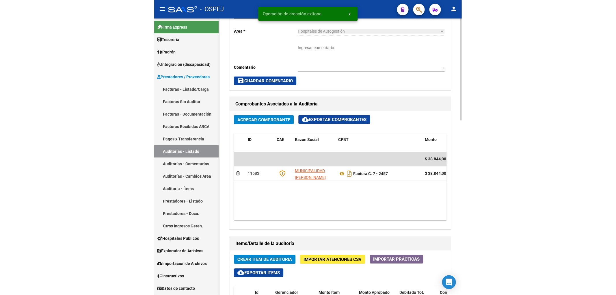
scroll to position [321, 0]
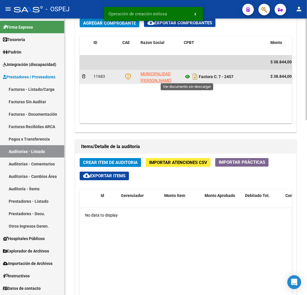
click at [190, 79] on icon at bounding box center [188, 76] width 8 height 7
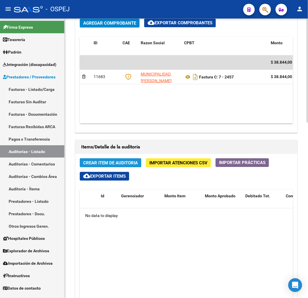
click at [96, 162] on span "Crear Item de Auditoria" at bounding box center [110, 162] width 55 height 5
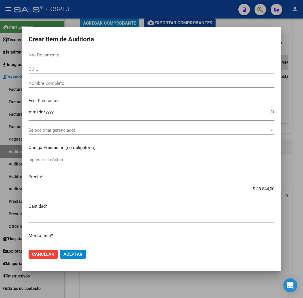
click at [86, 52] on div "Nro Documento" at bounding box center [152, 55] width 246 height 9
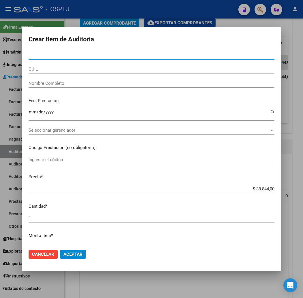
paste input "43370768"
type input "43370768"
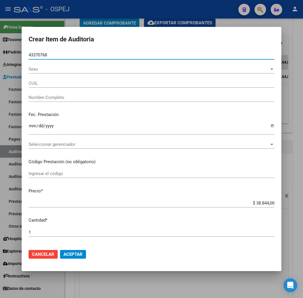
type input "20433707681"
type input "ULIVARES, JUAN IGNACIO"
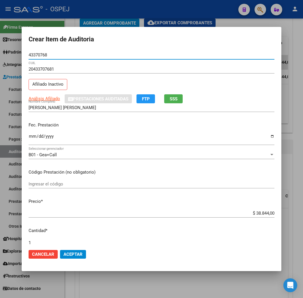
type input "43370768"
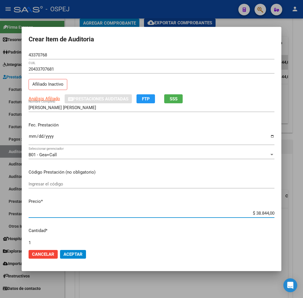
click at [274, 214] on input "$ 38.844,00" at bounding box center [152, 212] width 246 height 5
type input "$ 0,04"
type input "$ 0,43"
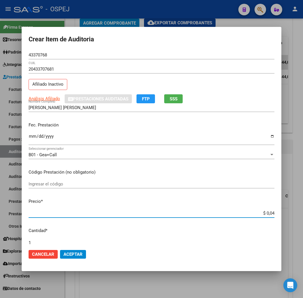
type input "$ 0,43"
type input "$ 4,31"
type input "$ 43,16"
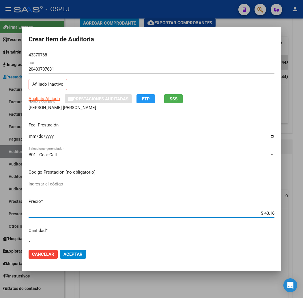
type input "$ 431,60"
type input "$ 4.316,00"
click at [64, 253] on span "Aceptar" at bounding box center [73, 253] width 19 height 5
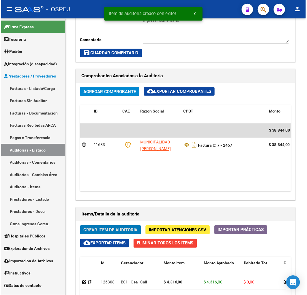
scroll to position [390, 0]
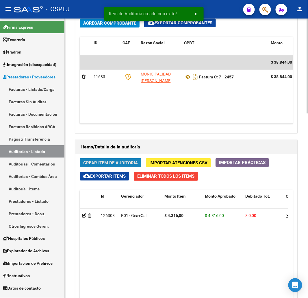
click at [129, 166] on button "Crear Item de Auditoria" at bounding box center [111, 162] width 62 height 9
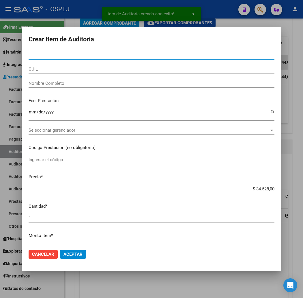
type input "32616816"
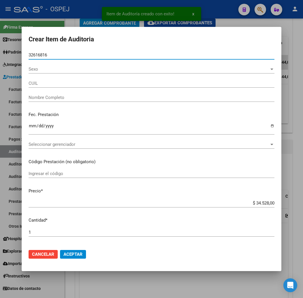
type input "20326168166"
type input "ORTIZ JORGE OSCAR"
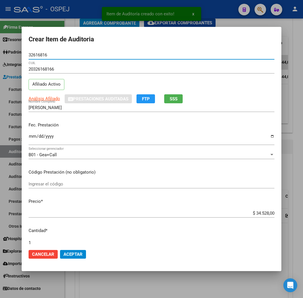
type input "32616816"
click at [272, 215] on input "$ 34.528,00" at bounding box center [152, 212] width 246 height 5
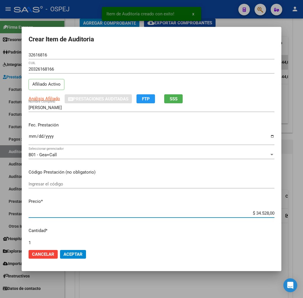
type input "$ 0,04"
type input "$ 0,43"
type input "$ 4,31"
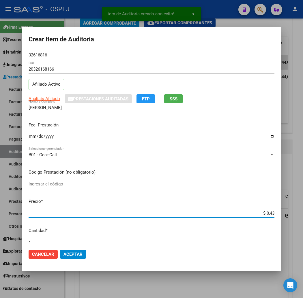
type input "$ 4,31"
type input "$ 43,16"
type input "$ 431,60"
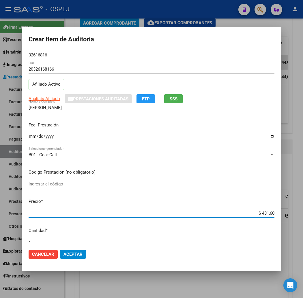
type input "$ 4.316,00"
click at [64, 254] on span "Aceptar" at bounding box center [73, 253] width 19 height 5
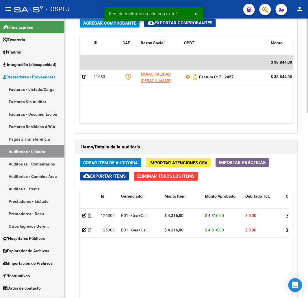
click at [128, 160] on span "Crear Item de Auditoria" at bounding box center [110, 162] width 55 height 5
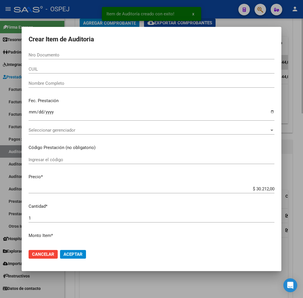
paste input "17842263"
type input "17842263"
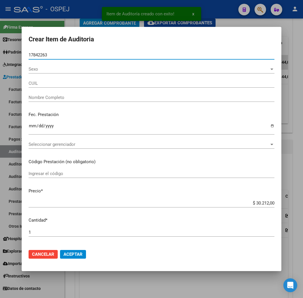
type input "23178422634"
type input "PINO MARCELA VIVIANA"
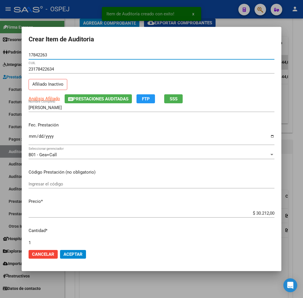
type input "17842263"
click at [273, 212] on input "$ 30.212,00" at bounding box center [152, 212] width 246 height 5
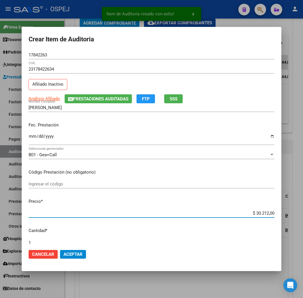
click at [273, 212] on input "$ 30.212,00" at bounding box center [152, 212] width 246 height 5
type input "$ 0,04"
type input "$ 0,43"
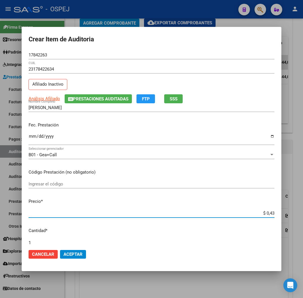
type input "$ 4,31"
type input "$ 43,16"
type input "$ 431,60"
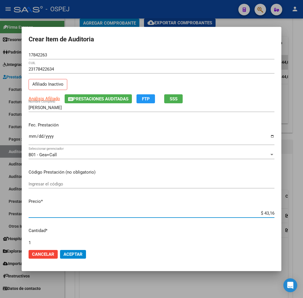
type input "$ 431,60"
type input "$ 4.316,00"
click at [62, 249] on mat-dialog-actions "Cancelar Aceptar" at bounding box center [152, 254] width 246 height 20
click at [66, 251] on span "Aceptar" at bounding box center [73, 253] width 19 height 5
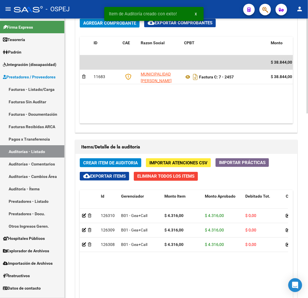
click at [105, 161] on span "Crear Item de Auditoria" at bounding box center [110, 162] width 55 height 5
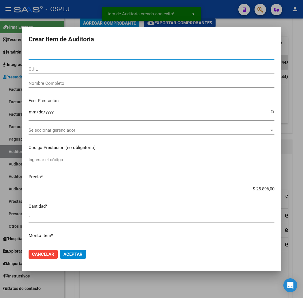
paste input "36229275"
type input "36229275"
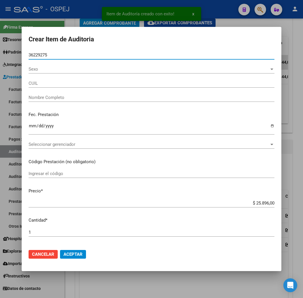
type input "27362292757"
type input "- -"
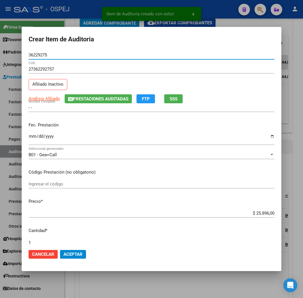
type input "36229275"
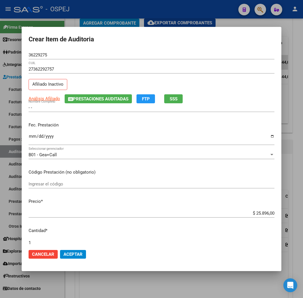
drag, startPoint x: 26, startPoint y: 109, endPoint x: 0, endPoint y: 112, distance: 26.4
click at [0, 112] on div "Crear Item de Auditoria 36229275 Nro Documento 27362292757 CUIL Afiliado Inacti…" at bounding box center [151, 149] width 303 height 298
paste input "BERTERO NOELIA"
type input "BERTERO NOELIA"
click at [272, 213] on input "$ 25.896,00" at bounding box center [152, 212] width 246 height 5
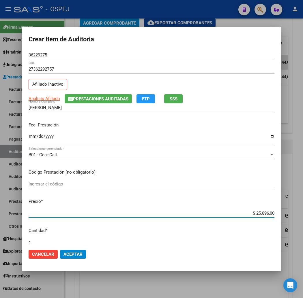
click at [272, 213] on input "$ 25.896,00" at bounding box center [152, 212] width 246 height 5
type input "$ 0,04"
type input "$ 0,43"
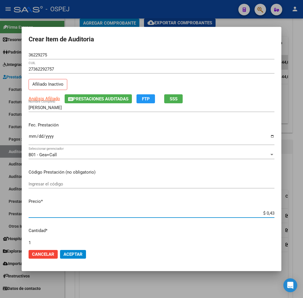
type input "$ 4,31"
type input "$ 43,16"
type input "$ 431,60"
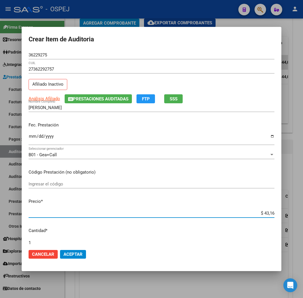
type input "$ 431,60"
type input "$ 4.316,00"
click at [64, 252] on span "Aceptar" at bounding box center [73, 253] width 19 height 5
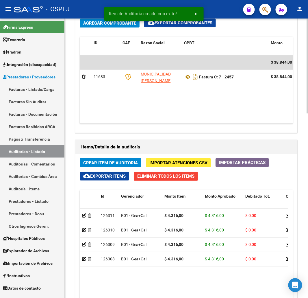
click at [113, 163] on span "Crear Item de Auditoria" at bounding box center [110, 162] width 55 height 5
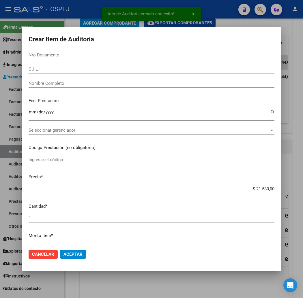
paste input "34699212"
type input "34699212"
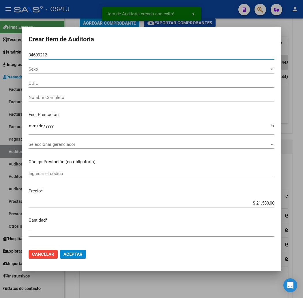
type input "20346992124"
type input "SERRA JUAN ANDRES"
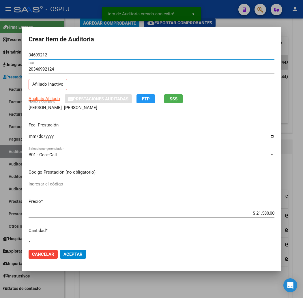
type input "34699212"
click at [275, 212] on input "$ 21.580,00" at bounding box center [152, 212] width 246 height 5
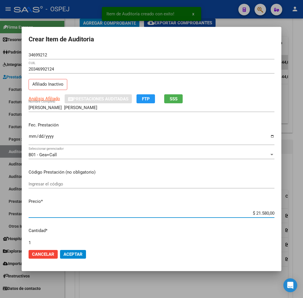
click at [275, 212] on input "$ 21.580,00" at bounding box center [152, 212] width 246 height 5
type input "$ 0,04"
type input "$ 0,43"
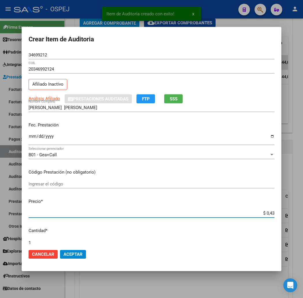
type input "$ 4,31"
type input "$ 43,16"
type input "$ 431,60"
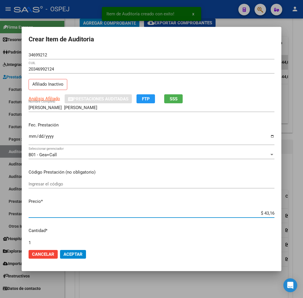
type input "$ 431,60"
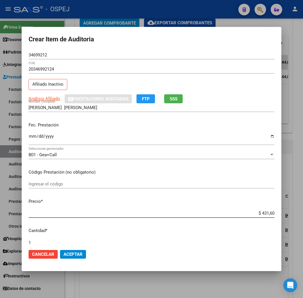
type input "$ 4.316,00"
drag, startPoint x: 70, startPoint y: 255, endPoint x: 90, endPoint y: 255, distance: 19.9
click at [70, 255] on button "Aceptar" at bounding box center [73, 254] width 26 height 9
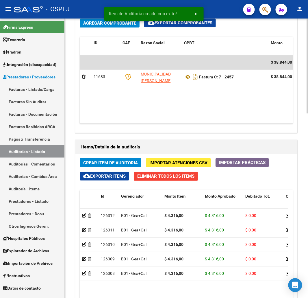
click at [106, 164] on span "Crear Item de Auditoria" at bounding box center [110, 162] width 55 height 5
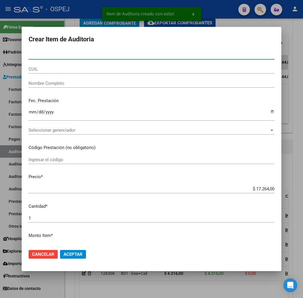
paste input "34189364"
type input "34189364"
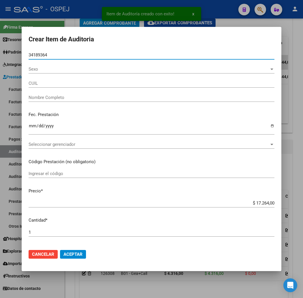
type input "27341893645"
type input "CORVERA CINTIA MACARENA"
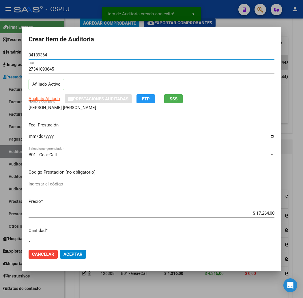
type input "34189364"
click at [270, 214] on input "$ 17.264,00" at bounding box center [152, 212] width 246 height 5
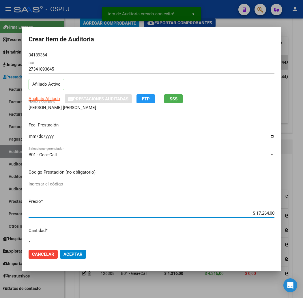
click at [270, 214] on input "$ 17.264,00" at bounding box center [152, 212] width 246 height 5
type input "$ 0,04"
type input "$ 0,43"
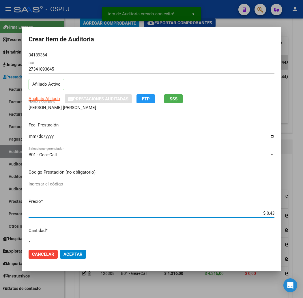
type input "$ 4,31"
type input "$ 43,16"
type input "$ 431,60"
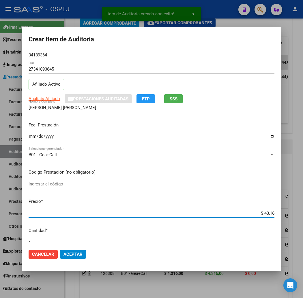
type input "$ 431,60"
type input "$ 4.316,00"
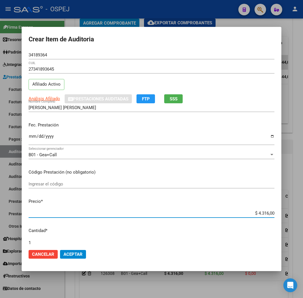
click at [64, 252] on span "Aceptar" at bounding box center [73, 253] width 19 height 5
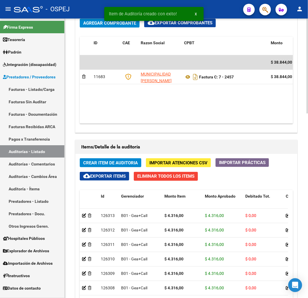
click at [121, 164] on span "Crear Item de Auditoria" at bounding box center [110, 162] width 55 height 5
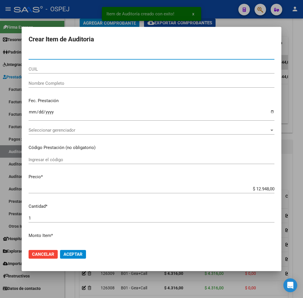
paste input "40835758"
type input "40835758"
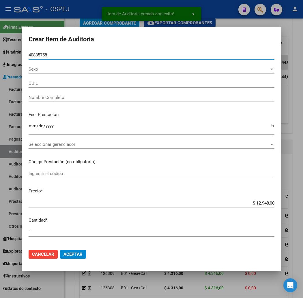
type input "27408357581"
type input "MONTENEGRO SOLANGE ROCIO ALDAN"
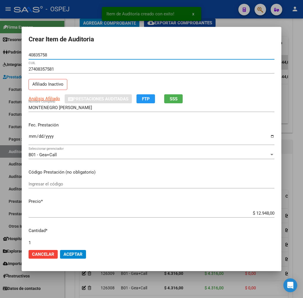
type input "40835758"
click at [272, 213] on input "$ 12.948,00" at bounding box center [152, 212] width 246 height 5
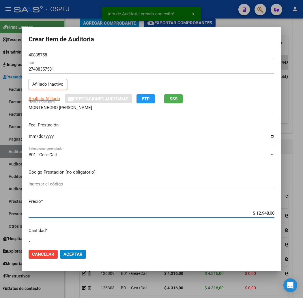
click at [272, 213] on input "$ 12.948,00" at bounding box center [152, 212] width 246 height 5
type input "$ 0,04"
type input "$ 0,43"
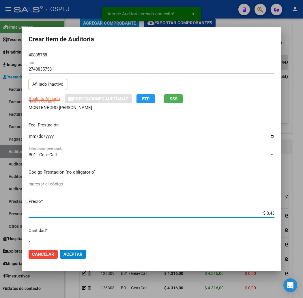
type input "$ 4,31"
type input "$ 43,16"
type input "$ 431,60"
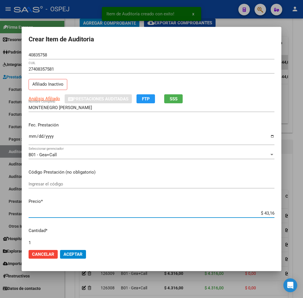
type input "$ 431,60"
type input "$ 4.316,00"
click at [65, 255] on span "Aceptar" at bounding box center [73, 253] width 19 height 5
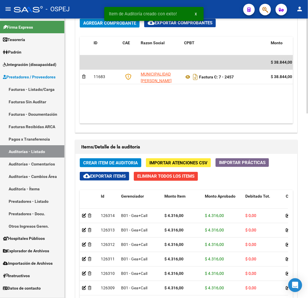
click at [109, 162] on span "Crear Item de Auditoria" at bounding box center [110, 162] width 55 height 5
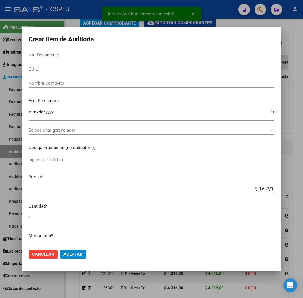
paste input "25754681"
type input "25754681"
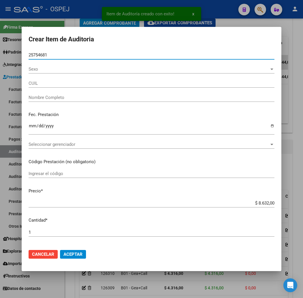
type input "20257546811"
type input "GONZALEZ MARCELO MAXIMILIANO"
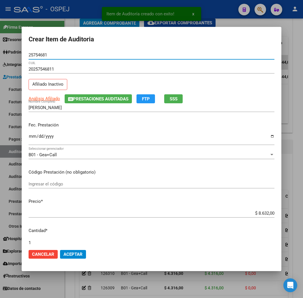
type input "25754681"
click at [269, 217] on div "$ 8.632,00 Ingresar el precio" at bounding box center [152, 213] width 246 height 9
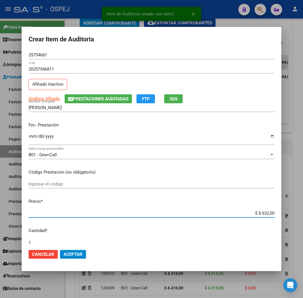
click at [273, 213] on input "$ 8.632,00" at bounding box center [152, 212] width 246 height 5
type input "$ 0,04"
type input "$ 0,43"
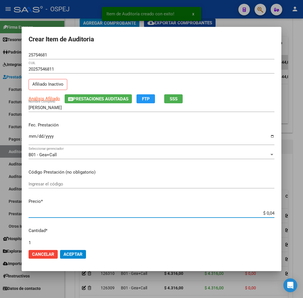
type input "$ 0,43"
type input "$ 4,31"
type input "$ 43,16"
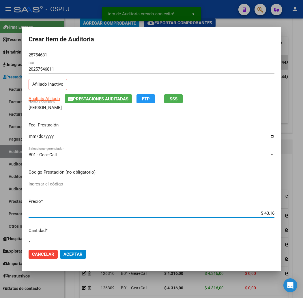
type input "$ 431,60"
type input "$ 4.316,00"
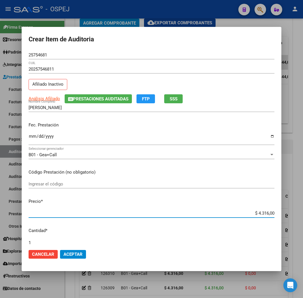
click at [64, 254] on span "Aceptar" at bounding box center [73, 253] width 19 height 5
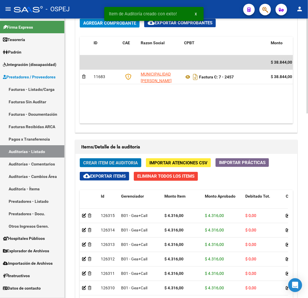
click at [125, 163] on span "Crear Item de Auditoria" at bounding box center [110, 162] width 55 height 5
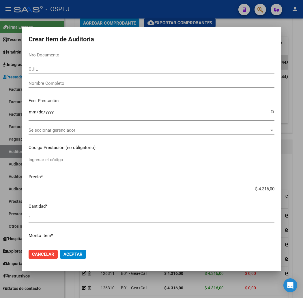
click at [55, 55] on input "Nro Documento" at bounding box center [152, 54] width 246 height 5
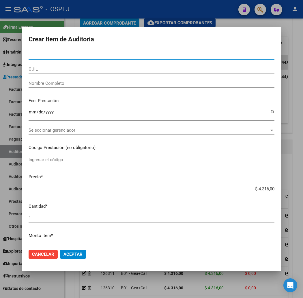
paste input "39057810"
type input "39057810"
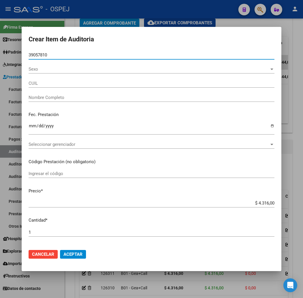
type input "20390578106"
type input "ANDRADE RAMIRO SERGIO"
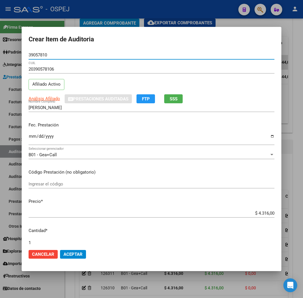
type input "39057810"
click at [64, 254] on span "Aceptar" at bounding box center [73, 253] width 19 height 5
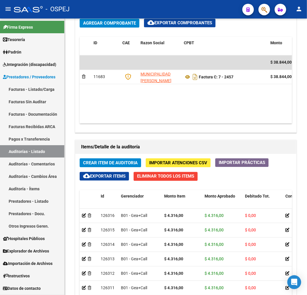
click at [27, 151] on link "Auditorías - Listado" at bounding box center [32, 151] width 64 height 12
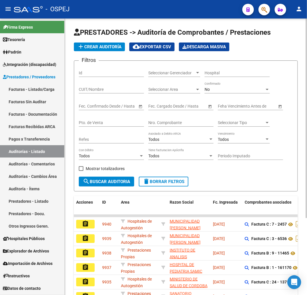
click at [163, 123] on input "Nro. Comprobante" at bounding box center [180, 122] width 65 height 5
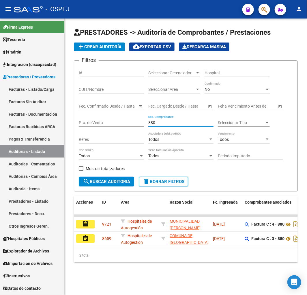
type input "880"
click at [82, 222] on mat-icon "assignment" at bounding box center [85, 223] width 7 height 7
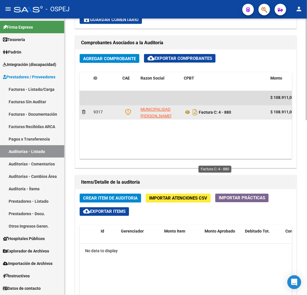
scroll to position [289, 0]
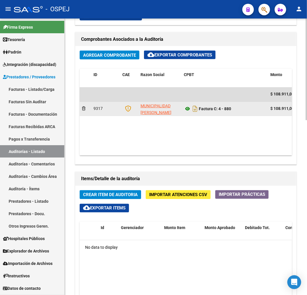
click at [188, 110] on icon at bounding box center [188, 108] width 8 height 7
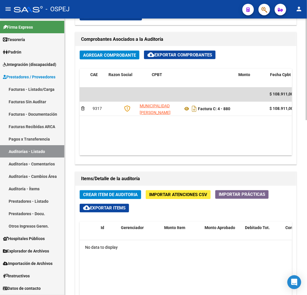
scroll to position [0, 0]
click at [27, 151] on link "Auditorías - Listado" at bounding box center [32, 151] width 64 height 12
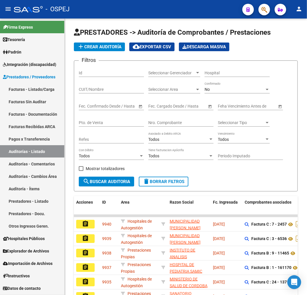
click at [171, 124] on input "Nro. Comprobante" at bounding box center [180, 122] width 65 height 5
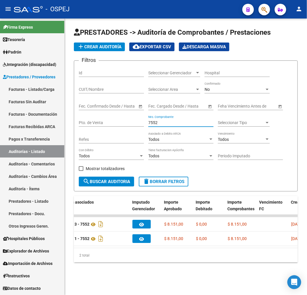
scroll to position [0, 171]
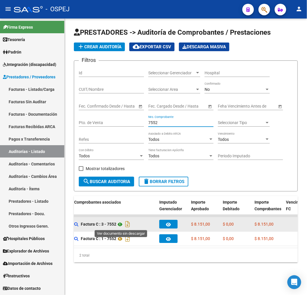
type input "7552"
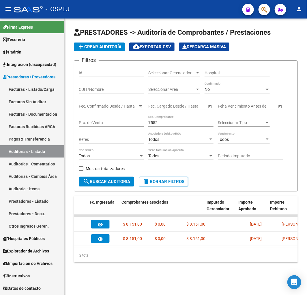
scroll to position [0, 0]
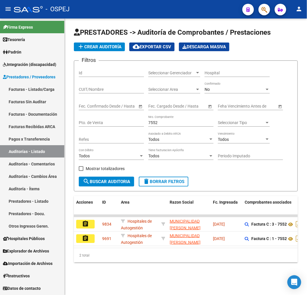
click at [85, 238] on mat-icon "assignment" at bounding box center [85, 238] width 7 height 7
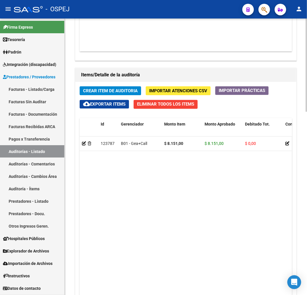
scroll to position [382, 0]
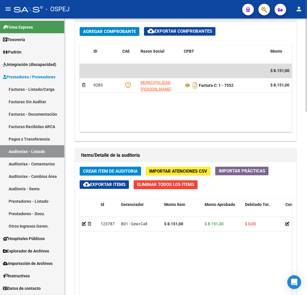
click at [185, 186] on span "Eliminar Todos los Items" at bounding box center [165, 184] width 57 height 5
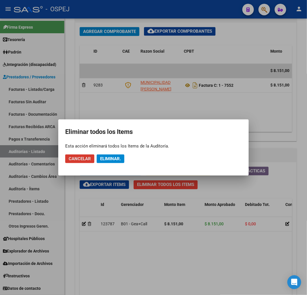
click at [117, 162] on button "Eliminar." at bounding box center [111, 158] width 28 height 9
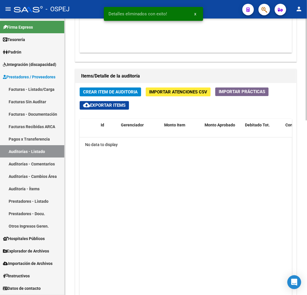
scroll to position [473, 0]
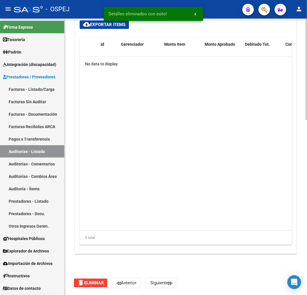
click at [95, 281] on span "delete Eliminar" at bounding box center [90, 282] width 27 height 5
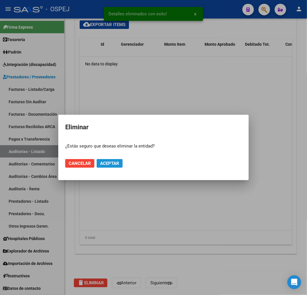
click at [111, 163] on span "Aceptar" at bounding box center [109, 163] width 19 height 5
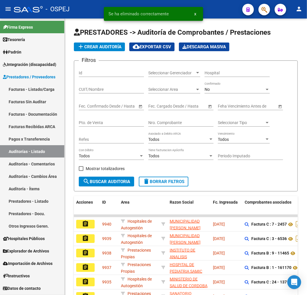
click at [43, 90] on link "Facturas - Listado/Carga" at bounding box center [32, 89] width 64 height 12
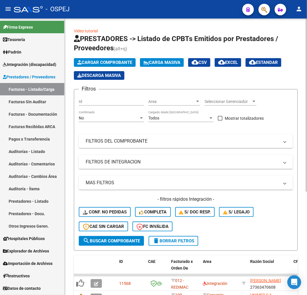
drag, startPoint x: 133, startPoint y: 140, endPoint x: 141, endPoint y: 165, distance: 25.7
click at [134, 140] on mat-panel-title "FILTROS DEL COMPROBANTE" at bounding box center [183, 141] width 194 height 6
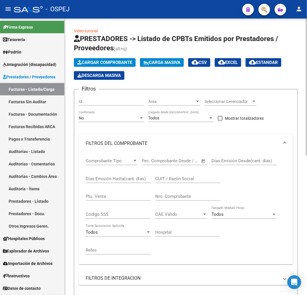
click at [170, 198] on input "Nro. Comprobante" at bounding box center [187, 196] width 65 height 5
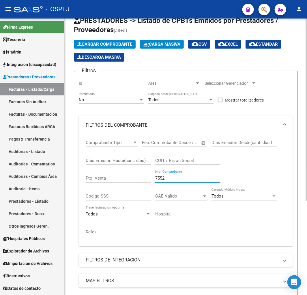
scroll to position [32, 0]
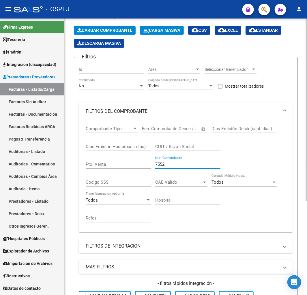
type input "7552"
click at [121, 88] on div "No" at bounding box center [109, 85] width 60 height 5
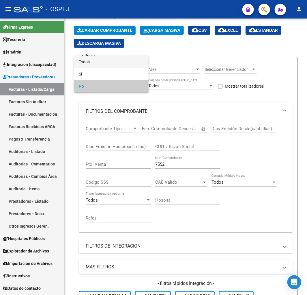
click at [127, 67] on span "Todos" at bounding box center [111, 62] width 65 height 12
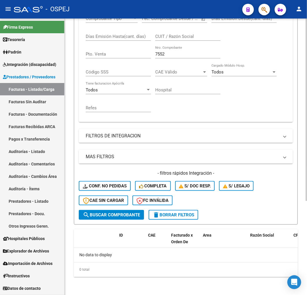
click at [116, 214] on span "search Buscar Comprobante" at bounding box center [111, 214] width 57 height 5
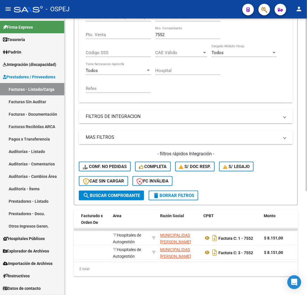
scroll to position [0, 0]
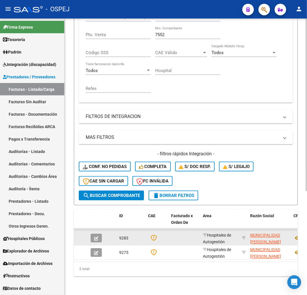
click at [97, 239] on datatable-body-cell at bounding box center [98, 238] width 20 height 14
click at [97, 236] on icon "button" at bounding box center [96, 238] width 4 height 4
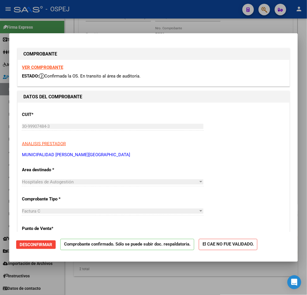
click at [34, 243] on span "Desconfirmar" at bounding box center [36, 244] width 33 height 5
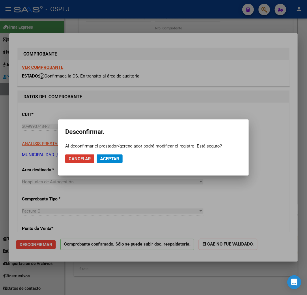
click at [120, 157] on button "Aceptar" at bounding box center [110, 158] width 26 height 9
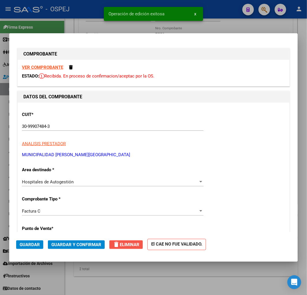
click at [130, 240] on button "delete Eliminar" at bounding box center [126, 244] width 34 height 9
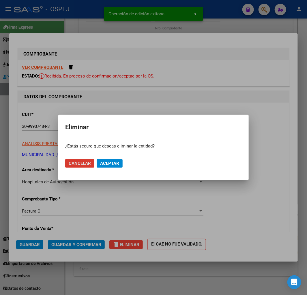
click at [113, 156] on mat-dialog-actions "Cancelar Aceptar" at bounding box center [153, 163] width 177 height 20
click at [116, 162] on span "Aceptar" at bounding box center [109, 163] width 19 height 5
type input "$ 0,00"
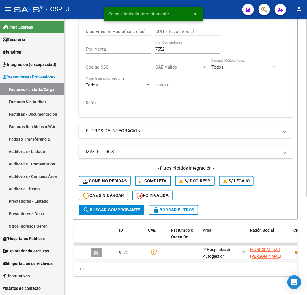
scroll to position [151, 0]
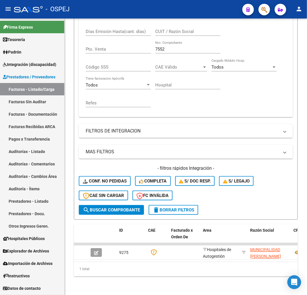
click at [35, 149] on link "Auditorías - Listado" at bounding box center [32, 151] width 64 height 12
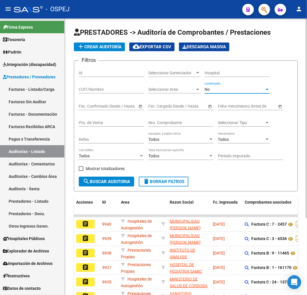
click at [221, 88] on div "No" at bounding box center [235, 89] width 60 height 5
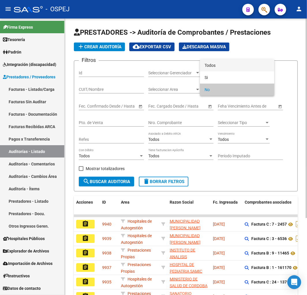
click at [220, 65] on span "Todos" at bounding box center [237, 65] width 65 height 12
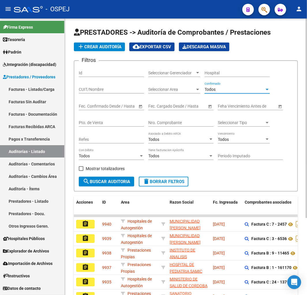
click at [171, 122] on input "Nro. Comprobante" at bounding box center [180, 122] width 65 height 5
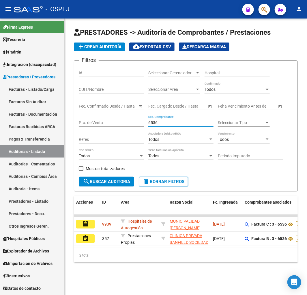
type input "6536"
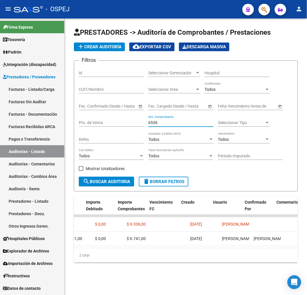
scroll to position [0, 312]
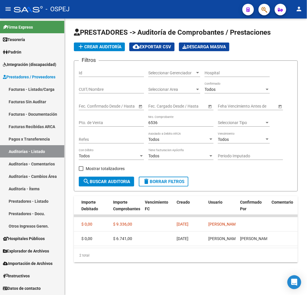
click at [94, 44] on span "add Crear Auditoría" at bounding box center [99, 46] width 44 height 5
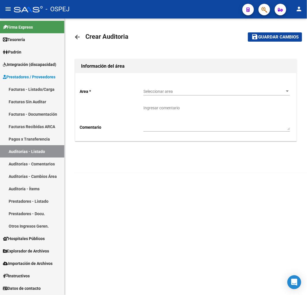
click at [157, 88] on div "Seleccionar area Seleccionar area" at bounding box center [217, 90] width 147 height 12
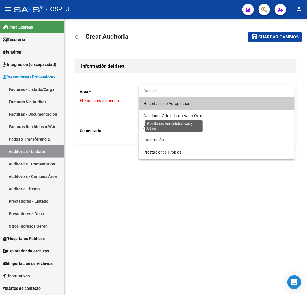
click at [174, 102] on span "Hospitales de Autogestión" at bounding box center [167, 103] width 47 height 5
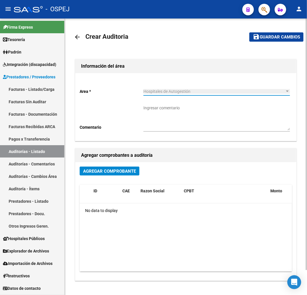
click at [109, 171] on span "Agregar Comprobante" at bounding box center [109, 170] width 53 height 5
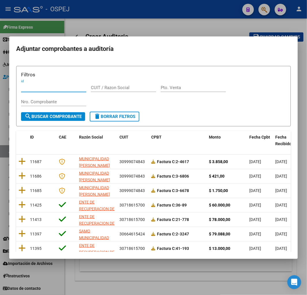
click at [50, 103] on input "Nro. Comprobante" at bounding box center [53, 101] width 65 height 5
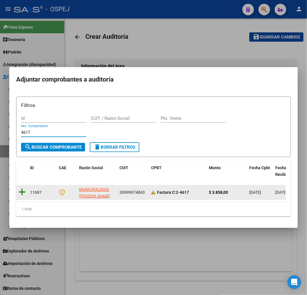
type input "4617"
click at [26, 191] on div "11687 MUNICIPALIDAD DE CORDOBA 30999074843 Factura C: 2-4617 $ 3.858,00 29/07/2…" at bounding box center [224, 192] width 416 height 14
click at [25, 190] on icon at bounding box center [21, 192] width 7 height 8
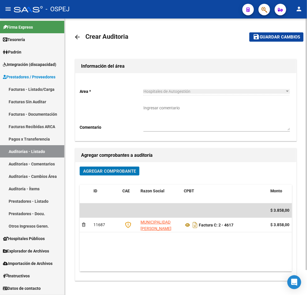
click at [275, 35] on span "Guardar cambios" at bounding box center [280, 37] width 40 height 5
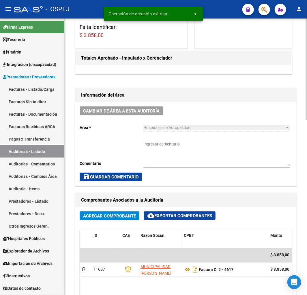
scroll to position [192, 0]
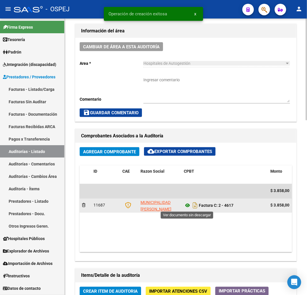
click at [187, 205] on icon at bounding box center [188, 205] width 8 height 7
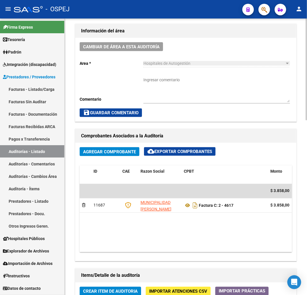
scroll to position [385, 0]
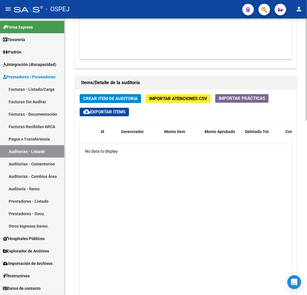
click at [129, 99] on span "Crear Item de Auditoria" at bounding box center [110, 98] width 55 height 5
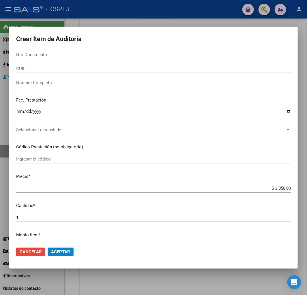
paste input "33976381"
type input "33976381"
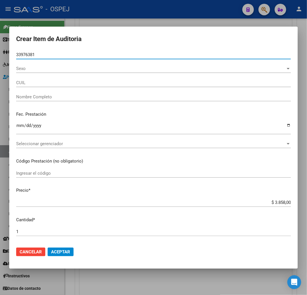
type input "27339763815"
type input "CHERINI NATALIA CRISTAL"
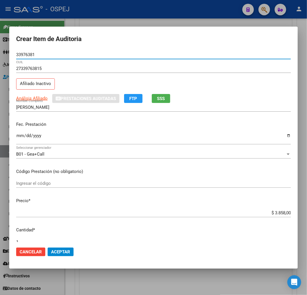
type input "33976381"
click at [277, 212] on input "$ 3.858,00" at bounding box center [153, 212] width 275 height 5
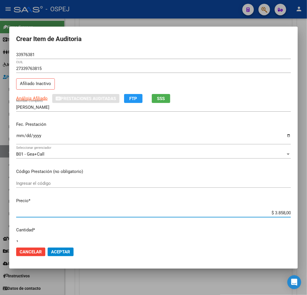
type input "$ 0,02"
type input "$ 0,25"
type input "$ 2,52"
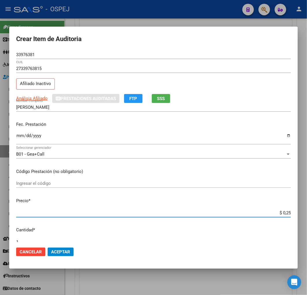
type input "$ 2,52"
type input "$ 25,29"
type input "$ 252,90"
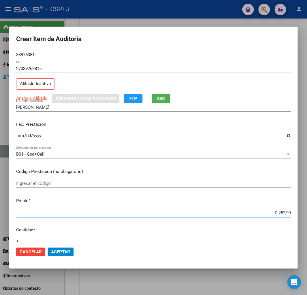
type input "$ 2.529,00"
click at [60, 250] on span "Aceptar" at bounding box center [60, 251] width 19 height 5
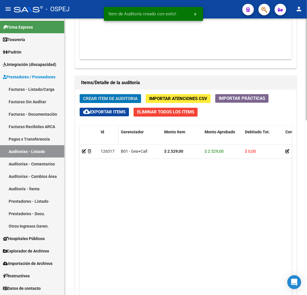
scroll to position [454, 0]
click at [118, 100] on span "Crear Item de Auditoria" at bounding box center [110, 98] width 55 height 5
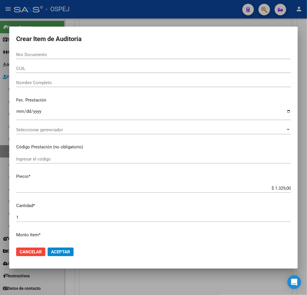
drag, startPoint x: 86, startPoint y: 53, endPoint x: 85, endPoint y: 59, distance: 5.6
click at [86, 53] on input "Nro Documento" at bounding box center [153, 54] width 275 height 5
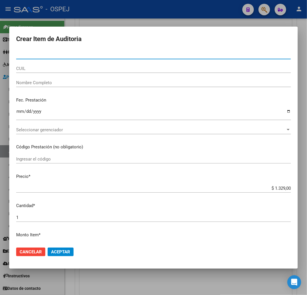
paste input "50189459"
type input "50189459"
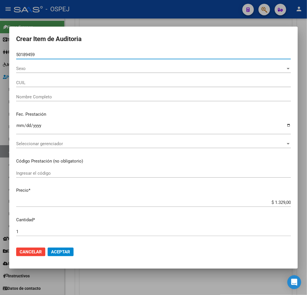
type input "20501894592"
type input "OVIEDO LUCIO NICOLAS -"
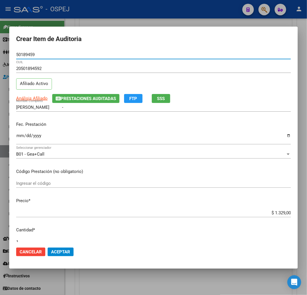
type input "50189459"
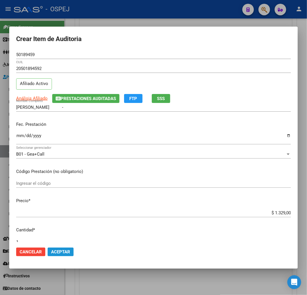
click at [65, 252] on span "Aceptar" at bounding box center [60, 251] width 19 height 5
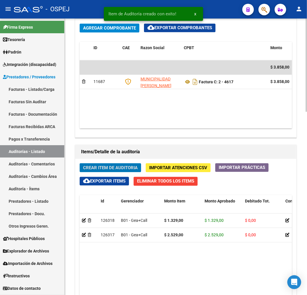
scroll to position [262, 0]
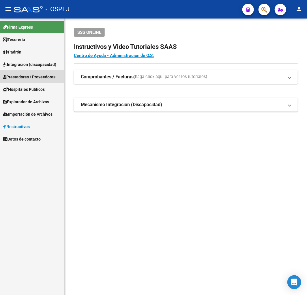
click at [38, 70] on link "Prestadores / Proveedores" at bounding box center [32, 76] width 64 height 12
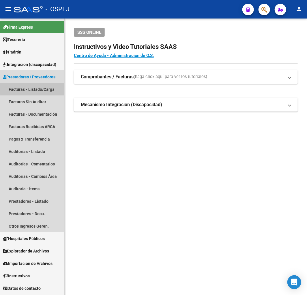
click at [45, 87] on link "Facturas - Listado/Carga" at bounding box center [32, 89] width 64 height 12
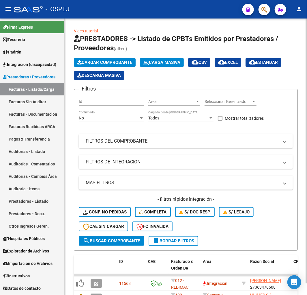
click at [99, 120] on div "No" at bounding box center [109, 118] width 60 height 5
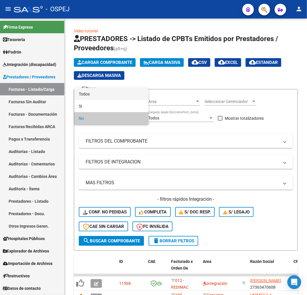
click at [115, 94] on span "Todos" at bounding box center [111, 94] width 65 height 12
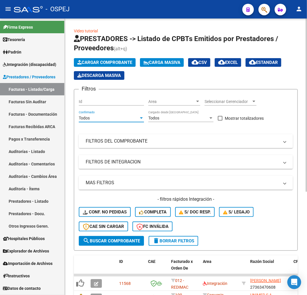
click at [135, 142] on mat-panel-title "FILTROS DEL COMPROBANTE" at bounding box center [183, 141] width 194 height 6
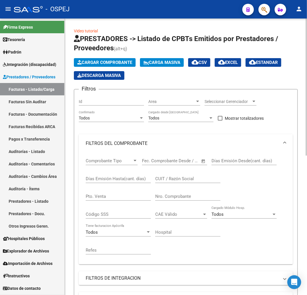
click at [176, 196] on input "Nro. Comprobante" at bounding box center [187, 196] width 65 height 5
type input "8619"
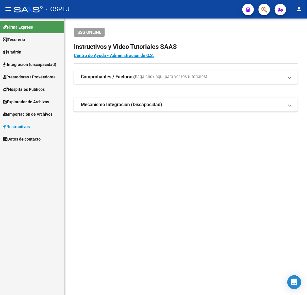
click at [41, 78] on span "Prestadores / Proveedores" at bounding box center [29, 77] width 53 height 6
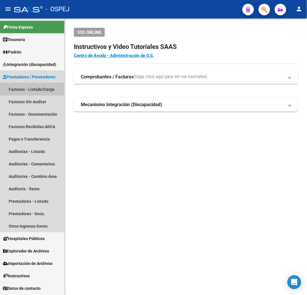
click at [46, 92] on link "Facturas - Listado/Carga" at bounding box center [32, 89] width 64 height 12
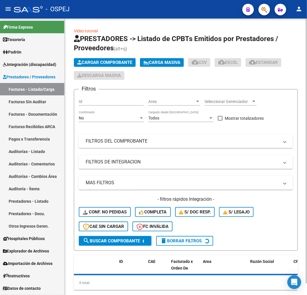
click at [110, 61] on span "Cargar Comprobante" at bounding box center [104, 62] width 55 height 5
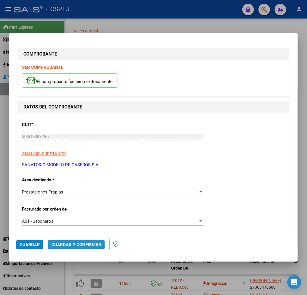
click at [74, 243] on span "Guardar y Confirmar" at bounding box center [76, 244] width 50 height 5
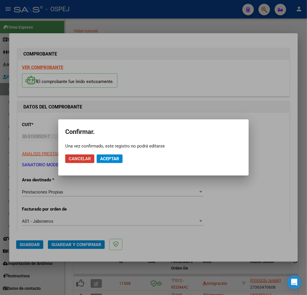
click at [116, 158] on span "Aceptar" at bounding box center [109, 158] width 19 height 5
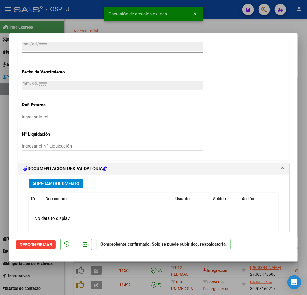
scroll to position [481, 0]
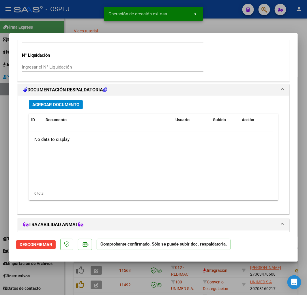
click at [56, 98] on div "Agregar Documento ID Documento Usuario Subido Acción No data to display 0 total…" at bounding box center [154, 153] width 258 height 114
click at [56, 103] on span "Agregar Documento" at bounding box center [55, 104] width 47 height 5
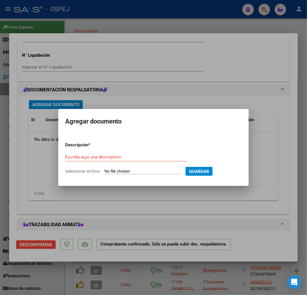
type input "C:\fakepath\[PERSON_NAME] codem.pdf"
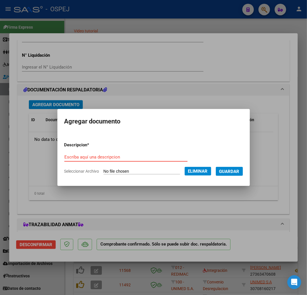
click at [154, 157] on input "Escriba aquí una descripcion" at bounding box center [125, 156] width 123 height 5
type input "1"
click at [234, 175] on button "Guardar" at bounding box center [229, 171] width 27 height 9
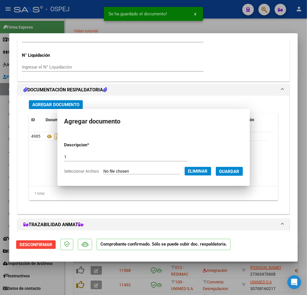
click at [63, 103] on span "Agregar Documento" at bounding box center [55, 104] width 47 height 5
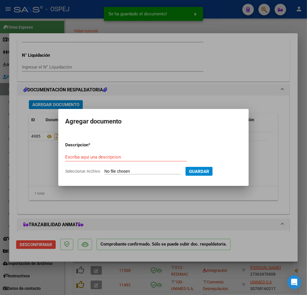
type input "C:\fakepath\[PERSON_NAME][GEOGRAPHIC_DATA]pdf"
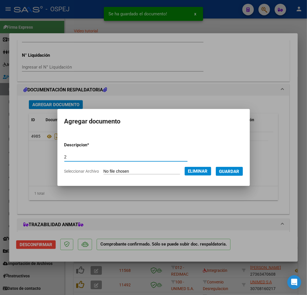
type input "2"
click at [235, 172] on span "Guardar" at bounding box center [230, 171] width 20 height 5
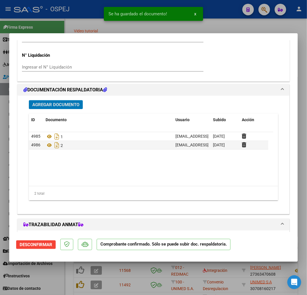
click at [60, 100] on button "Agregar Documento" at bounding box center [56, 104] width 54 height 9
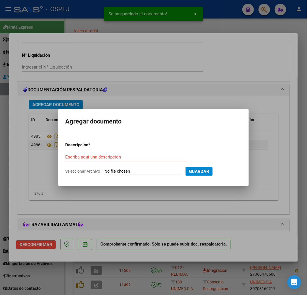
type input "C:\fakepath\[PERSON_NAME][GEOGRAPHIC_DATA]pdf"
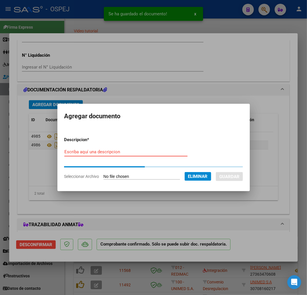
click at [124, 151] on form "Descripcion * Escriba aquí una descripcion Seleccionar Archivo Eliminar Guardar" at bounding box center [153, 158] width 179 height 52
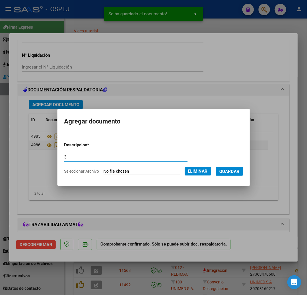
type input "3"
click at [239, 172] on span "Guardar" at bounding box center [230, 171] width 20 height 5
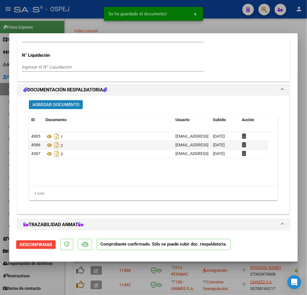
click at [82, 105] on button "Agregar Documento" at bounding box center [56, 104] width 54 height 9
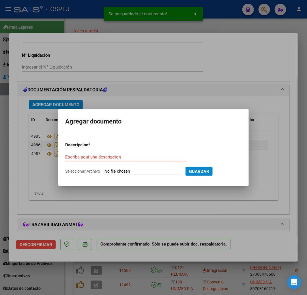
click at [160, 190] on div at bounding box center [153, 147] width 307 height 295
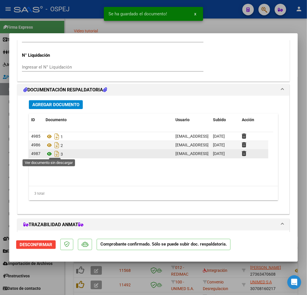
click at [48, 154] on icon at bounding box center [50, 153] width 8 height 7
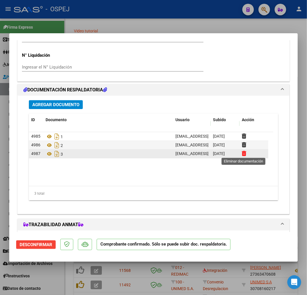
click at [243, 155] on icon at bounding box center [244, 153] width 4 height 5
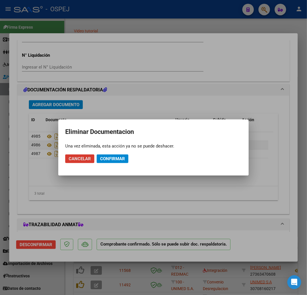
click at [119, 160] on span "Confirmar" at bounding box center [112, 158] width 25 height 5
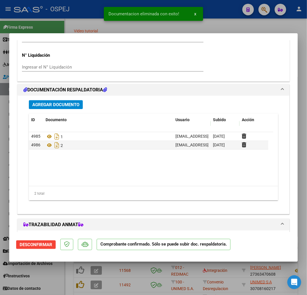
click at [67, 105] on span "Agregar Documento" at bounding box center [55, 104] width 47 height 5
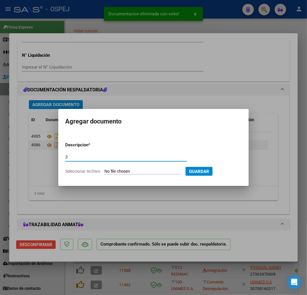
type input "3"
type input "C:\fakepath\[PERSON_NAME].pdf"
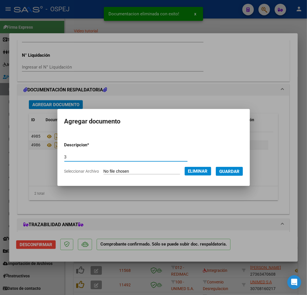
click at [239, 172] on span "Guardar" at bounding box center [230, 171] width 20 height 5
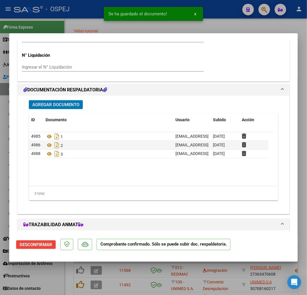
click at [80, 105] on button "Agregar Documento" at bounding box center [56, 104] width 54 height 9
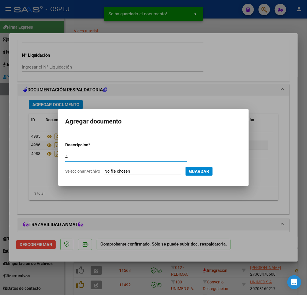
type input "4"
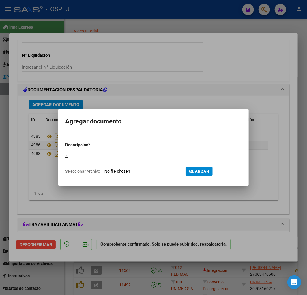
type input "C:\fakepath\[PERSON_NAME].pdf"
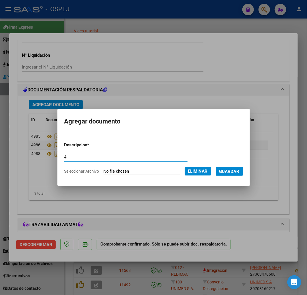
click at [236, 171] on span "Guardar" at bounding box center [230, 171] width 20 height 5
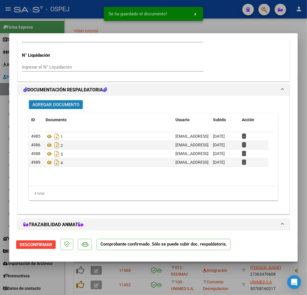
click at [69, 103] on span "Agregar Documento" at bounding box center [55, 104] width 47 height 5
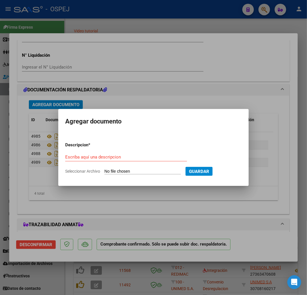
click at [149, 171] on input "Seleccionar Archivo" at bounding box center [143, 171] width 77 height 5
type input "C:\fakepath\Correo de Obra Social Personal Jaboneros - Refacturación - SANATORI…"
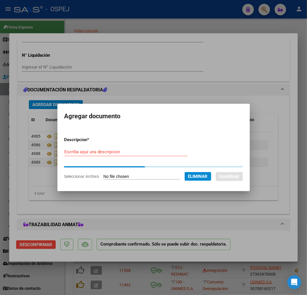
click at [103, 148] on form "Descripcion * Escriba aquí una descripcion Seleccionar Archivo Eliminar Guardar" at bounding box center [153, 158] width 179 height 52
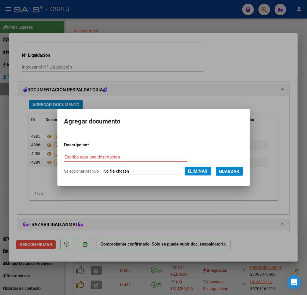
click at [96, 154] on input "Escriba aquí una descripcion" at bounding box center [125, 156] width 123 height 5
type input "rechazo refacturacion"
click at [231, 172] on span "Guardar" at bounding box center [230, 171] width 20 height 5
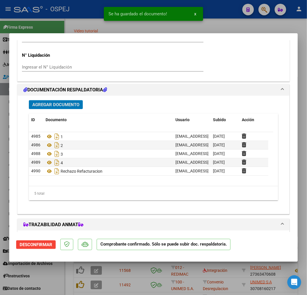
click at [135, 275] on div at bounding box center [153, 147] width 307 height 295
type input "$ 0,00"
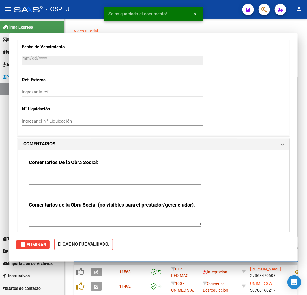
scroll to position [536, 0]
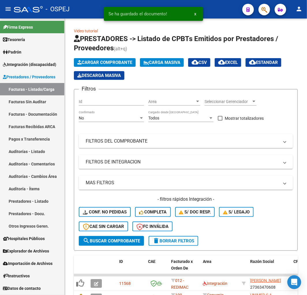
click at [42, 151] on link "Auditorías - Listado" at bounding box center [32, 151] width 64 height 12
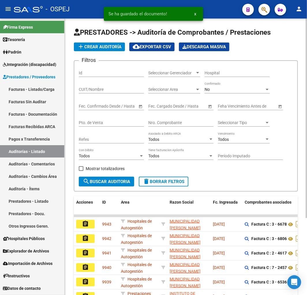
click at [221, 88] on div "No" at bounding box center [235, 89] width 60 height 5
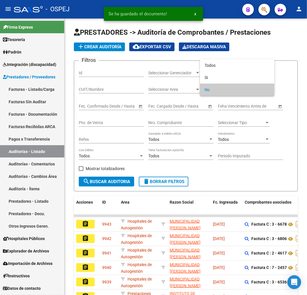
click at [102, 50] on div at bounding box center [153, 147] width 307 height 295
click at [100, 47] on span "add Crear Auditoría" at bounding box center [99, 46] width 44 height 5
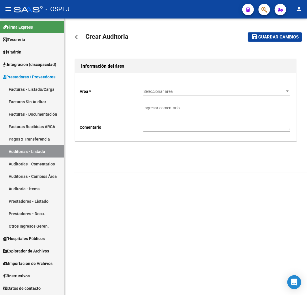
click at [181, 88] on div "Seleccionar area Seleccionar area" at bounding box center [217, 90] width 147 height 12
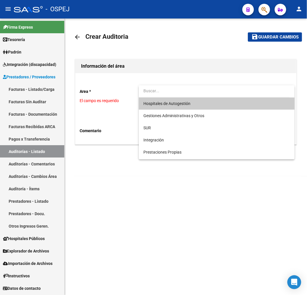
click at [163, 101] on span "Hospitales de Autogestión" at bounding box center [167, 103] width 47 height 5
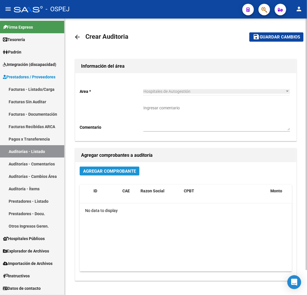
click at [122, 168] on span "Agregar Comprobante" at bounding box center [109, 170] width 53 height 5
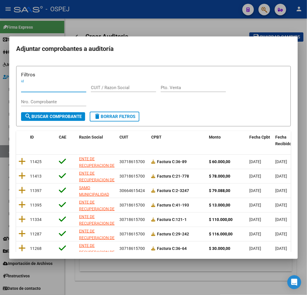
drag, startPoint x: 148, startPoint y: 109, endPoint x: 155, endPoint y: 103, distance: 8.8
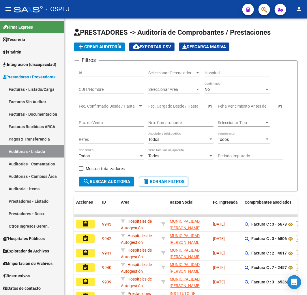
drag, startPoint x: 162, startPoint y: 115, endPoint x: 164, endPoint y: 118, distance: 3.6
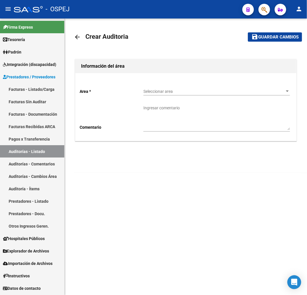
click at [182, 81] on div "Area * Seleccionar area Seleccionar area Comentario Ingresar comentario" at bounding box center [185, 107] width 221 height 68
click at [172, 91] on span "Seleccionar area" at bounding box center [215, 91] width 142 height 5
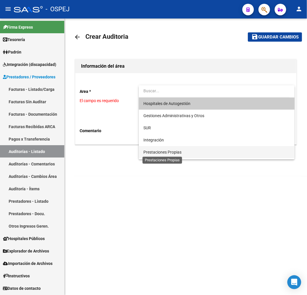
click at [162, 151] on span "Prestaciones Propias" at bounding box center [163, 152] width 38 height 5
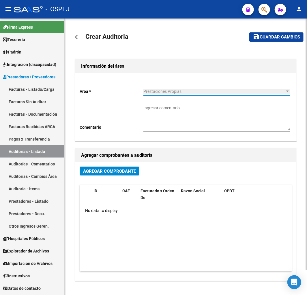
click at [100, 171] on span "Agregar Comprobante" at bounding box center [109, 170] width 53 height 5
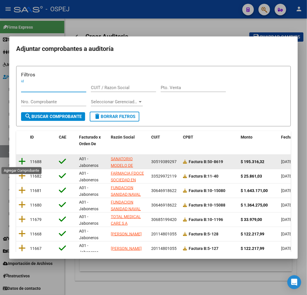
click at [21, 165] on icon at bounding box center [21, 161] width 7 height 8
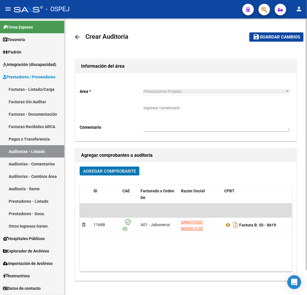
click at [276, 39] on span "Guardar cambios" at bounding box center [280, 37] width 40 height 5
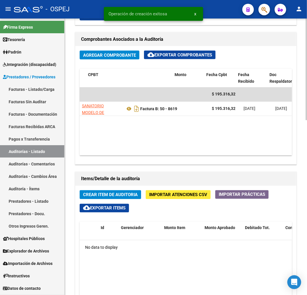
scroll to position [0, 143]
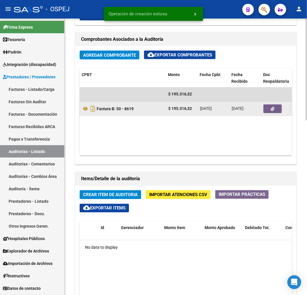
click at [266, 110] on button "button" at bounding box center [273, 109] width 18 height 9
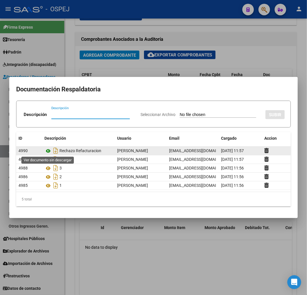
click at [46, 149] on icon at bounding box center [48, 150] width 8 height 7
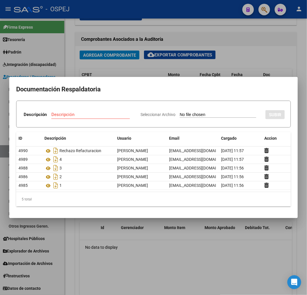
click at [261, 44] on div at bounding box center [153, 147] width 307 height 295
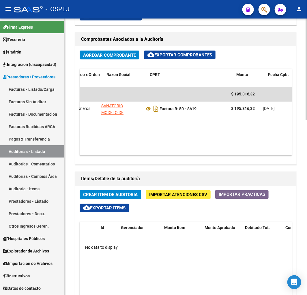
scroll to position [0, 74]
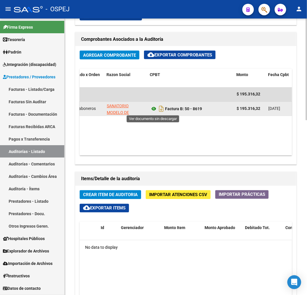
click at [153, 110] on icon at bounding box center [154, 108] width 8 height 7
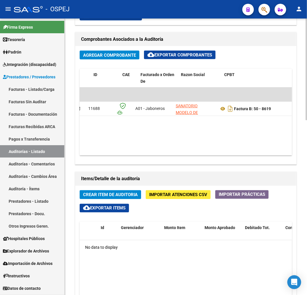
scroll to position [0, 0]
click at [122, 197] on span "Crear Item de Auditoria" at bounding box center [110, 194] width 55 height 5
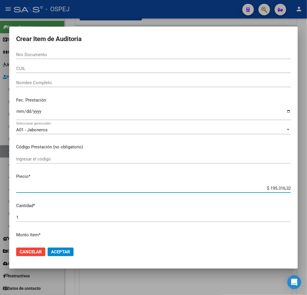
click at [268, 188] on input "$ 195.316,32" at bounding box center [153, 187] width 275 height 5
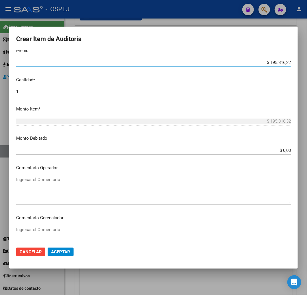
scroll to position [128, 0]
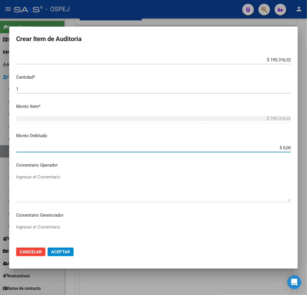
click at [279, 147] on input "$ 0,00" at bounding box center [153, 147] width 275 height 5
paste input "195.316,32"
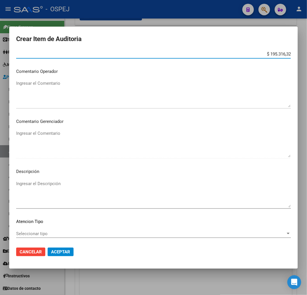
scroll to position [224, 0]
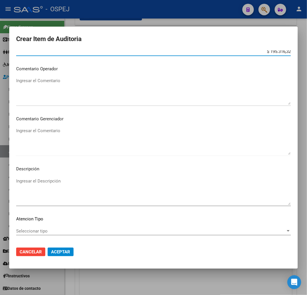
type input "$ 195.316,32"
click at [170, 18] on div at bounding box center [153, 147] width 307 height 295
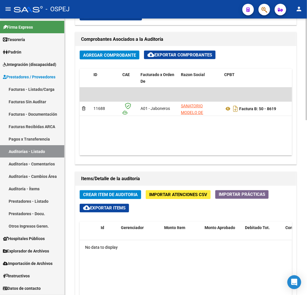
drag, startPoint x: 119, startPoint y: 156, endPoint x: 140, endPoint y: 154, distance: 21.8
click at [140, 154] on div "Agregar Comprobante cloud_download Exportar Comprobantes ID CAE Facturado x Ord…" at bounding box center [185, 105] width 221 height 118
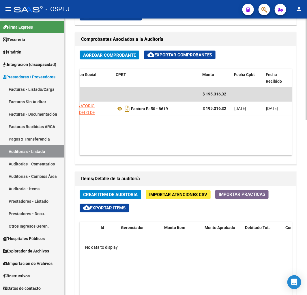
click at [111, 193] on span "Crear Item de Auditoria" at bounding box center [110, 194] width 55 height 5
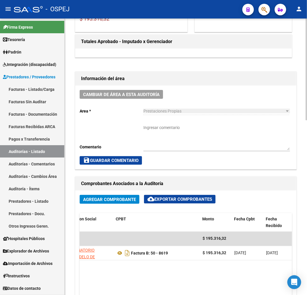
scroll to position [128, 0]
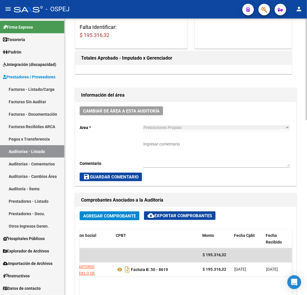
click at [166, 152] on textarea "Ingresar comentario" at bounding box center [217, 153] width 147 height 25
paste textarea "Se rechaza refacturación"
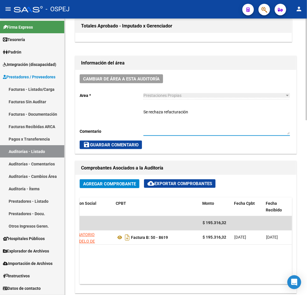
type textarea "Se rechaza refacturación"
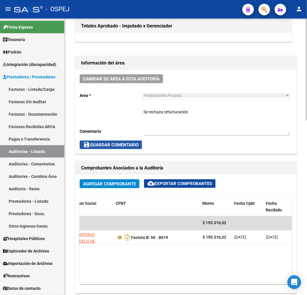
click at [127, 147] on span "save Guardar Comentario" at bounding box center [110, 144] width 55 height 5
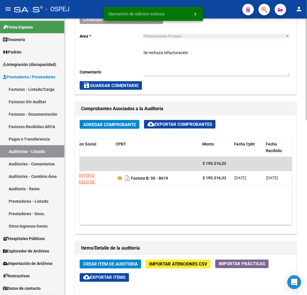
scroll to position [321, 0]
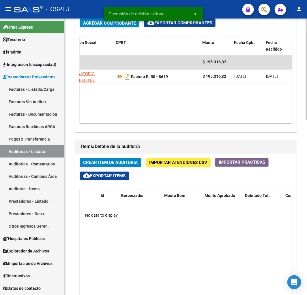
click at [128, 163] on span "Crear Item de Auditoria" at bounding box center [110, 162] width 55 height 5
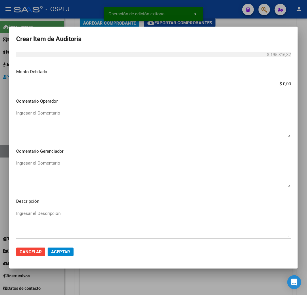
scroll to position [192, 0]
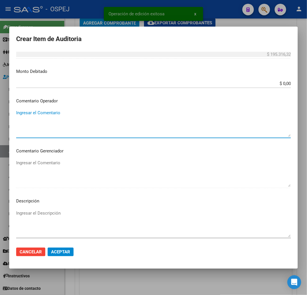
click at [87, 117] on textarea "Ingresar el Comentario" at bounding box center [153, 122] width 275 height 27
paste textarea "Se rechaza refacturación"
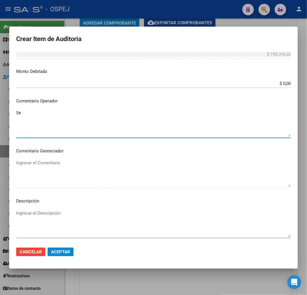
type textarea "S"
click at [162, 280] on div at bounding box center [153, 147] width 307 height 295
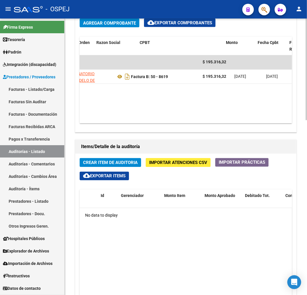
scroll to position [0, 85]
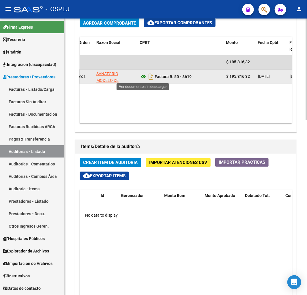
click at [144, 78] on icon at bounding box center [144, 76] width 8 height 7
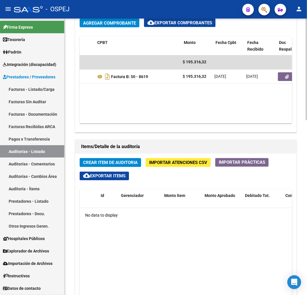
scroll to position [0, 133]
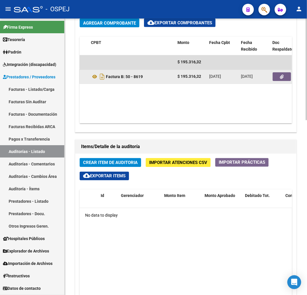
click at [290, 74] on button "button" at bounding box center [282, 77] width 18 height 9
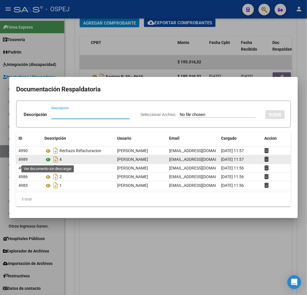
click at [48, 158] on icon at bounding box center [48, 159] width 8 height 7
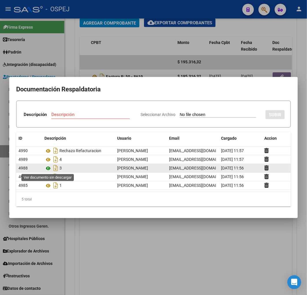
click at [48, 168] on icon at bounding box center [48, 168] width 8 height 7
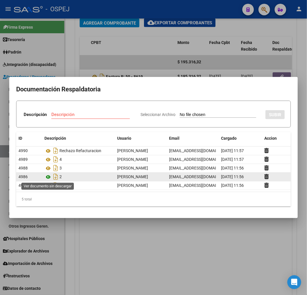
click at [47, 175] on icon at bounding box center [48, 176] width 8 height 7
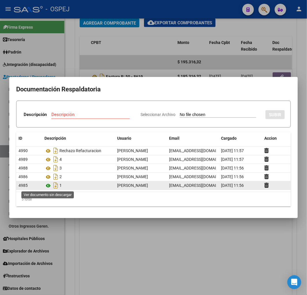
click at [48, 185] on icon at bounding box center [48, 185] width 8 height 7
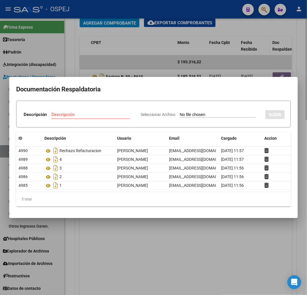
drag, startPoint x: 259, startPoint y: 39, endPoint x: 270, endPoint y: 39, distance: 10.4
click at [260, 39] on div at bounding box center [153, 147] width 307 height 295
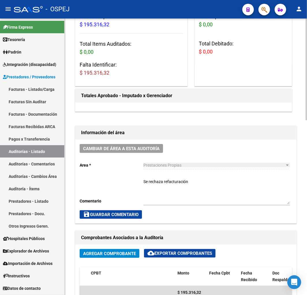
scroll to position [0, 0]
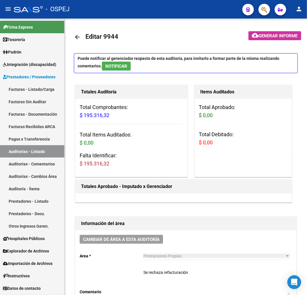
click at [55, 152] on link "Auditorías - Listado" at bounding box center [32, 151] width 64 height 12
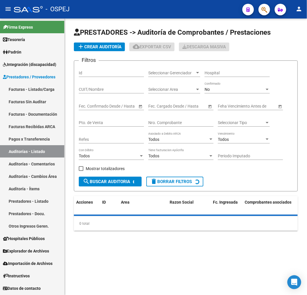
click at [250, 92] on div "No Confirmado" at bounding box center [237, 88] width 65 height 12
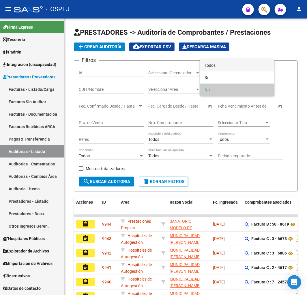
click at [234, 64] on span "Todos" at bounding box center [237, 65] width 65 height 12
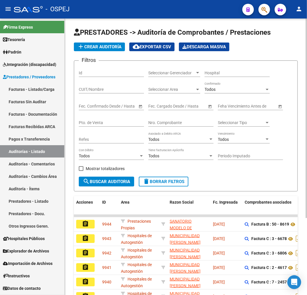
click at [170, 123] on input "Nro. Comprobante" at bounding box center [180, 122] width 65 height 5
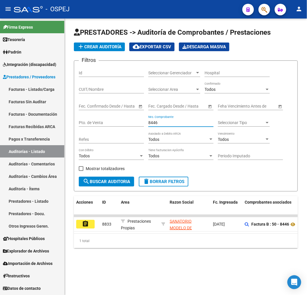
type input "8446"
drag, startPoint x: 114, startPoint y: 238, endPoint x: 122, endPoint y: 237, distance: 7.5
click at [122, 237] on div "Acciones ID Area Razon Social Fc. Ingresada Comprobantes asociados Imputado Ger…" at bounding box center [186, 222] width 224 height 52
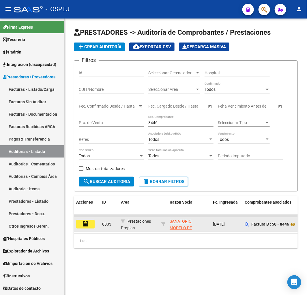
click at [87, 224] on mat-icon "assignment" at bounding box center [85, 223] width 7 height 7
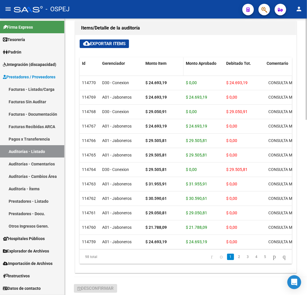
scroll to position [445, 0]
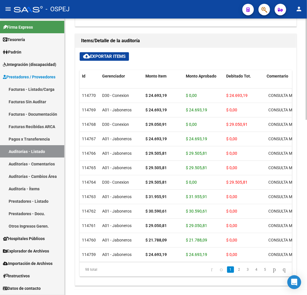
click at [114, 56] on span "cloud_download Exportar Items" at bounding box center [104, 56] width 42 height 5
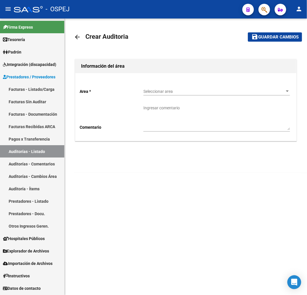
click at [29, 146] on link "Auditorías - Listado" at bounding box center [32, 151] width 64 height 12
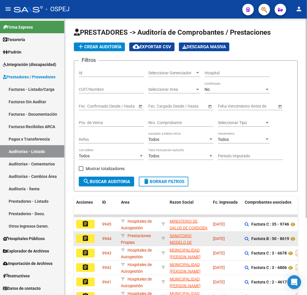
click at [86, 243] on datatable-body-cell "assignment" at bounding box center [87, 238] width 26 height 14
click at [87, 239] on mat-icon "assignment" at bounding box center [85, 238] width 7 height 7
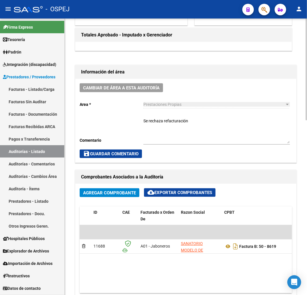
scroll to position [257, 0]
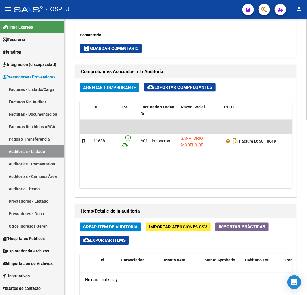
click at [168, 227] on span "Importar Atenciones CSV" at bounding box center [178, 226] width 58 height 5
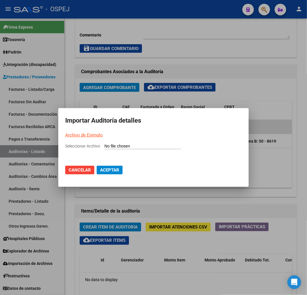
click at [131, 146] on input "Seleccionar Archivo" at bounding box center [143, 146] width 77 height 5
type input "C:\fakepath\Auditoria-demo-saas Sanatorio Modelo Caseros FB 50-8619.csv"
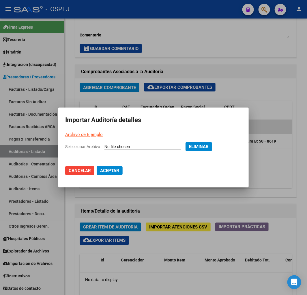
click at [112, 169] on span "Aceptar" at bounding box center [109, 170] width 19 height 5
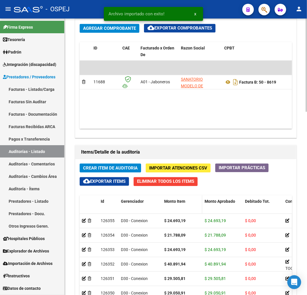
scroll to position [513, 0]
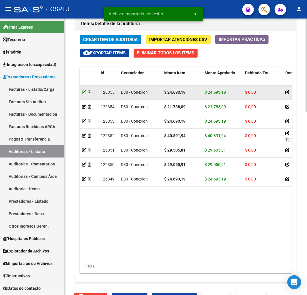
click at [85, 91] on icon at bounding box center [84, 92] width 4 height 4
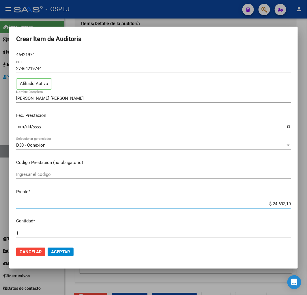
click at [274, 201] on input "$ 24.693,19" at bounding box center [153, 203] width 275 height 5
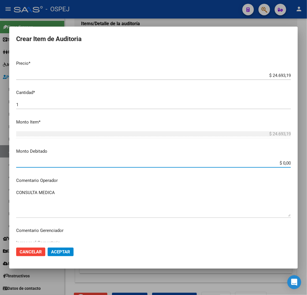
click at [281, 162] on input "$ 0,00" at bounding box center [153, 162] width 275 height 5
paste input "24.693,19"
type input "$ 24.693,19"
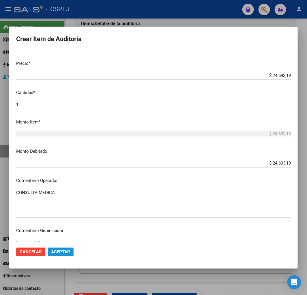
click at [65, 250] on span "Aceptar" at bounding box center [60, 251] width 19 height 5
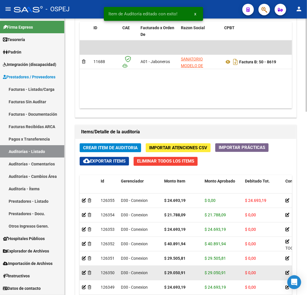
scroll to position [513, 0]
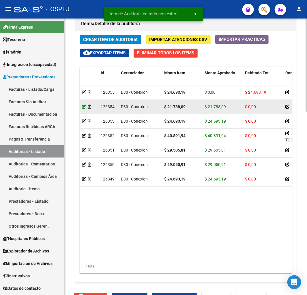
click at [83, 107] on icon at bounding box center [84, 107] width 4 height 4
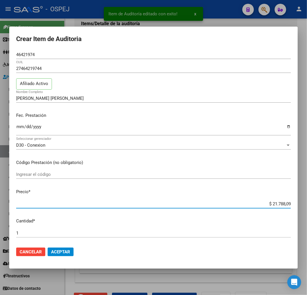
click at [281, 201] on input "$ 21.788,09" at bounding box center [153, 203] width 275 height 5
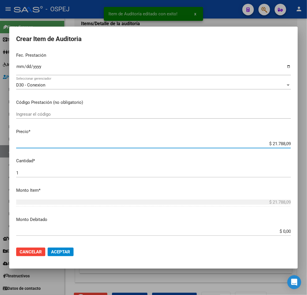
scroll to position [224, 0]
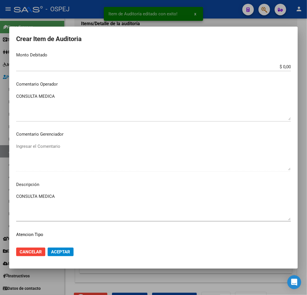
click at [281, 68] on input "$ 0,00" at bounding box center [153, 66] width 275 height 5
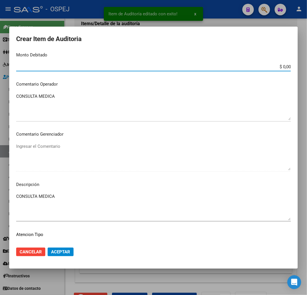
paste input "21.788,09"
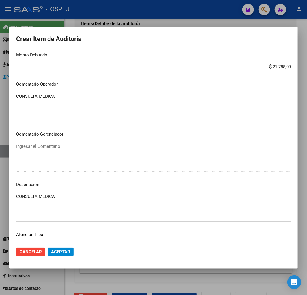
type input "$ 21.788,09"
click at [67, 253] on span "Aceptar" at bounding box center [60, 251] width 19 height 5
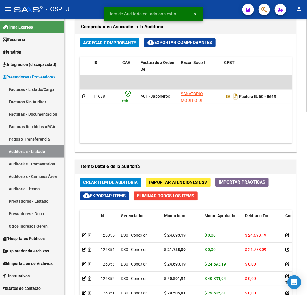
scroll to position [481, 0]
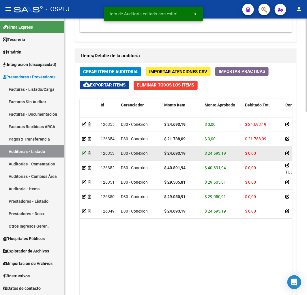
click at [83, 152] on icon at bounding box center [84, 153] width 4 height 4
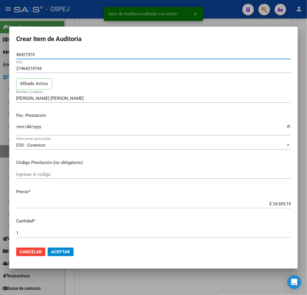
click at [282, 202] on input "$ 24.693,19" at bounding box center [153, 203] width 275 height 5
click at [283, 202] on input "$ 24.693,19" at bounding box center [153, 203] width 275 height 5
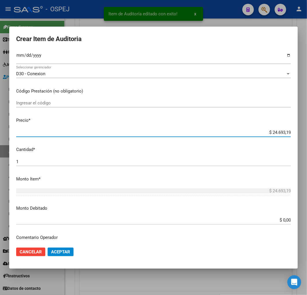
scroll to position [128, 0]
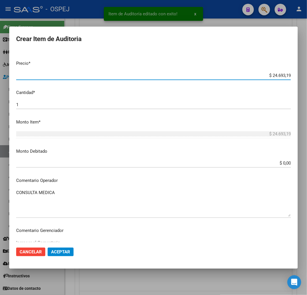
click at [281, 161] on input "$ 0,00" at bounding box center [153, 162] width 275 height 5
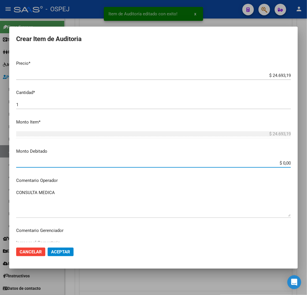
paste input "24.693,19"
type input "$ 24.693,19"
click at [56, 252] on span "Aceptar" at bounding box center [60, 251] width 19 height 5
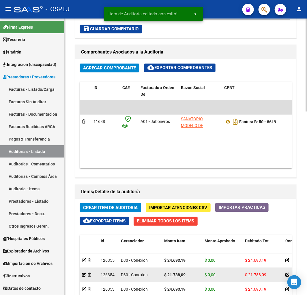
scroll to position [449, 0]
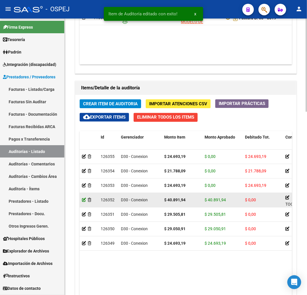
click at [85, 200] on icon at bounding box center [84, 200] width 4 height 4
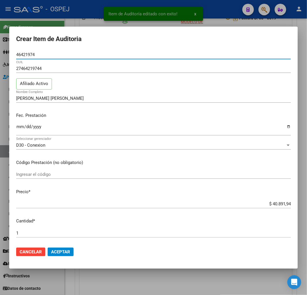
click at [278, 203] on input "$ 40.891,94" at bounding box center [153, 203] width 275 height 5
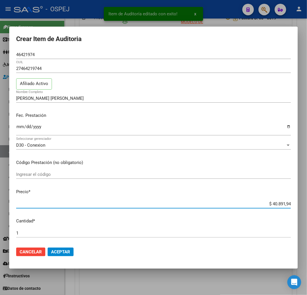
click at [278, 203] on input "$ 40.891,94" at bounding box center [153, 203] width 275 height 5
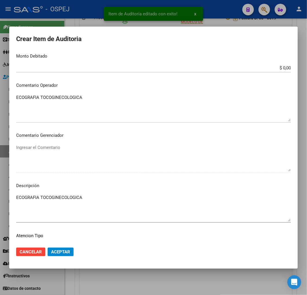
scroll to position [224, 0]
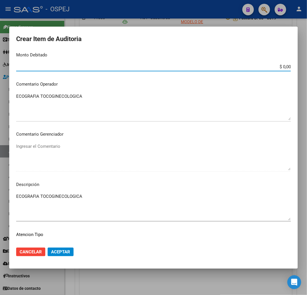
click at [281, 66] on input "$ 0,00" at bounding box center [153, 66] width 275 height 5
click at [280, 66] on input "$ 0,00" at bounding box center [153, 66] width 275 height 5
paste input "40.891,94"
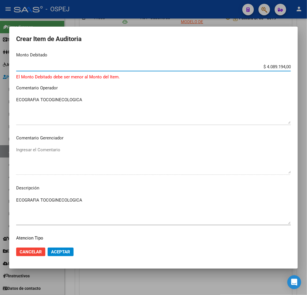
click at [280, 65] on input "$ 4.089.194,00" at bounding box center [153, 66] width 275 height 5
paste input "0.891,94"
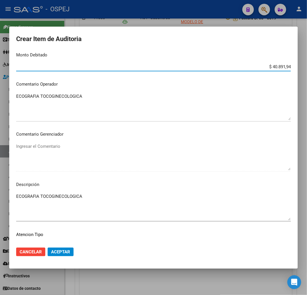
type input "$ 40.891,94"
click at [64, 256] on mat-dialog-actions "Cancelar Aceptar" at bounding box center [153, 252] width 275 height 20
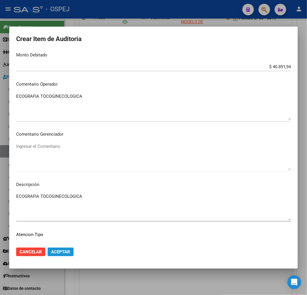
click at [67, 250] on span "Aceptar" at bounding box center [60, 251] width 19 height 5
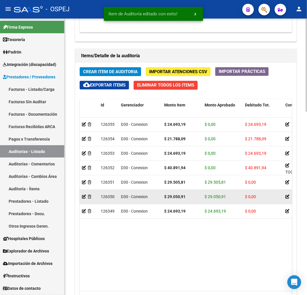
scroll to position [513, 0]
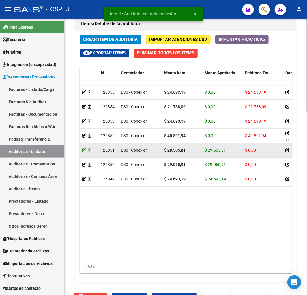
click at [85, 148] on icon at bounding box center [84, 150] width 4 height 4
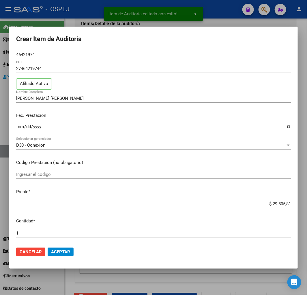
click at [278, 203] on input "$ 29.505,81" at bounding box center [153, 203] width 275 height 5
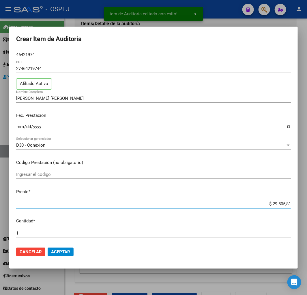
click at [278, 203] on input "$ 29.505,81" at bounding box center [153, 203] width 275 height 5
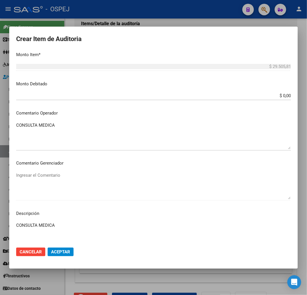
scroll to position [192, 0]
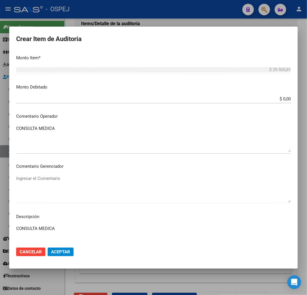
click at [284, 97] on input "$ 0,00" at bounding box center [153, 98] width 275 height 5
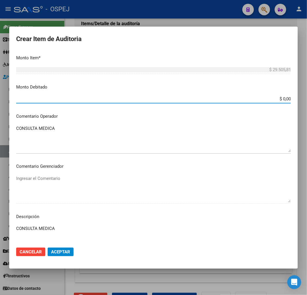
paste input "29.505,81"
type input "$ 29.505,81"
click at [61, 250] on span "Aceptar" at bounding box center [60, 251] width 19 height 5
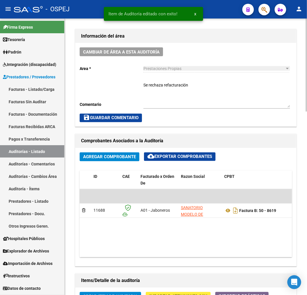
scroll to position [513, 0]
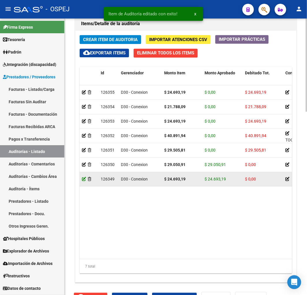
click at [83, 181] on icon at bounding box center [84, 179] width 4 height 4
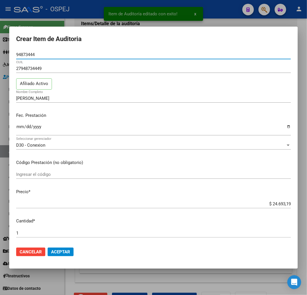
click at [280, 202] on input "$ 24.693,19" at bounding box center [153, 203] width 275 height 5
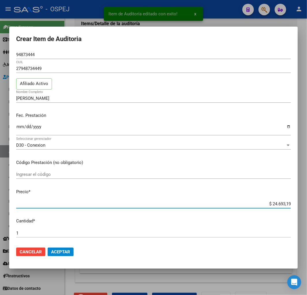
click at [280, 202] on input "$ 24.693,19" at bounding box center [153, 203] width 275 height 5
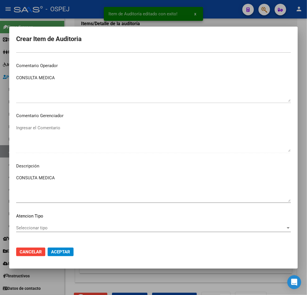
scroll to position [192, 0]
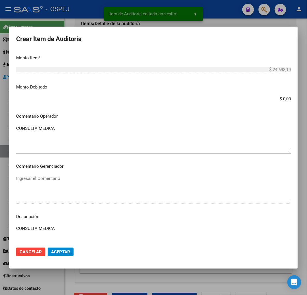
click at [281, 100] on input "$ 0,00" at bounding box center [153, 98] width 275 height 5
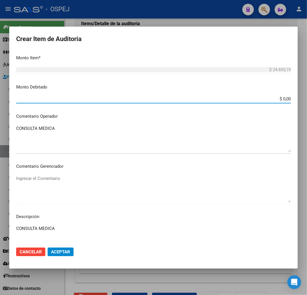
click at [281, 100] on input "$ 0,00" at bounding box center [153, 98] width 275 height 5
paste input "24.693,19"
type input "$ 24.693,19"
click at [59, 250] on span "Aceptar" at bounding box center [60, 251] width 19 height 5
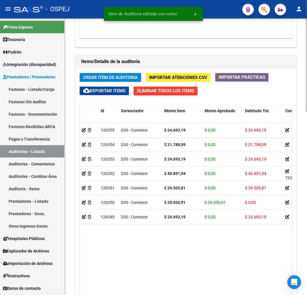
scroll to position [513, 0]
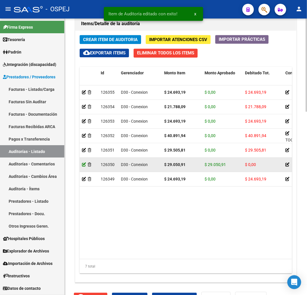
click at [83, 163] on icon at bounding box center [84, 164] width 4 height 4
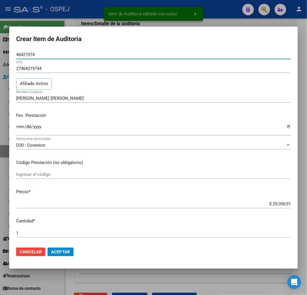
click at [275, 203] on input "$ 29.050,91" at bounding box center [153, 203] width 275 height 5
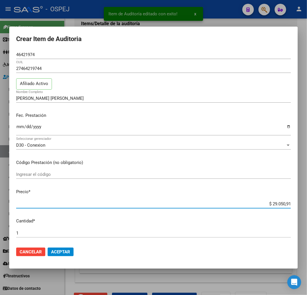
click at [275, 203] on input "$ 29.050,91" at bounding box center [153, 203] width 275 height 5
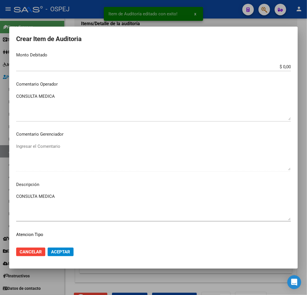
click at [283, 65] on input "$ 0,00" at bounding box center [153, 66] width 275 height 5
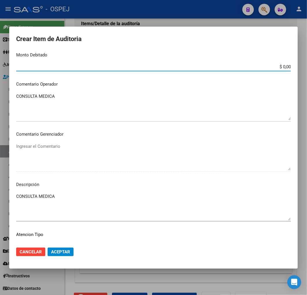
paste input "29.050,91"
type input "$ 29.050,91"
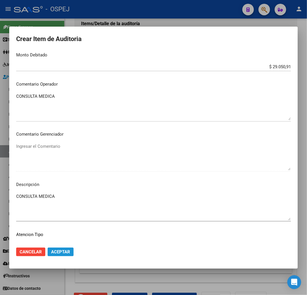
click at [64, 253] on span "Aceptar" at bounding box center [60, 251] width 19 height 5
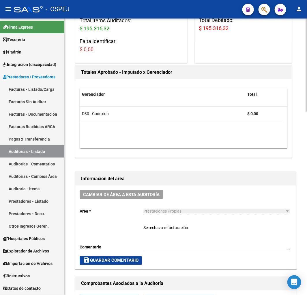
scroll to position [96, 0]
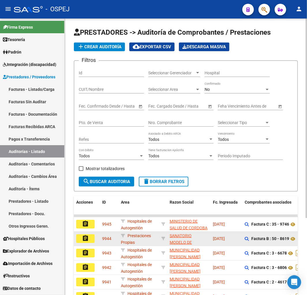
click at [88, 235] on mat-icon "assignment" at bounding box center [85, 238] width 7 height 7
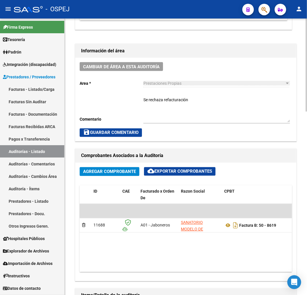
scroll to position [417, 0]
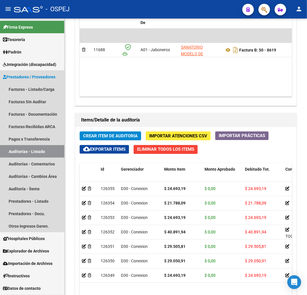
click at [39, 151] on link "Auditorías - Listado" at bounding box center [32, 151] width 64 height 12
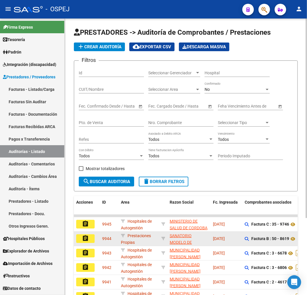
click at [79, 242] on button "assignment" at bounding box center [85, 238] width 18 height 9
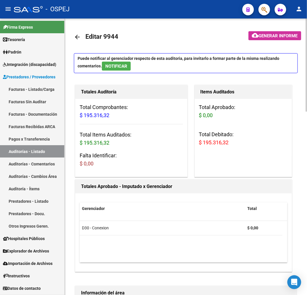
click at [219, 144] on span "$ 195.316,32" at bounding box center [214, 142] width 30 height 6
copy span "195.316,32"
click at [28, 144] on link "Pagos x Transferencia" at bounding box center [32, 139] width 64 height 12
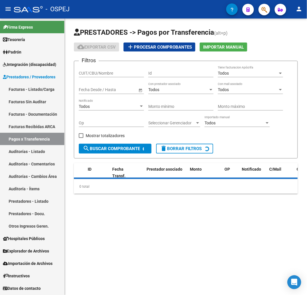
click at [29, 148] on link "Auditorías - Listado" at bounding box center [32, 151] width 64 height 12
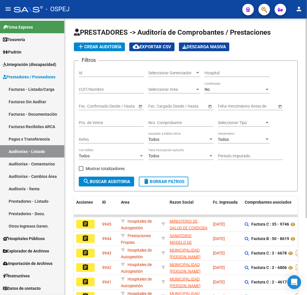
click at [116, 42] on app-list-header "PRESTADORES -> Auditoría de Comprobantes / Prestaciones add Crear Auditoría clo…" at bounding box center [186, 110] width 224 height 164
click at [124, 47] on button "add Crear Auditoría" at bounding box center [99, 46] width 51 height 9
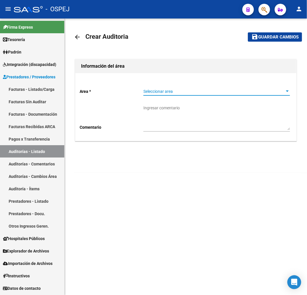
click at [161, 93] on span "Seleccionar area" at bounding box center [215, 91] width 142 height 5
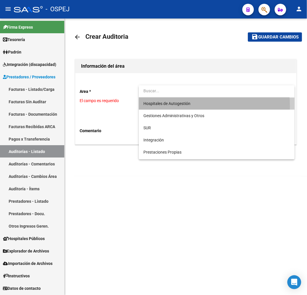
click at [162, 106] on span "Hospitales de Autogestión" at bounding box center [217, 103] width 147 height 12
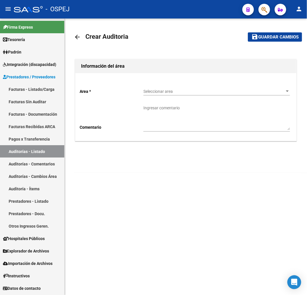
click at [168, 88] on div "Seleccionar area Seleccionar area" at bounding box center [217, 90] width 147 height 12
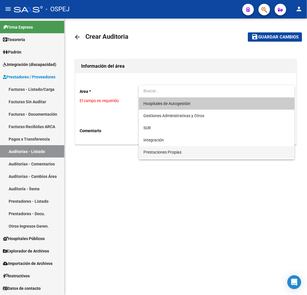
click at [163, 155] on span "Prestaciones Propias" at bounding box center [217, 152] width 147 height 12
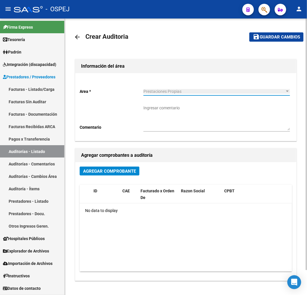
click at [118, 178] on div "Agregar Comprobante" at bounding box center [186, 173] width 213 height 14
click at [117, 169] on span "Agregar Comprobante" at bounding box center [109, 170] width 53 height 5
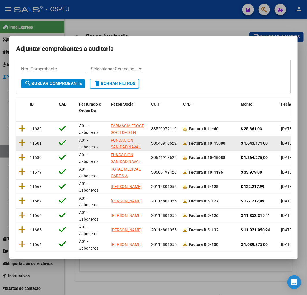
scroll to position [73, 0]
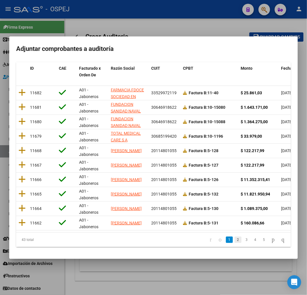
click at [235, 239] on link "2" at bounding box center [238, 239] width 7 height 6
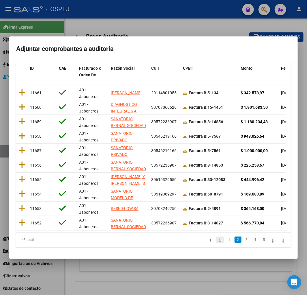
click at [216, 241] on link "go to previous page" at bounding box center [220, 239] width 8 height 6
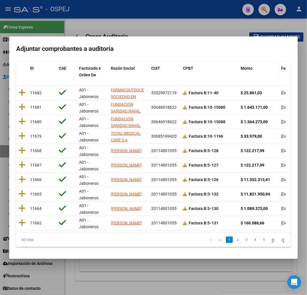
click at [245, 66] on span "Monto" at bounding box center [247, 68] width 12 height 5
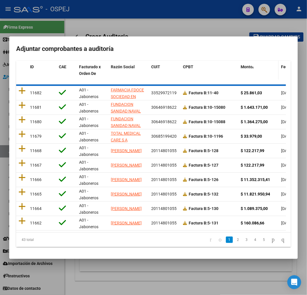
click at [245, 64] on span "Monto" at bounding box center [247, 66] width 12 height 5
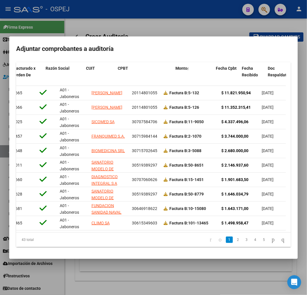
scroll to position [0, 65]
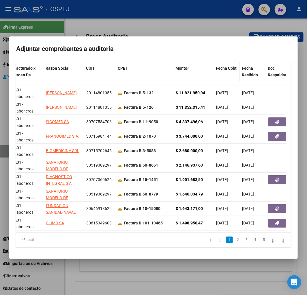
click at [230, 66] on span "Fecha Cpbt" at bounding box center [226, 68] width 21 height 5
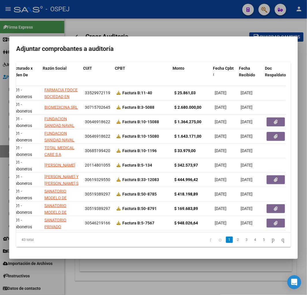
scroll to position [0, 68]
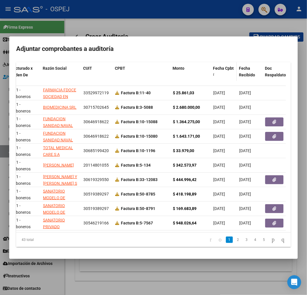
click at [230, 66] on span "Fecha Cpbt" at bounding box center [223, 68] width 21 height 5
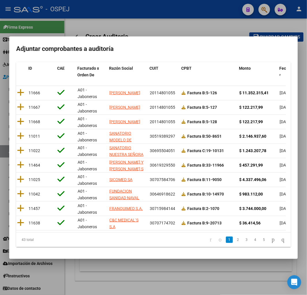
scroll to position [0, 0]
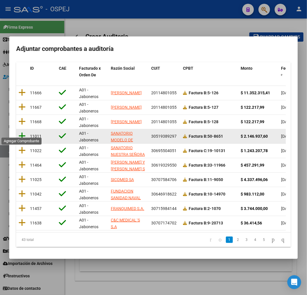
click at [22, 132] on icon at bounding box center [21, 136] width 7 height 8
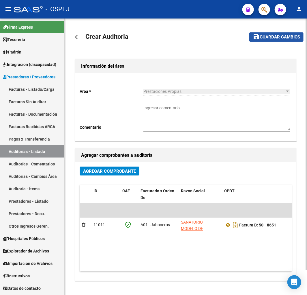
click at [257, 38] on mat-icon "save" at bounding box center [256, 36] width 7 height 7
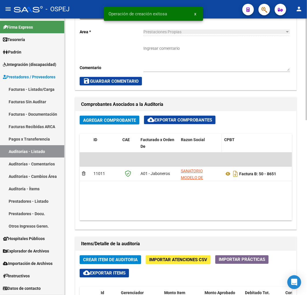
scroll to position [224, 0]
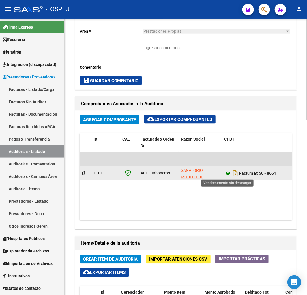
click at [224, 175] on icon at bounding box center [228, 173] width 8 height 7
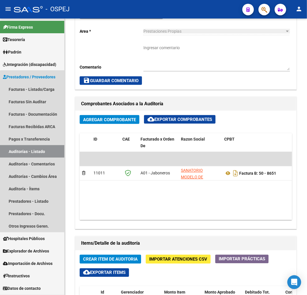
click at [53, 152] on link "Auditorías - Listado" at bounding box center [32, 151] width 64 height 12
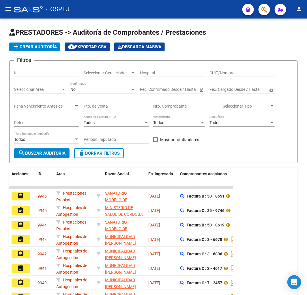
drag, startPoint x: 11, startPoint y: 7, endPoint x: 12, endPoint y: 9, distance: 3.0
click at [11, 7] on mat-icon "menu" at bounding box center [8, 8] width 7 height 7
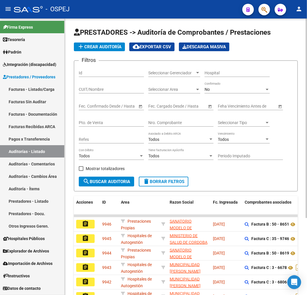
click at [262, 55] on app-list-header "PRESTADORES -> Auditoría de Comprobantes / Prestaciones add Crear Auditoría clo…" at bounding box center [186, 110] width 224 height 164
click at [256, 47] on div "add Crear Auditoría cloud_download Exportar CSV Descarga Masiva" at bounding box center [186, 46] width 224 height 9
click at [12, 10] on button "menu" at bounding box center [8, 9] width 12 height 12
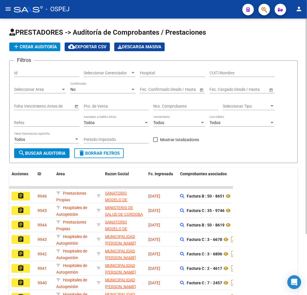
click at [234, 159] on form "Filtros Id Seleccionar Gerenciador Seleccionar Gerenciador Hospital CUIT/Nombre…" at bounding box center [153, 111] width 289 height 103
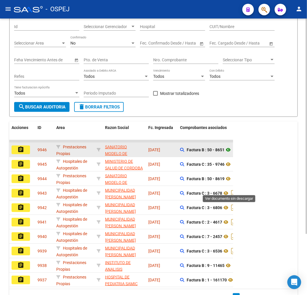
scroll to position [78, 0]
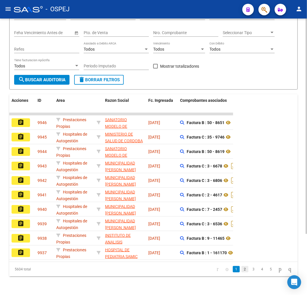
click at [243, 270] on link "2" at bounding box center [245, 269] width 7 height 6
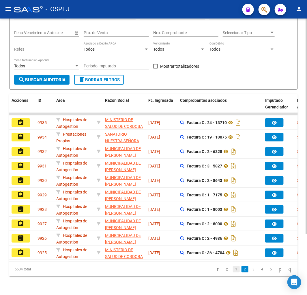
click at [233, 270] on link "1" at bounding box center [236, 269] width 7 height 6
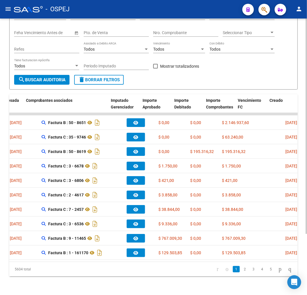
scroll to position [0, 0]
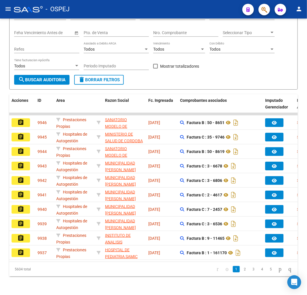
click at [9, 10] on mat-icon "menu" at bounding box center [8, 8] width 7 height 7
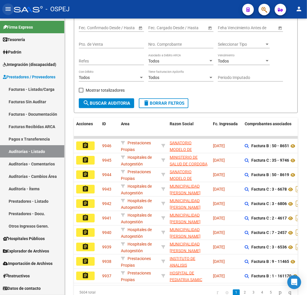
click at [9, 10] on mat-icon "menu" at bounding box center [8, 8] width 7 height 7
